Goal: Task Accomplishment & Management: Manage account settings

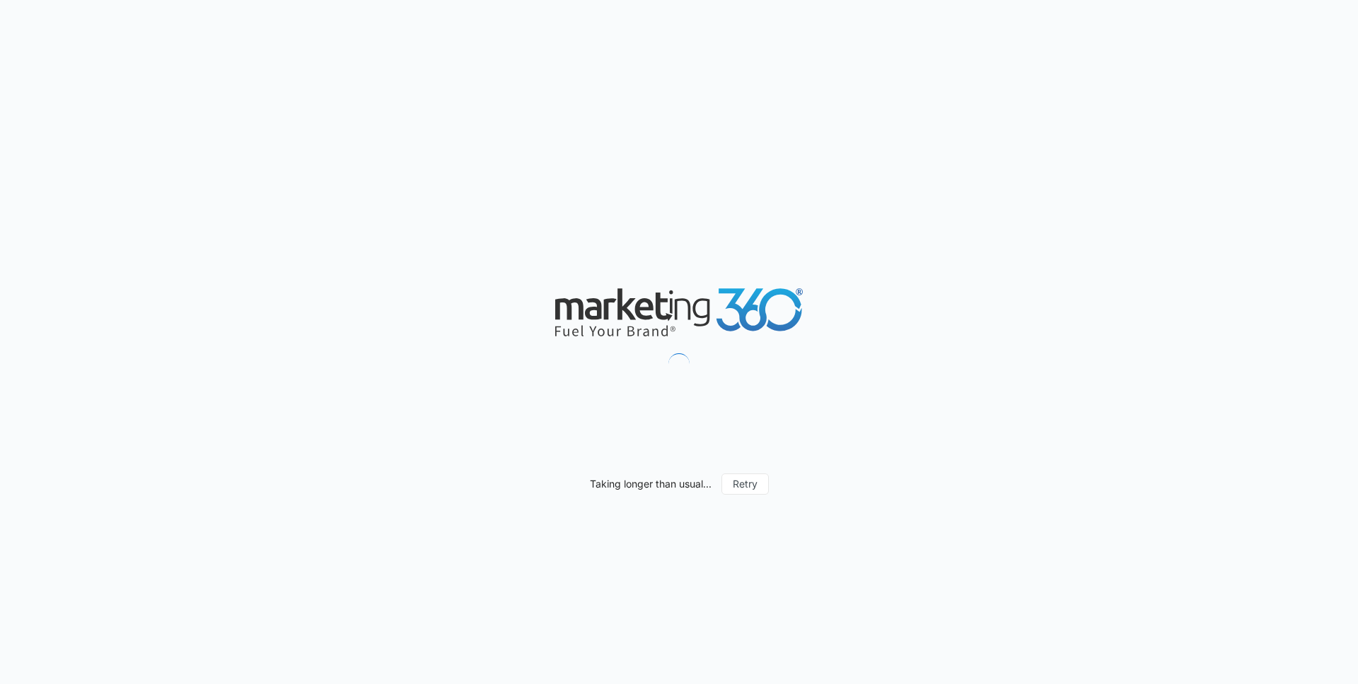
scroll to position [789, 0]
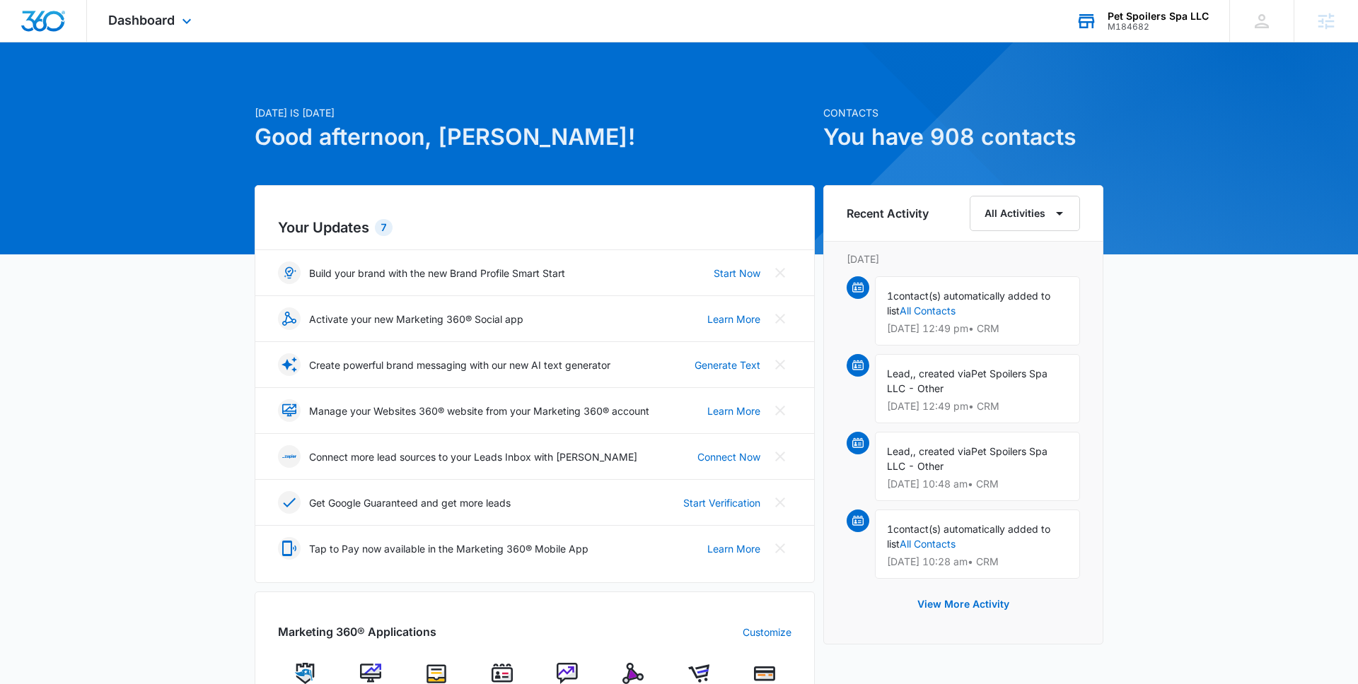
click at [1129, 34] on div "Pet Spoilers Spa LLC M184682 Your Accounts View All" at bounding box center [1141, 21] width 175 height 42
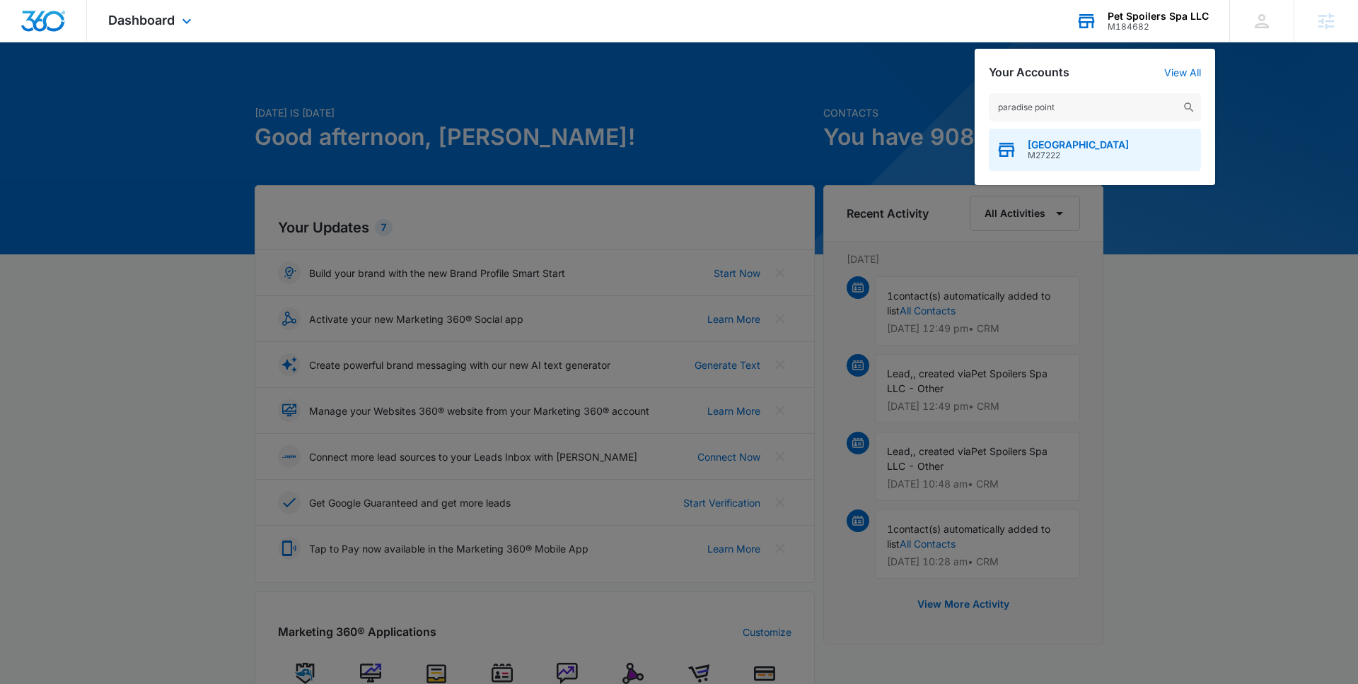
type input "paradise point"
click at [1079, 148] on span "Paradise Point Animal Hospital" at bounding box center [1077, 144] width 101 height 11
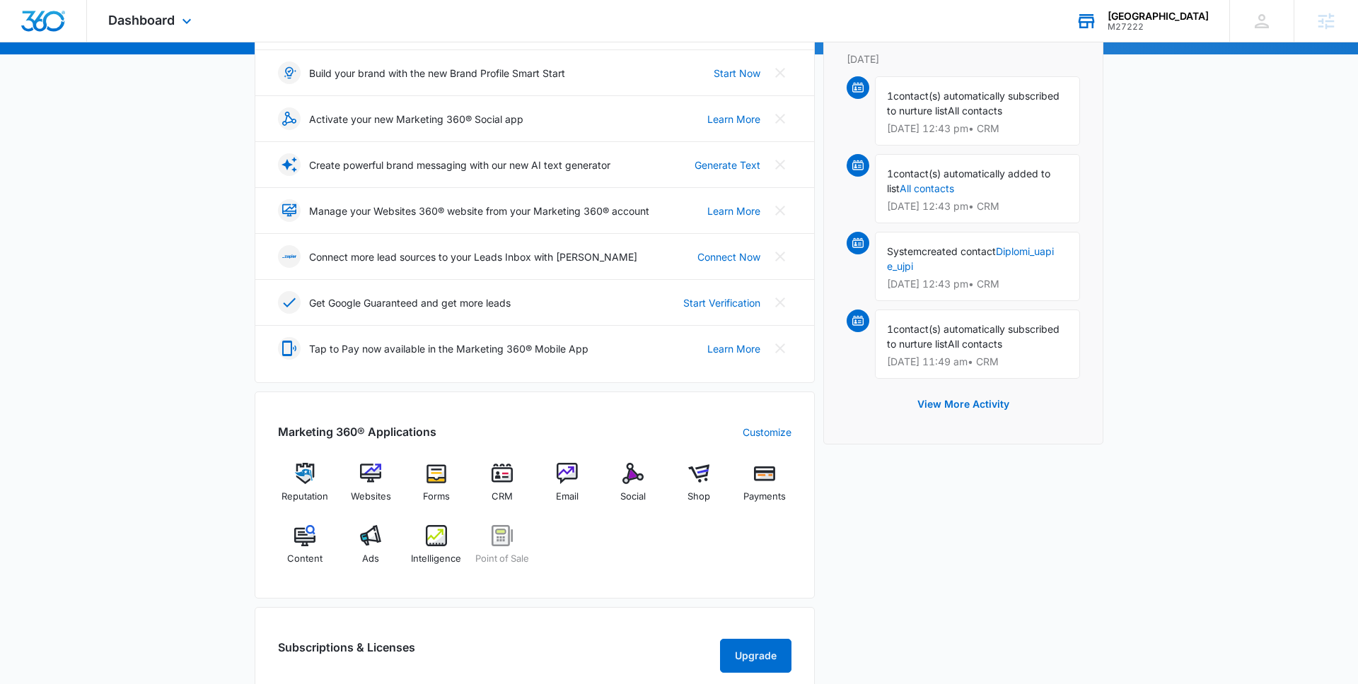
scroll to position [211, 0]
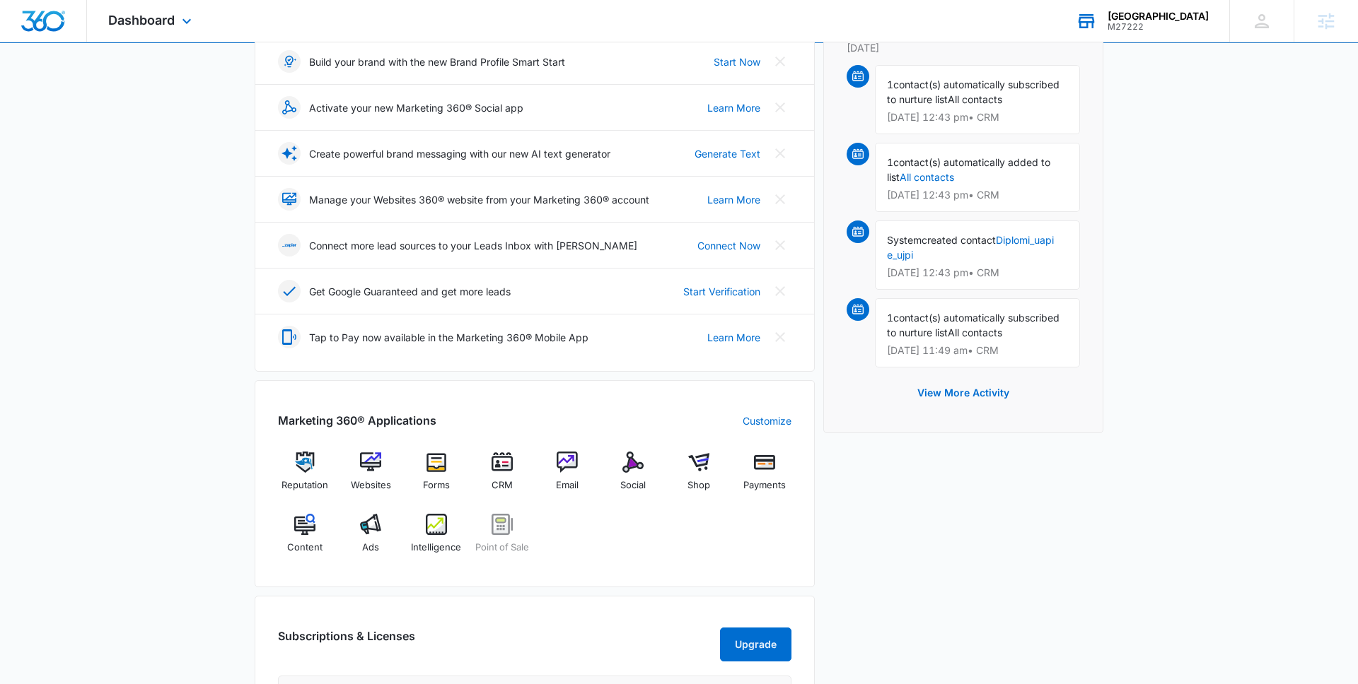
click at [596, 543] on div "Reputation Websites Forms CRM Email Social Shop Payments Content Ads Intelligen…" at bounding box center [534, 508] width 513 height 112
click at [564, 484] on span "Email" at bounding box center [567, 486] width 23 height 14
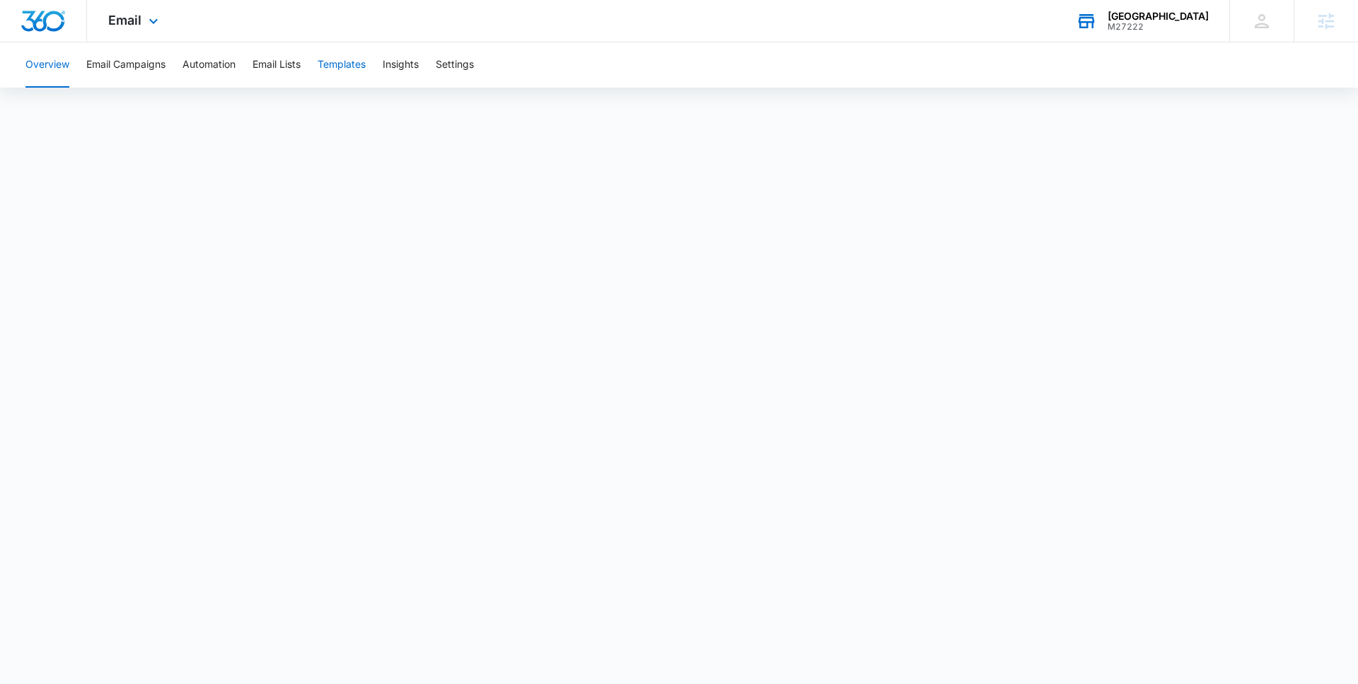
click at [344, 66] on button "Templates" at bounding box center [341, 64] width 48 height 45
click at [126, 63] on button "Email Campaigns" at bounding box center [125, 64] width 79 height 45
click at [346, 69] on button "Templates" at bounding box center [341, 64] width 48 height 45
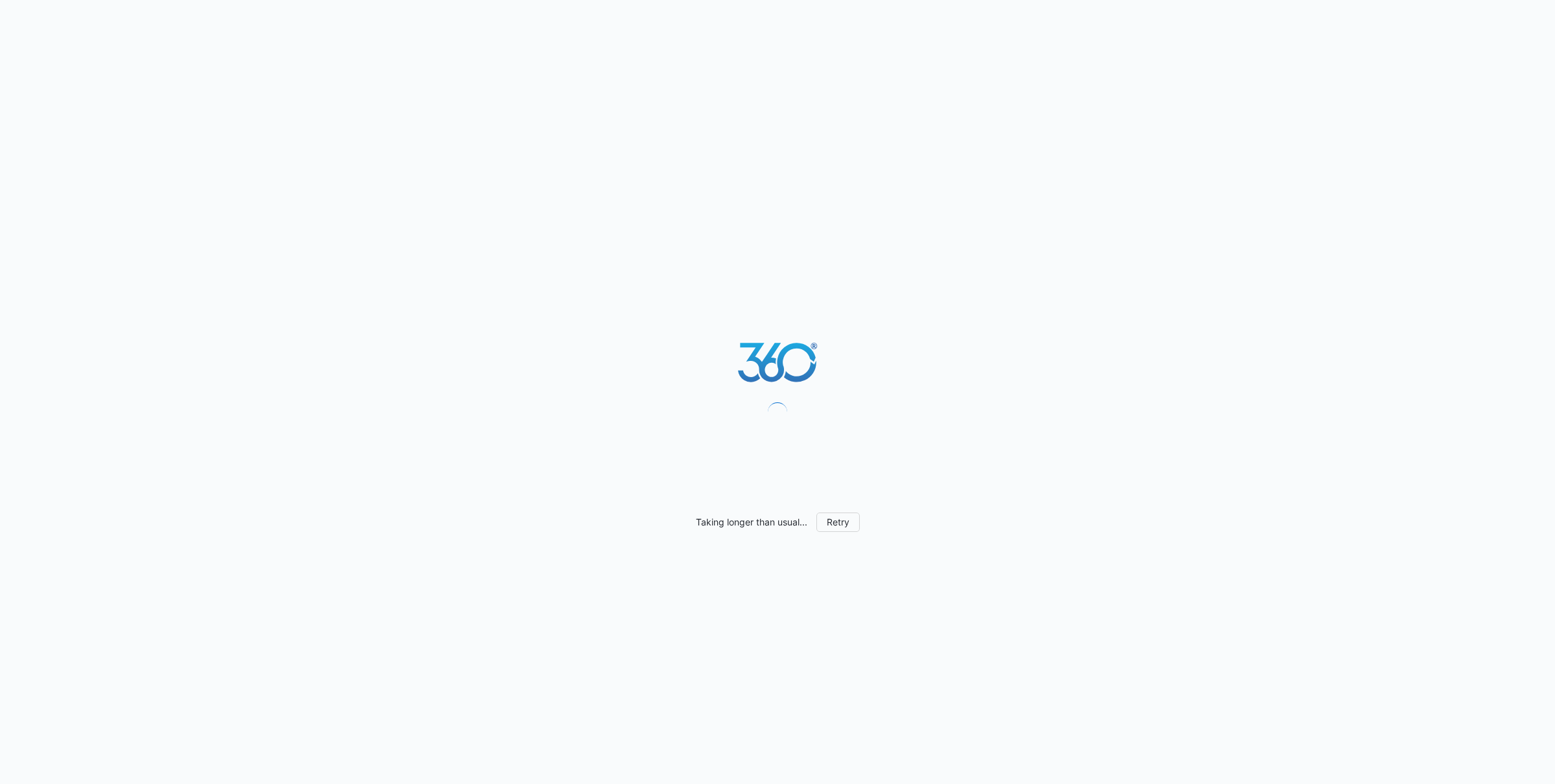
scroll to position [259, 0]
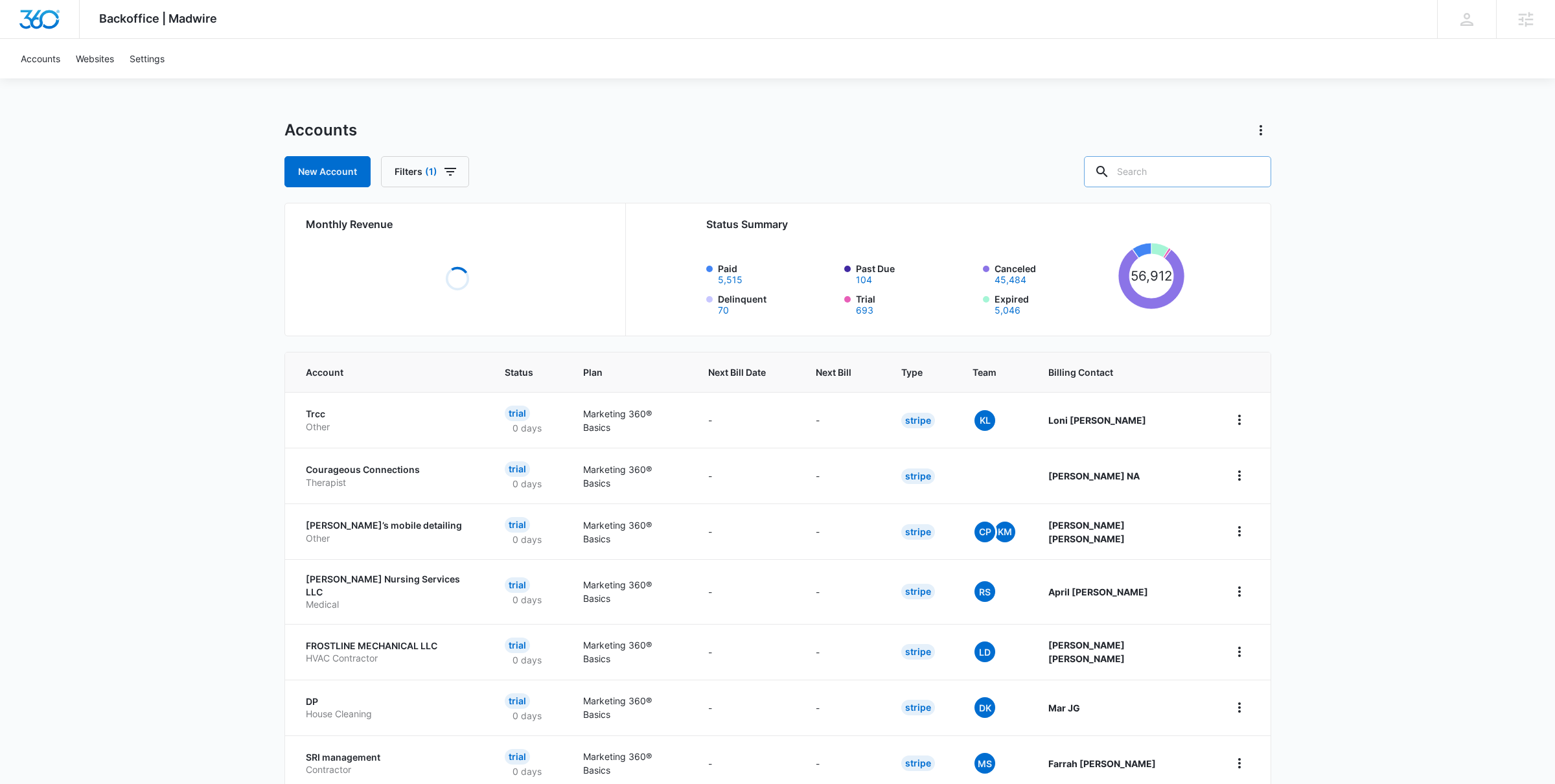
click at [1169, 171] on input "text" at bounding box center [1177, 171] width 187 height 31
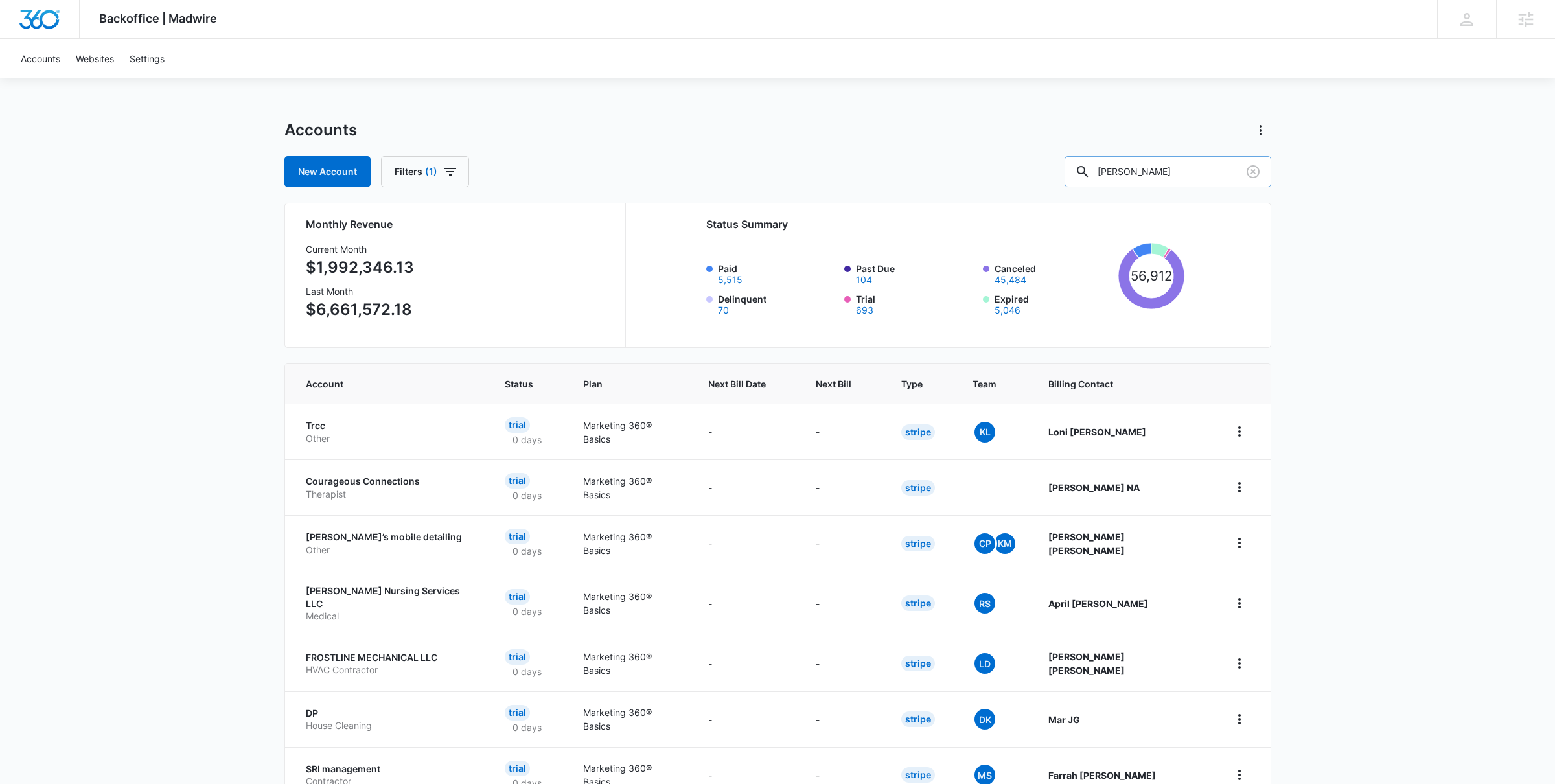
type input "[PERSON_NAME]"
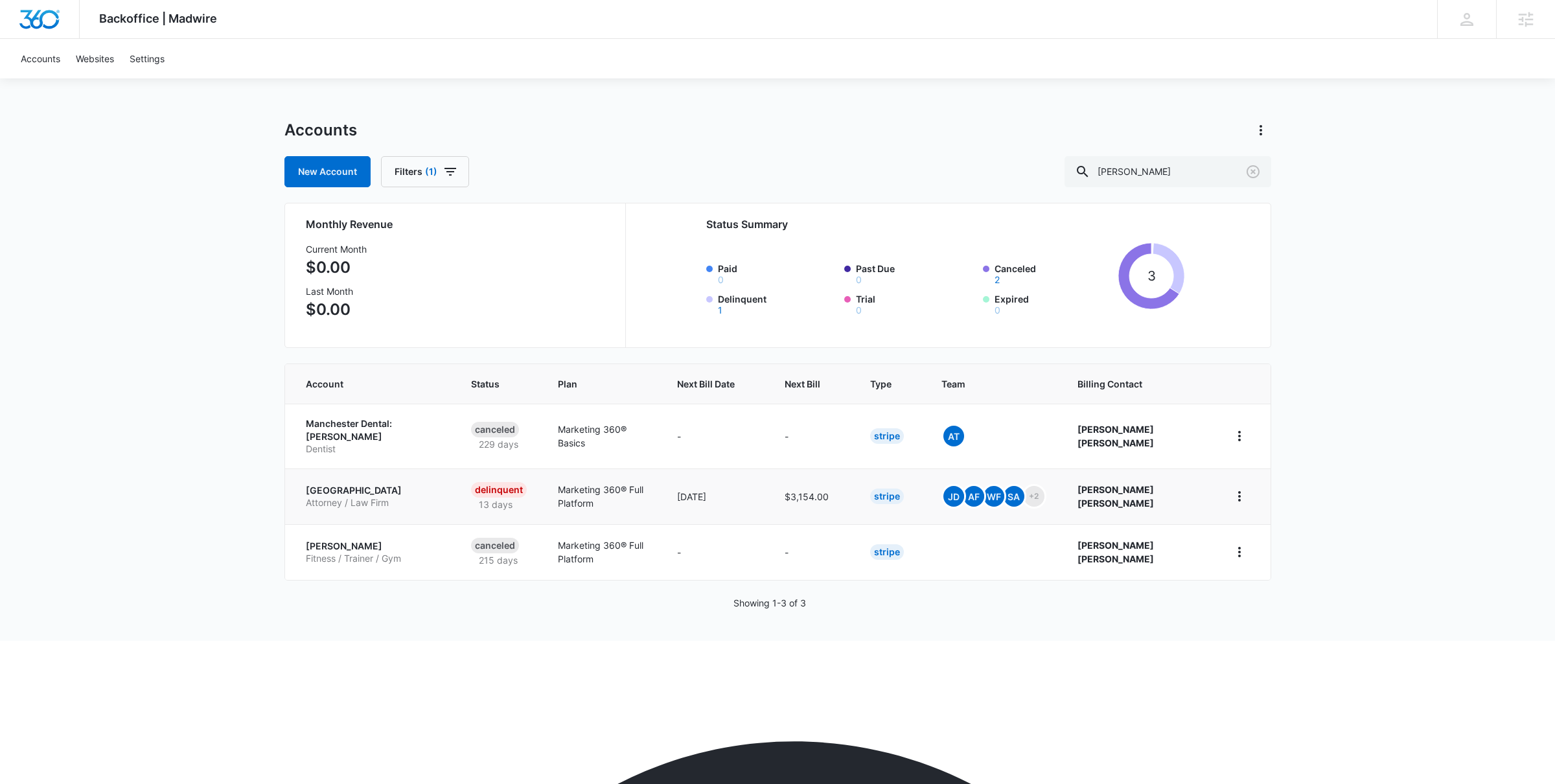
click at [384, 490] on p "[GEOGRAPHIC_DATA]" at bounding box center [373, 490] width 134 height 13
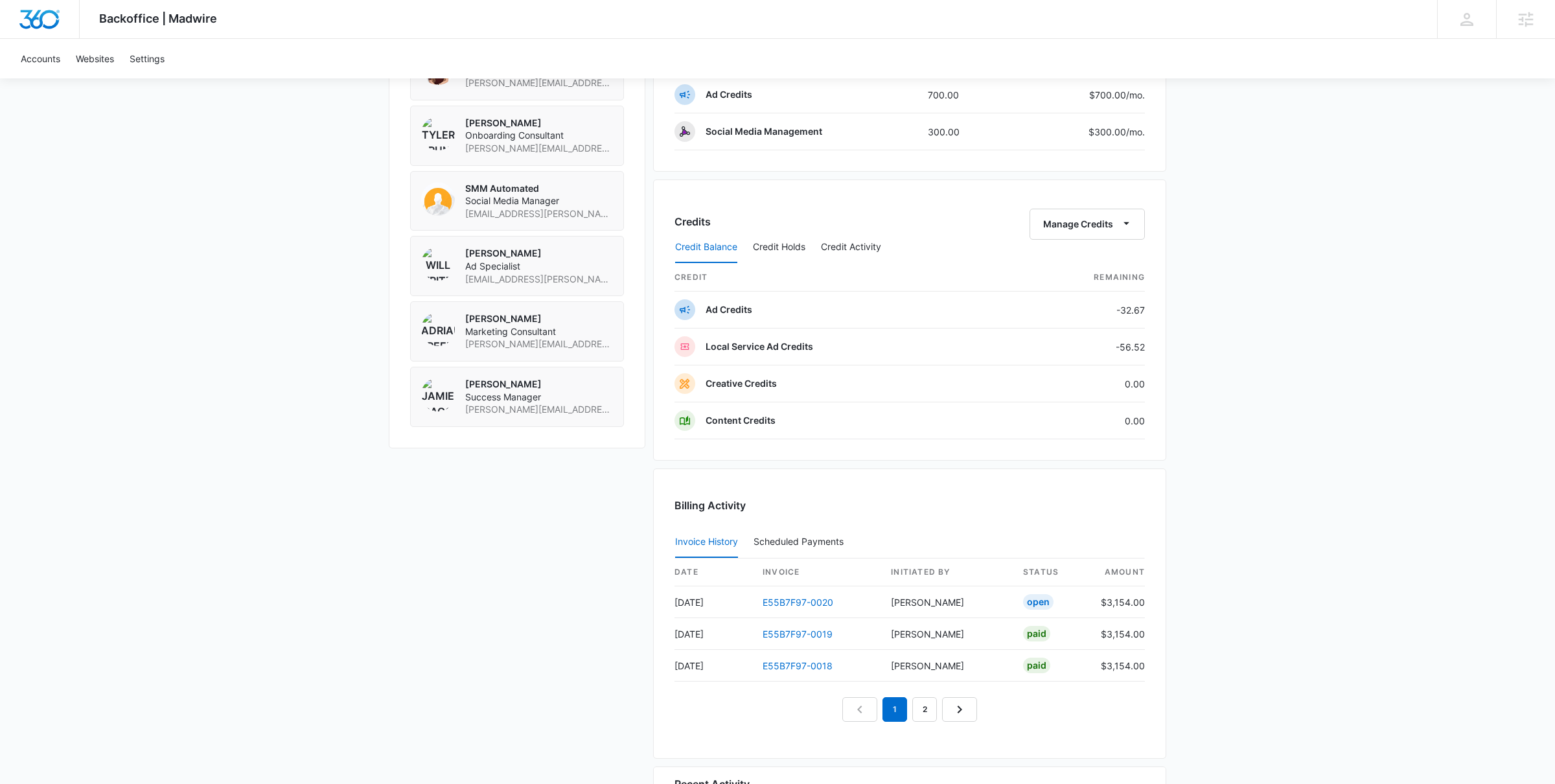
scroll to position [999, 0]
click at [811, 602] on link "E55B7F97-0020" at bounding box center [797, 602] width 71 height 11
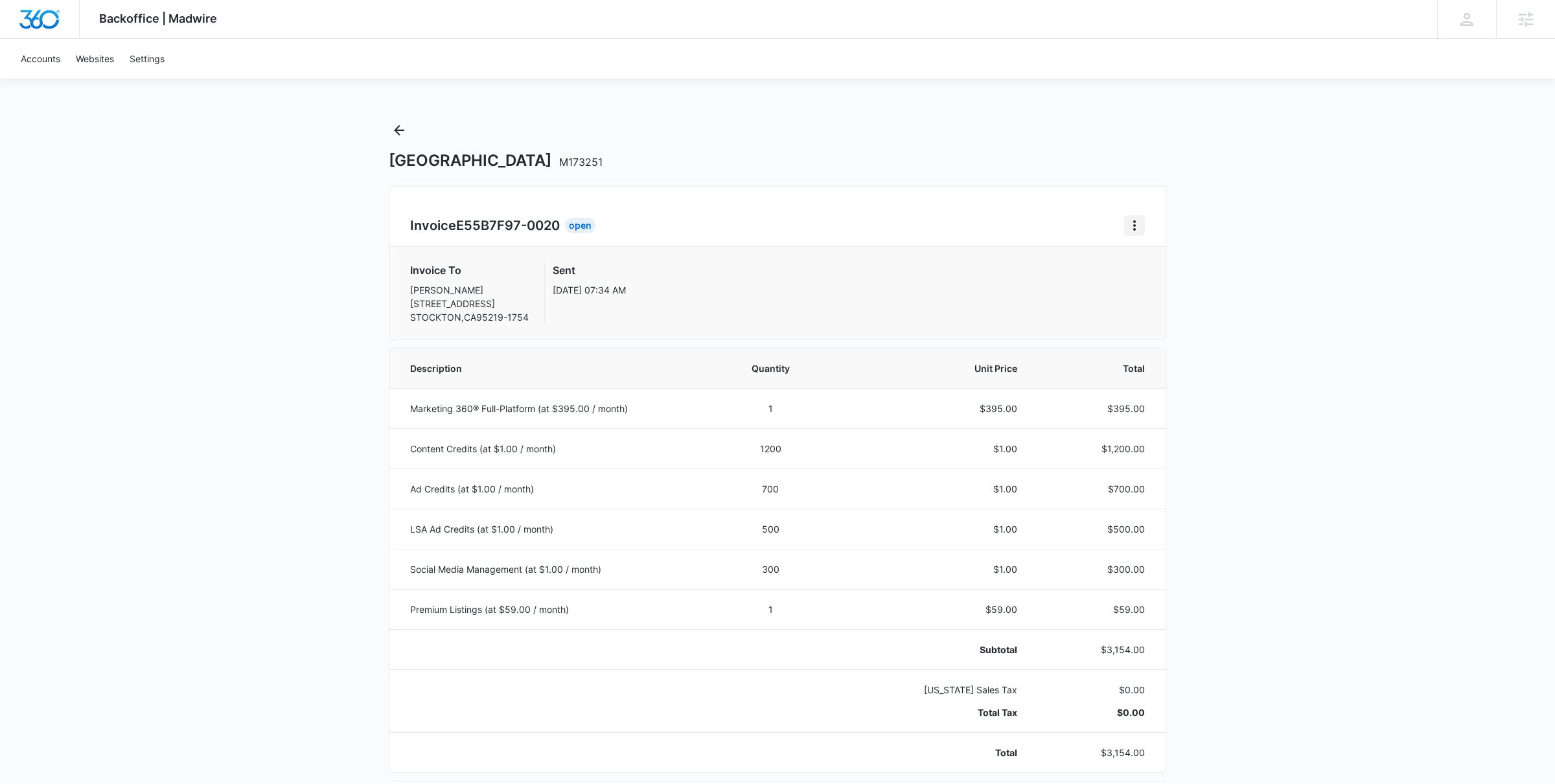
click at [1139, 231] on icon "Home" at bounding box center [1134, 225] width 16 height 16
click at [1152, 278] on div "Retry Payment" at bounding box center [1178, 282] width 75 height 9
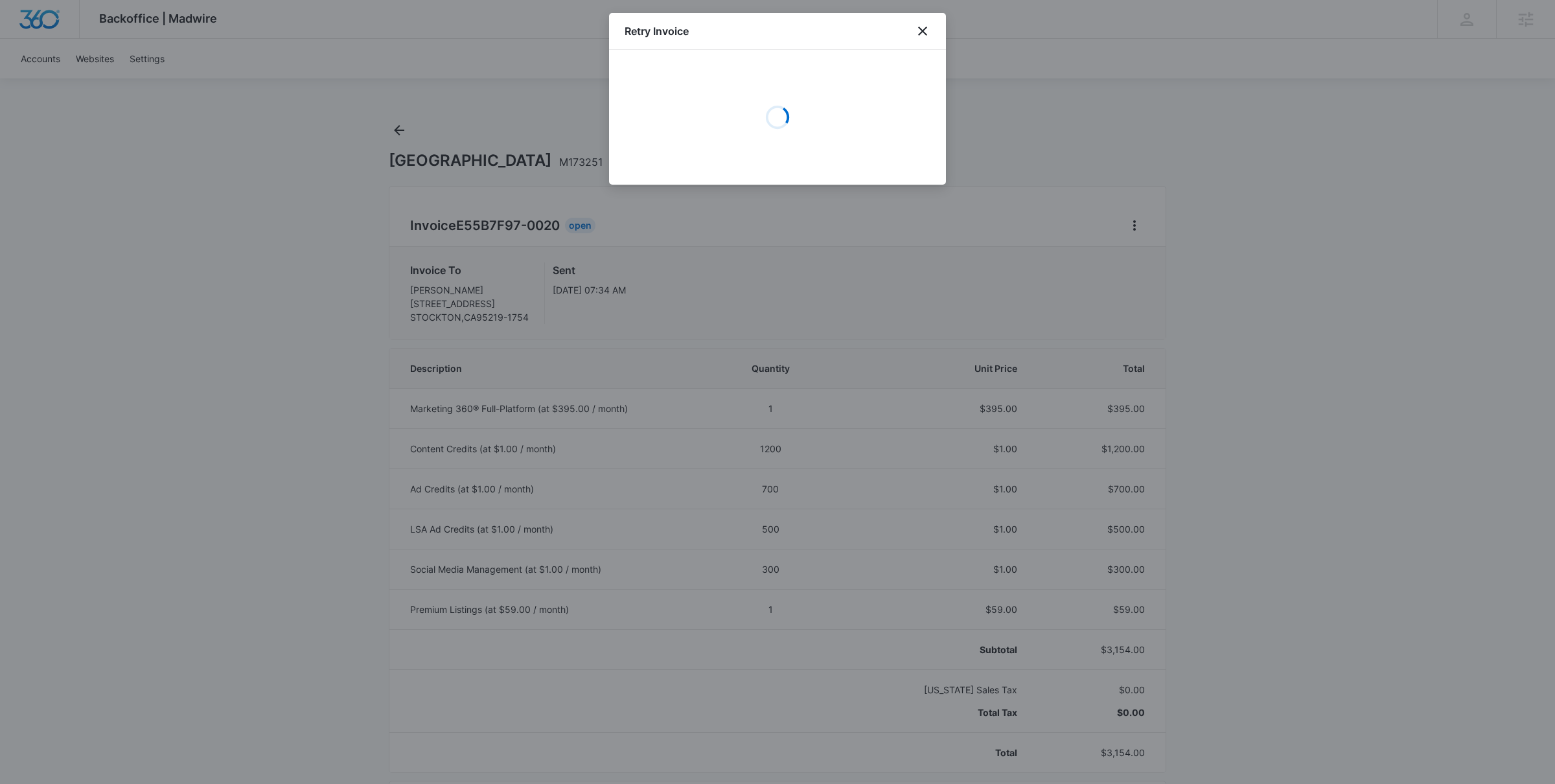
select select "pm_1ReylwA4n8RTgNjUTWnNXWSE"
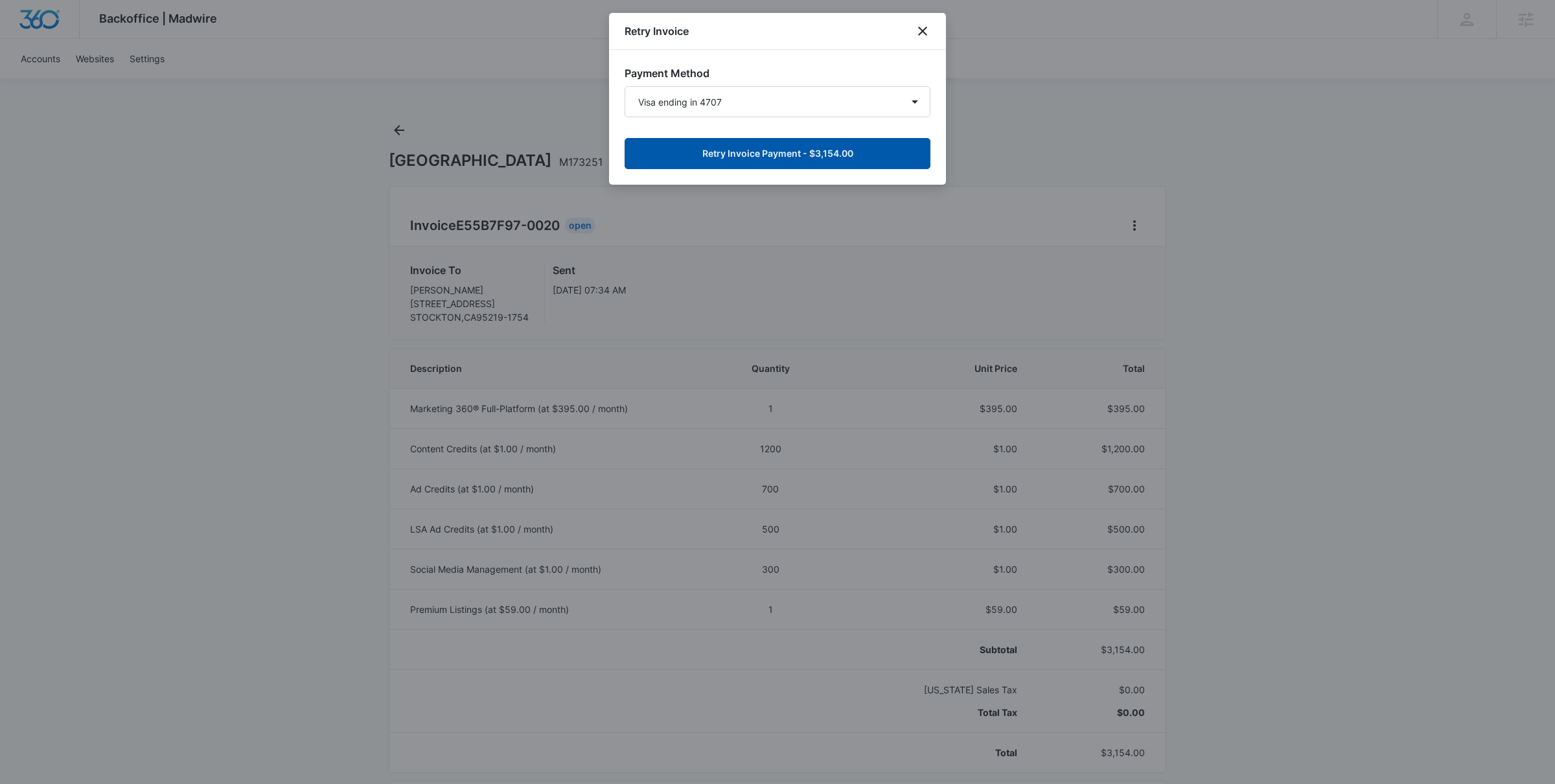
click at [850, 160] on button "Retry Invoice Payment - $3,154.00" at bounding box center [778, 154] width 306 height 31
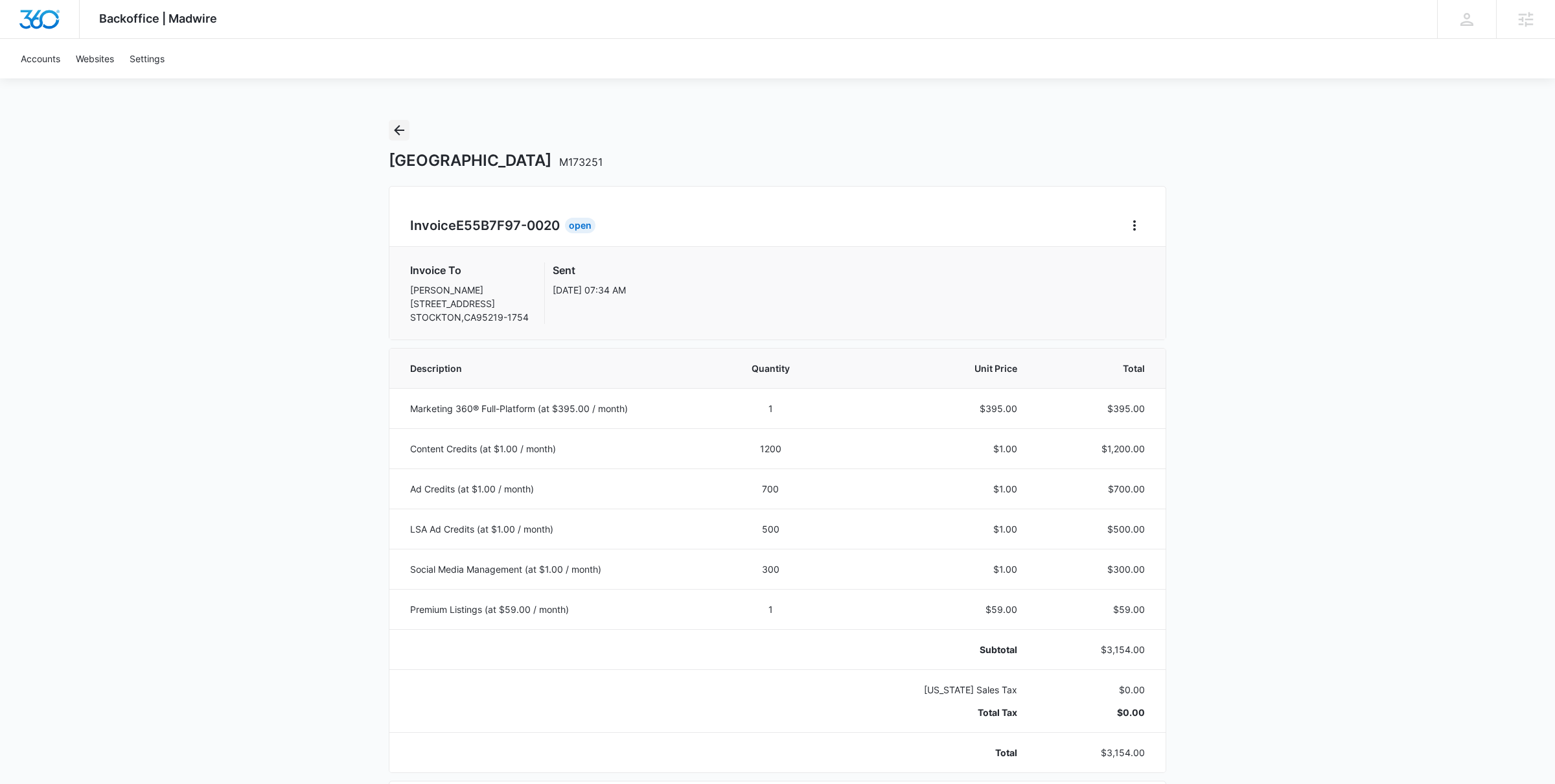
click at [397, 131] on icon "Back" at bounding box center [399, 129] width 10 height 10
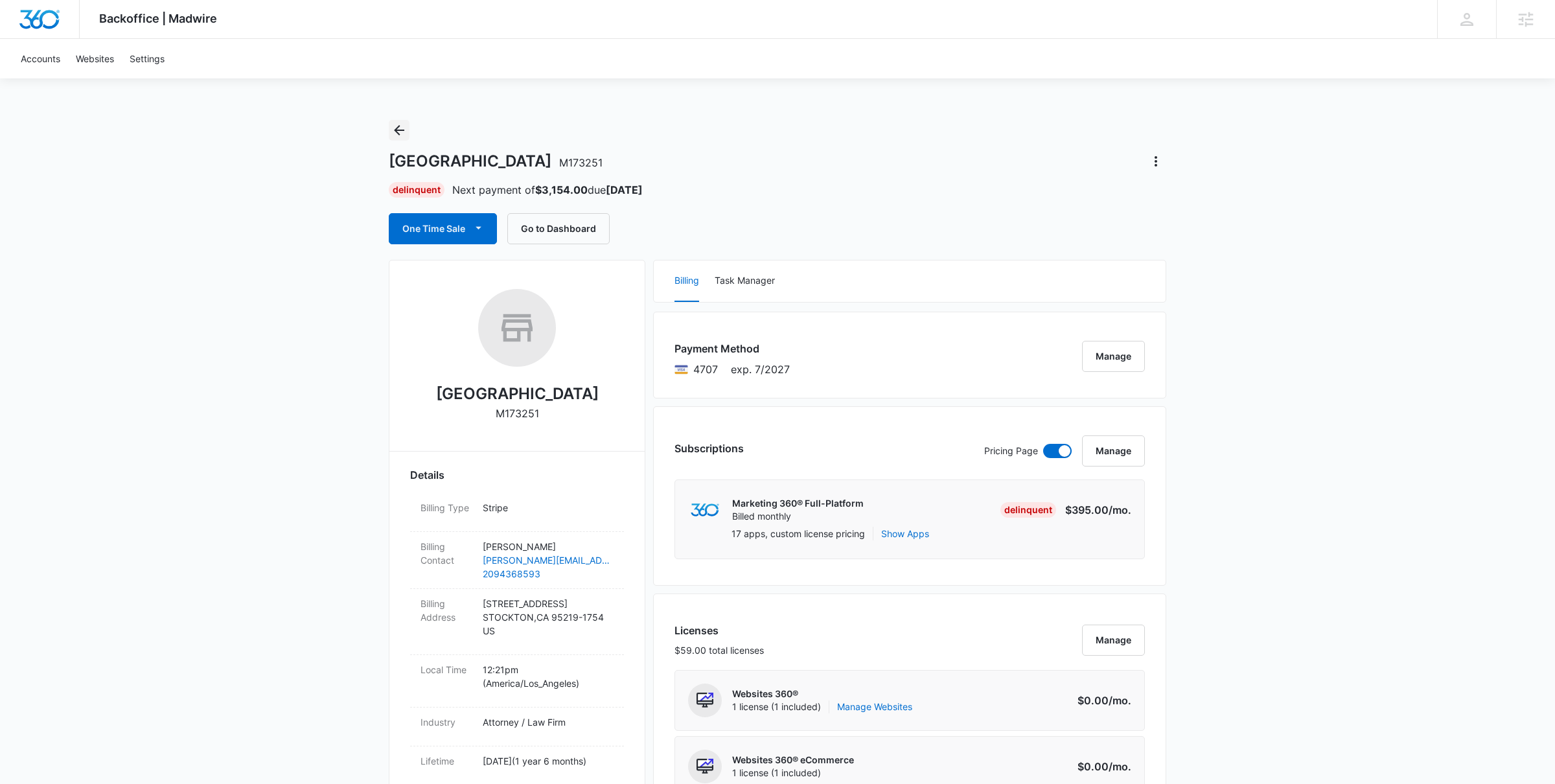
click at [401, 132] on icon "Back" at bounding box center [399, 130] width 16 height 16
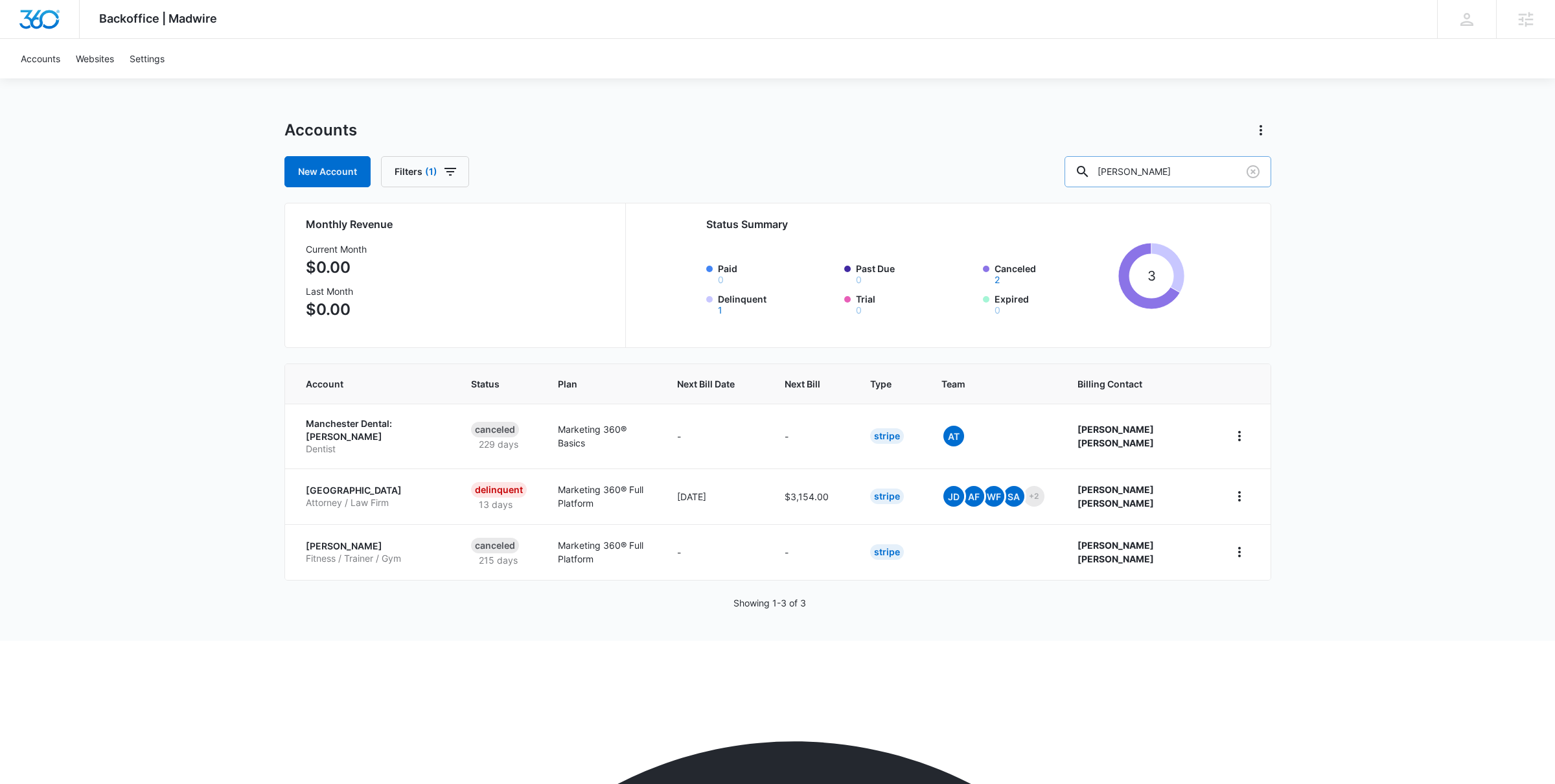
click at [1167, 167] on input "[PERSON_NAME]" at bounding box center [1168, 171] width 207 height 31
type input "muscle works"
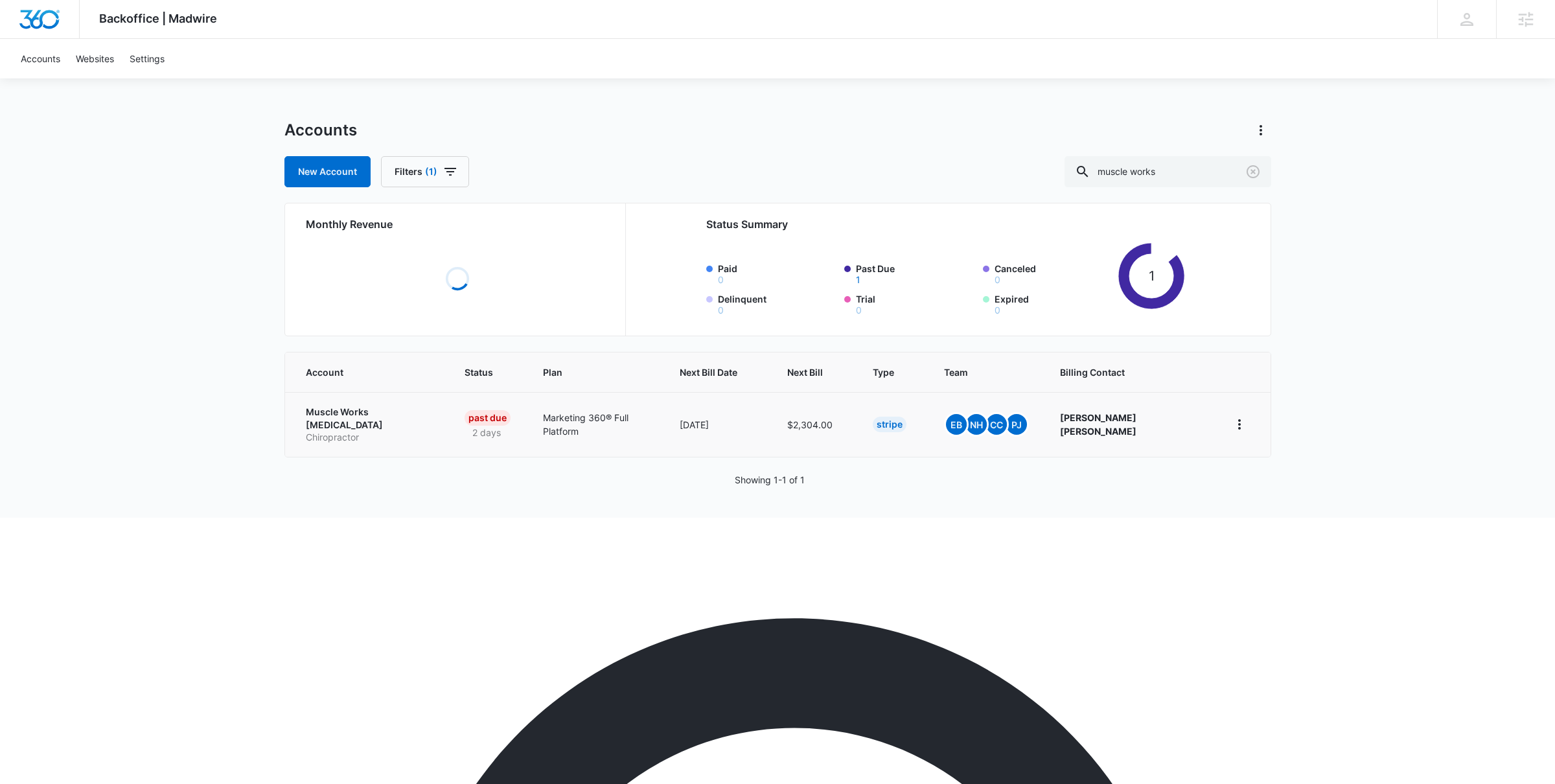
click at [374, 413] on p "Muscle Works [MEDICAL_DATA]" at bounding box center [369, 419] width 127 height 26
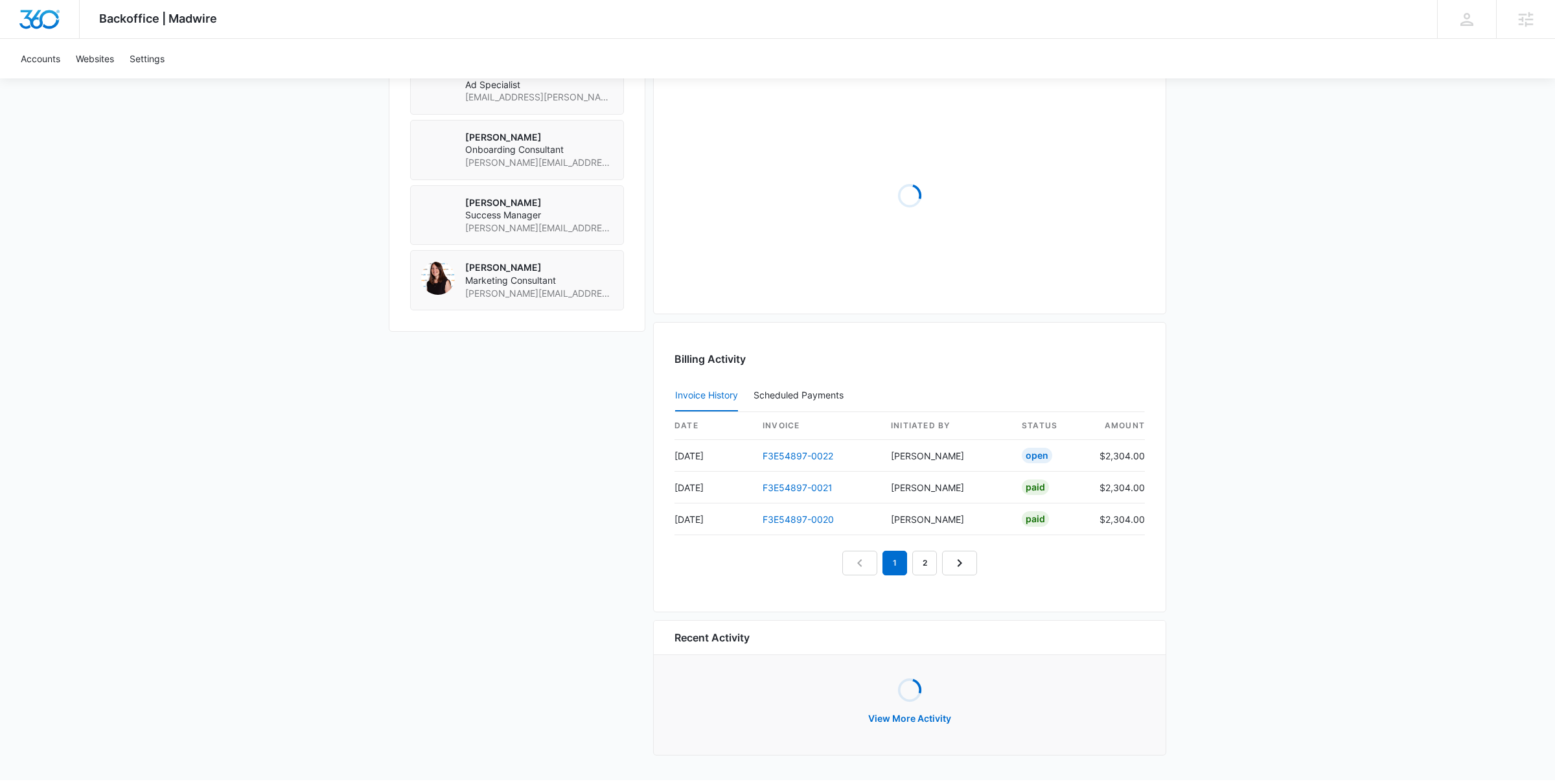
scroll to position [1039, 0]
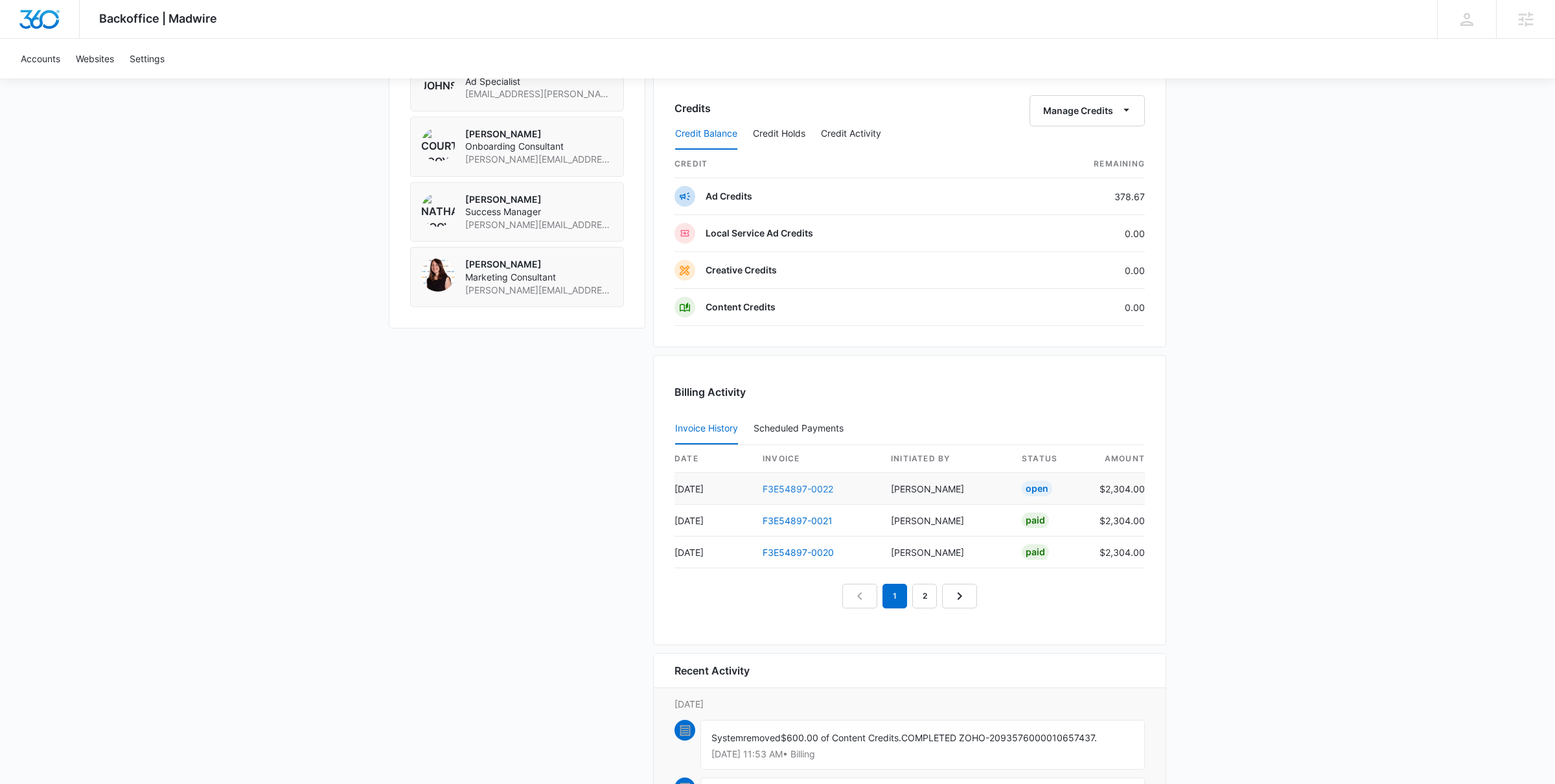
click at [821, 495] on link "F3E54897-0022" at bounding box center [797, 489] width 71 height 11
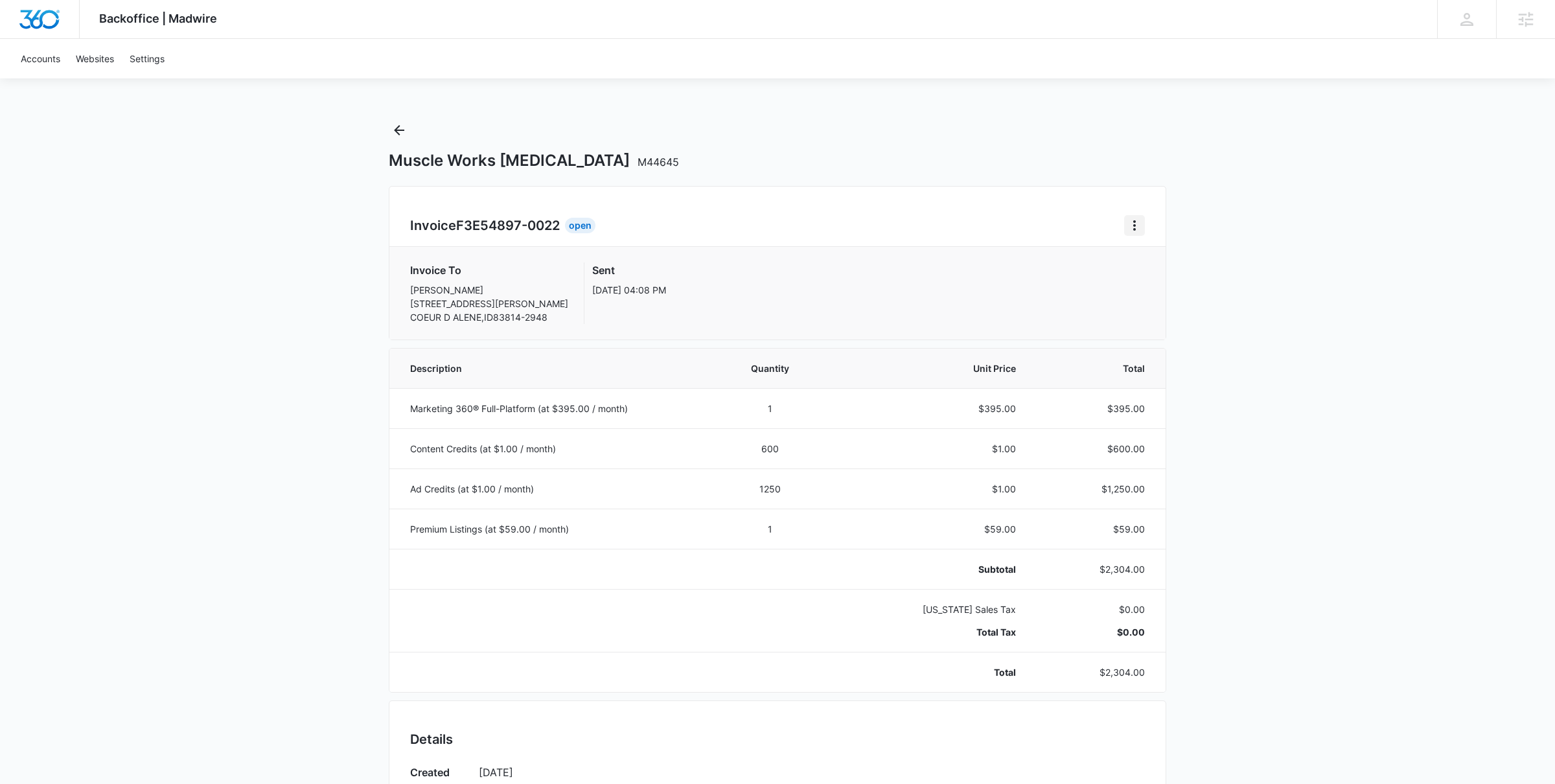
click at [1129, 224] on icon "Home" at bounding box center [1134, 225] width 16 height 16
click at [1159, 286] on div "Retry Payment" at bounding box center [1178, 282] width 75 height 9
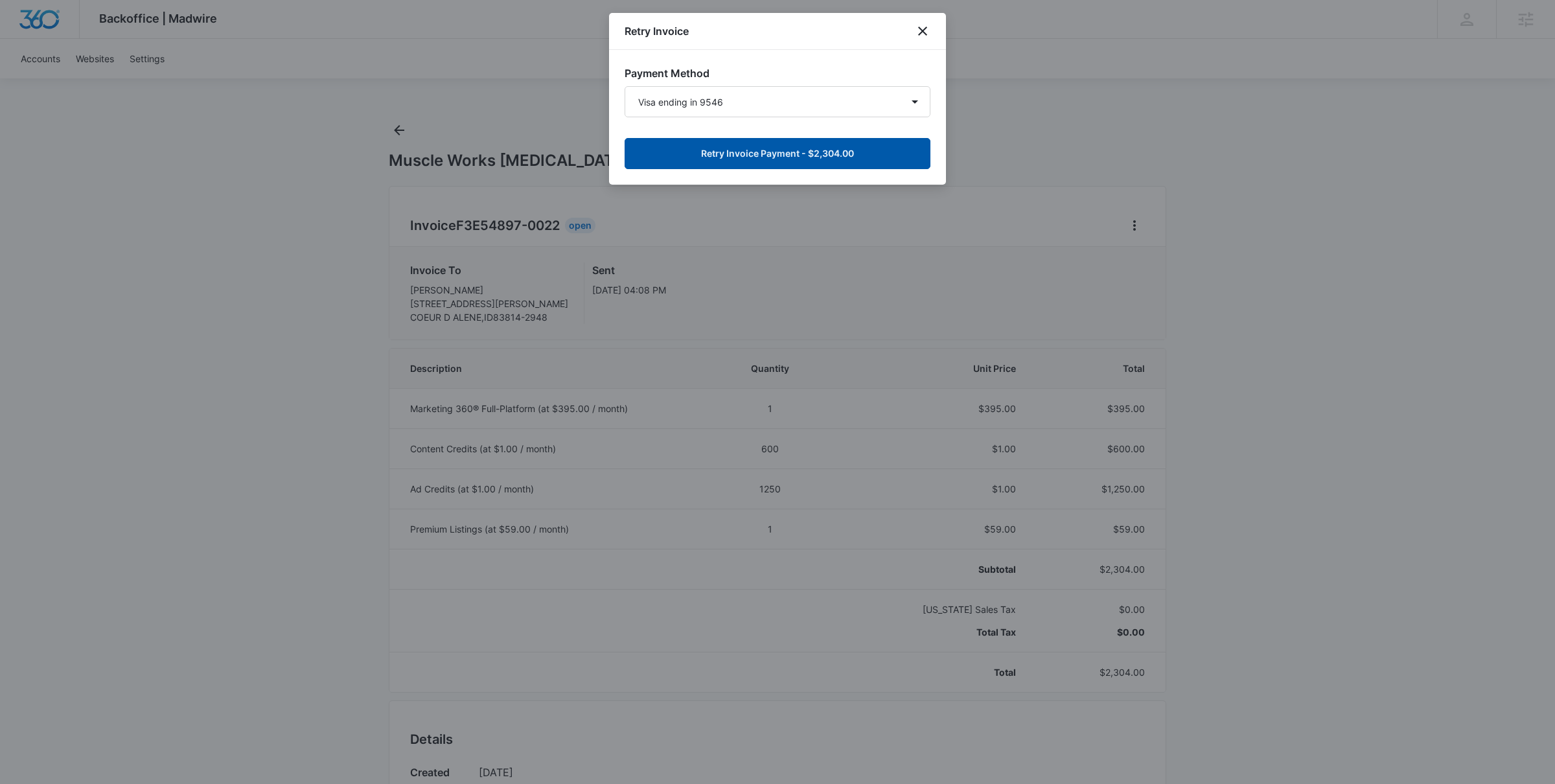
click at [760, 154] on button "Retry Invoice Payment - $2,304.00" at bounding box center [778, 154] width 306 height 31
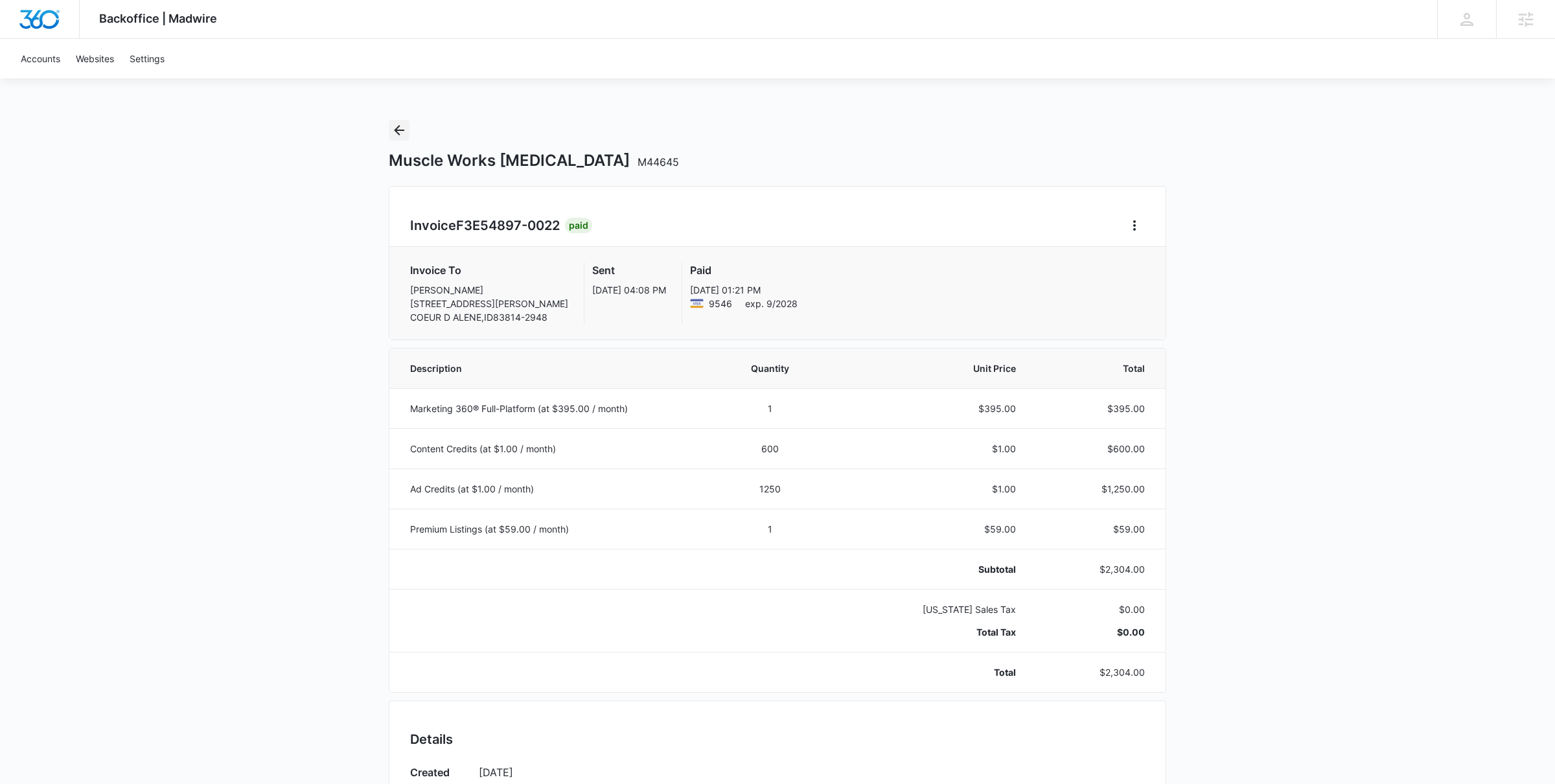
click at [403, 136] on icon "Back" at bounding box center [399, 130] width 16 height 16
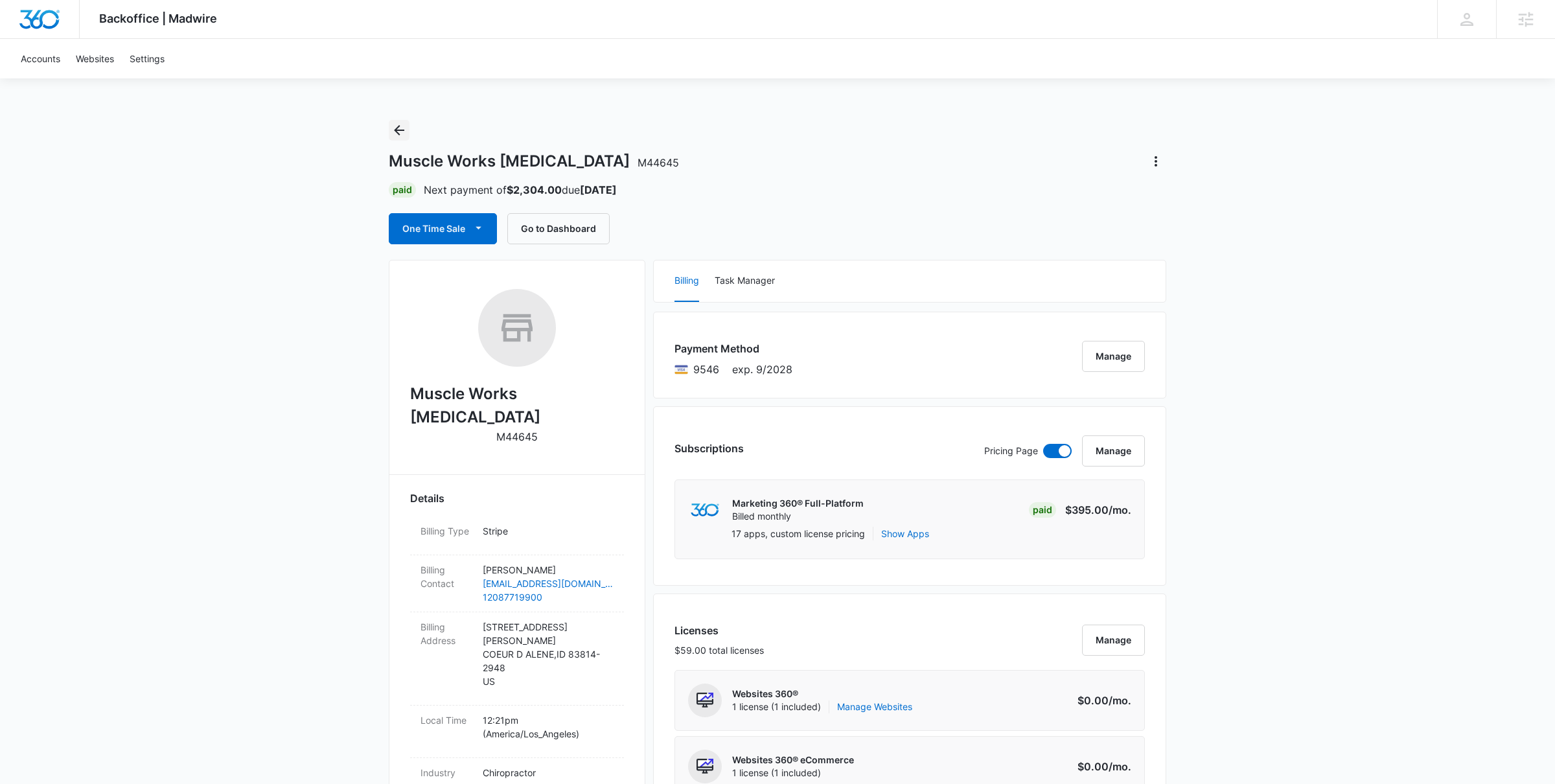
click at [404, 129] on icon "Back" at bounding box center [399, 130] width 16 height 16
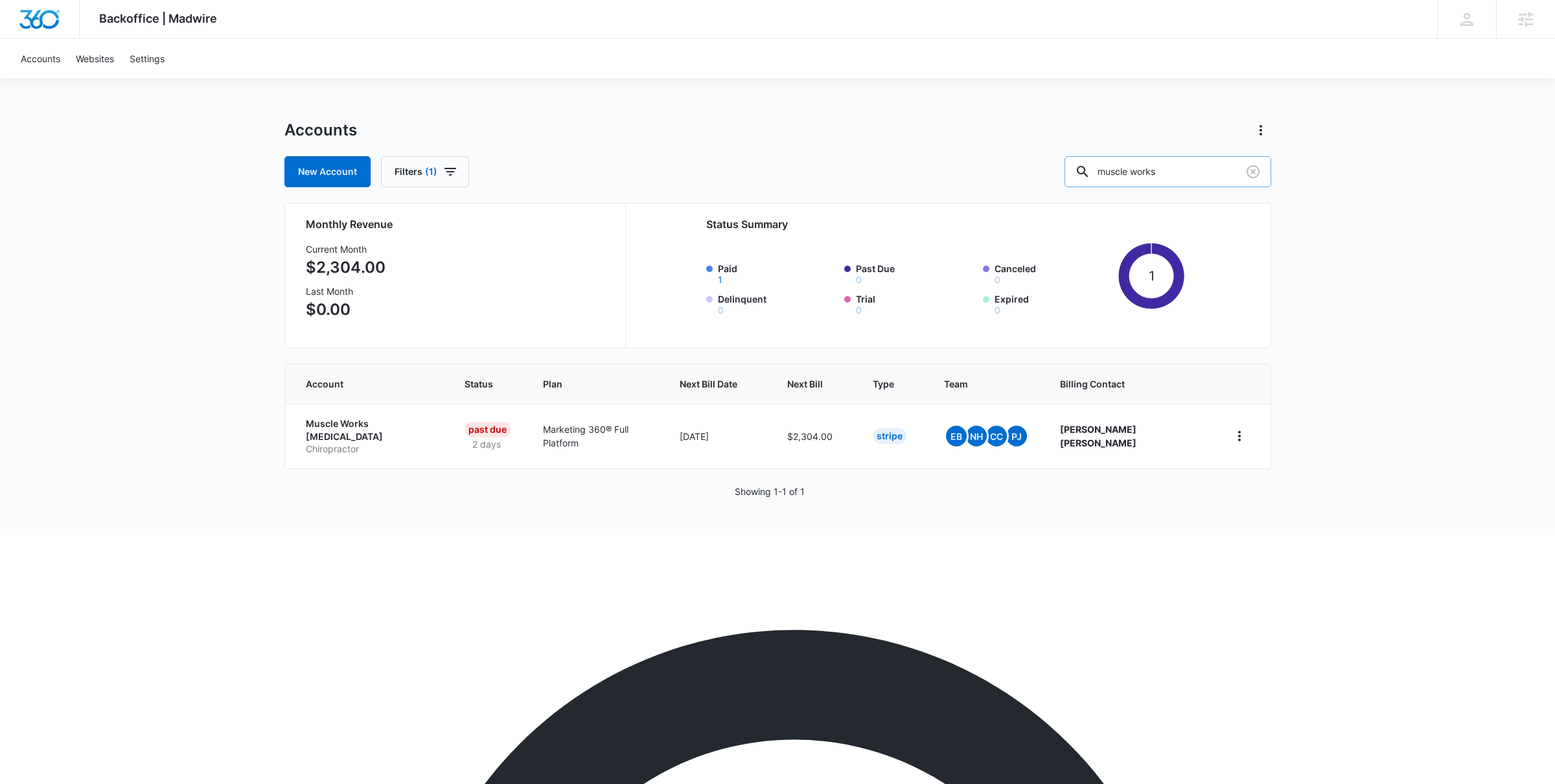
click at [1172, 172] on input "muscle works" at bounding box center [1168, 171] width 207 height 31
type input "simply yours"
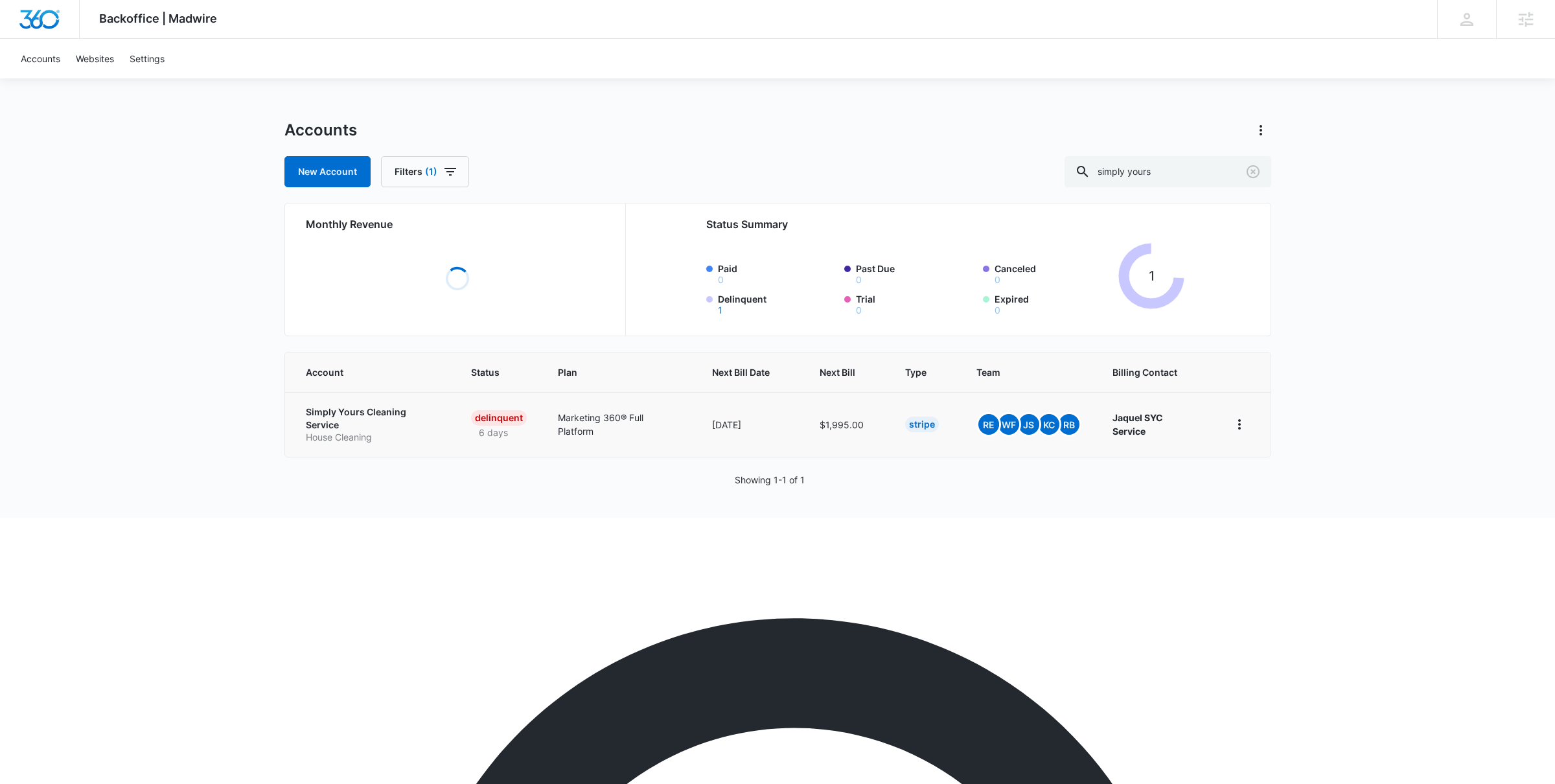
click at [395, 412] on p "Simply Yours Cleaning Service" at bounding box center [373, 419] width 135 height 26
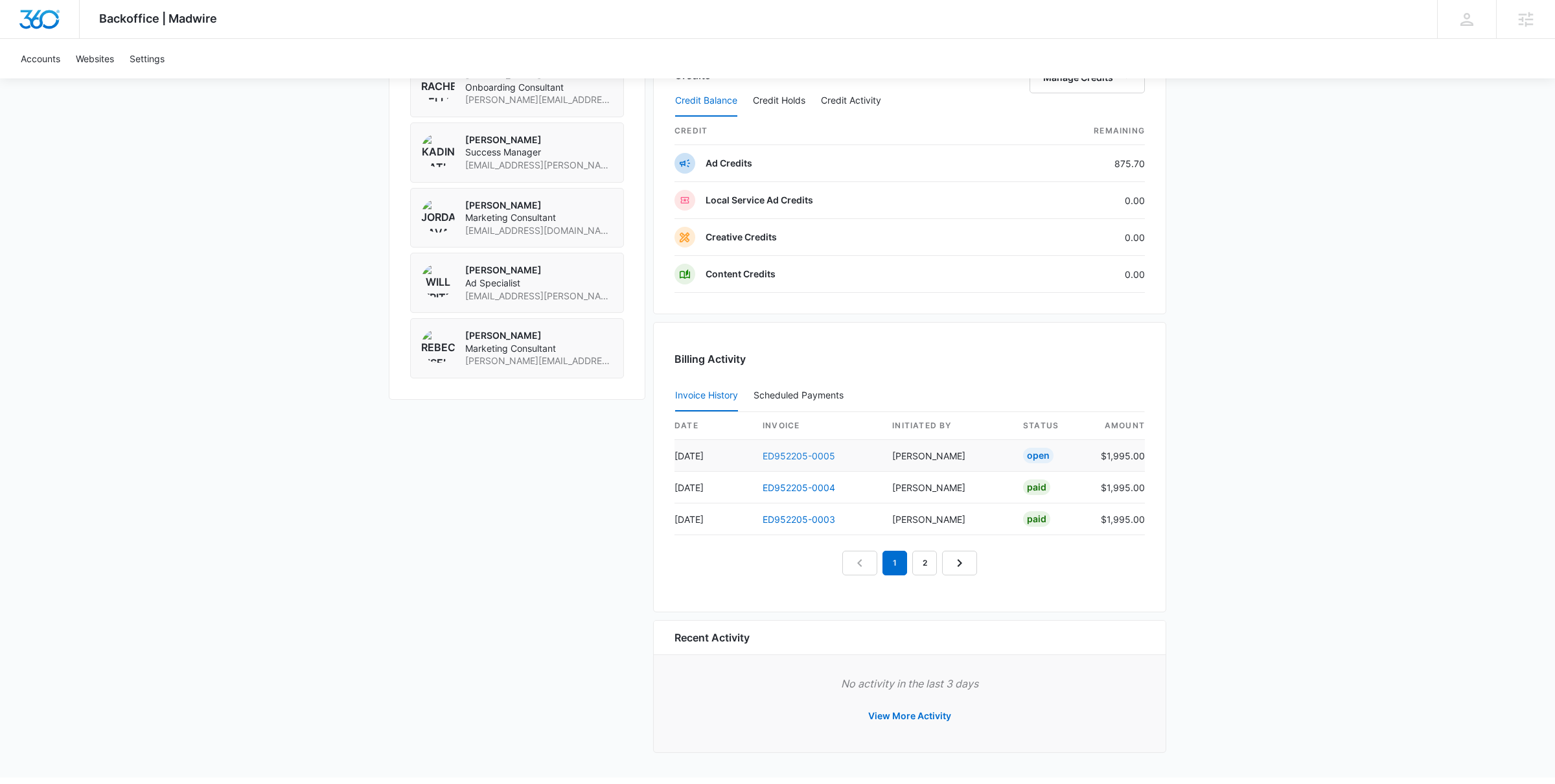
scroll to position [1003, 0]
click at [797, 459] on link "ED952205-0005" at bounding box center [798, 458] width 72 height 11
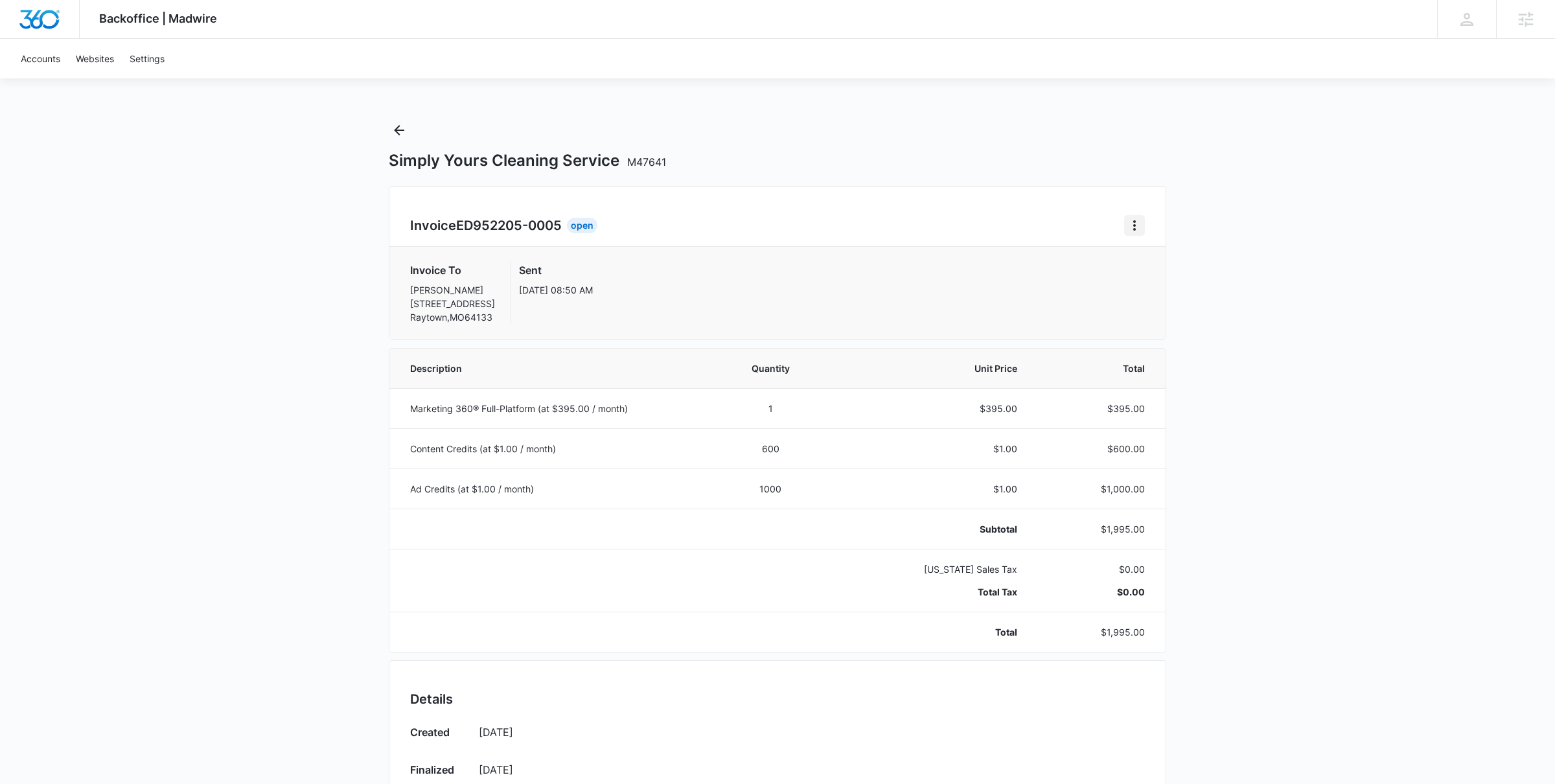
click at [1133, 224] on icon "Home" at bounding box center [1134, 225] width 16 height 16
click at [1146, 278] on div "Retry Payment" at bounding box center [1178, 282] width 75 height 9
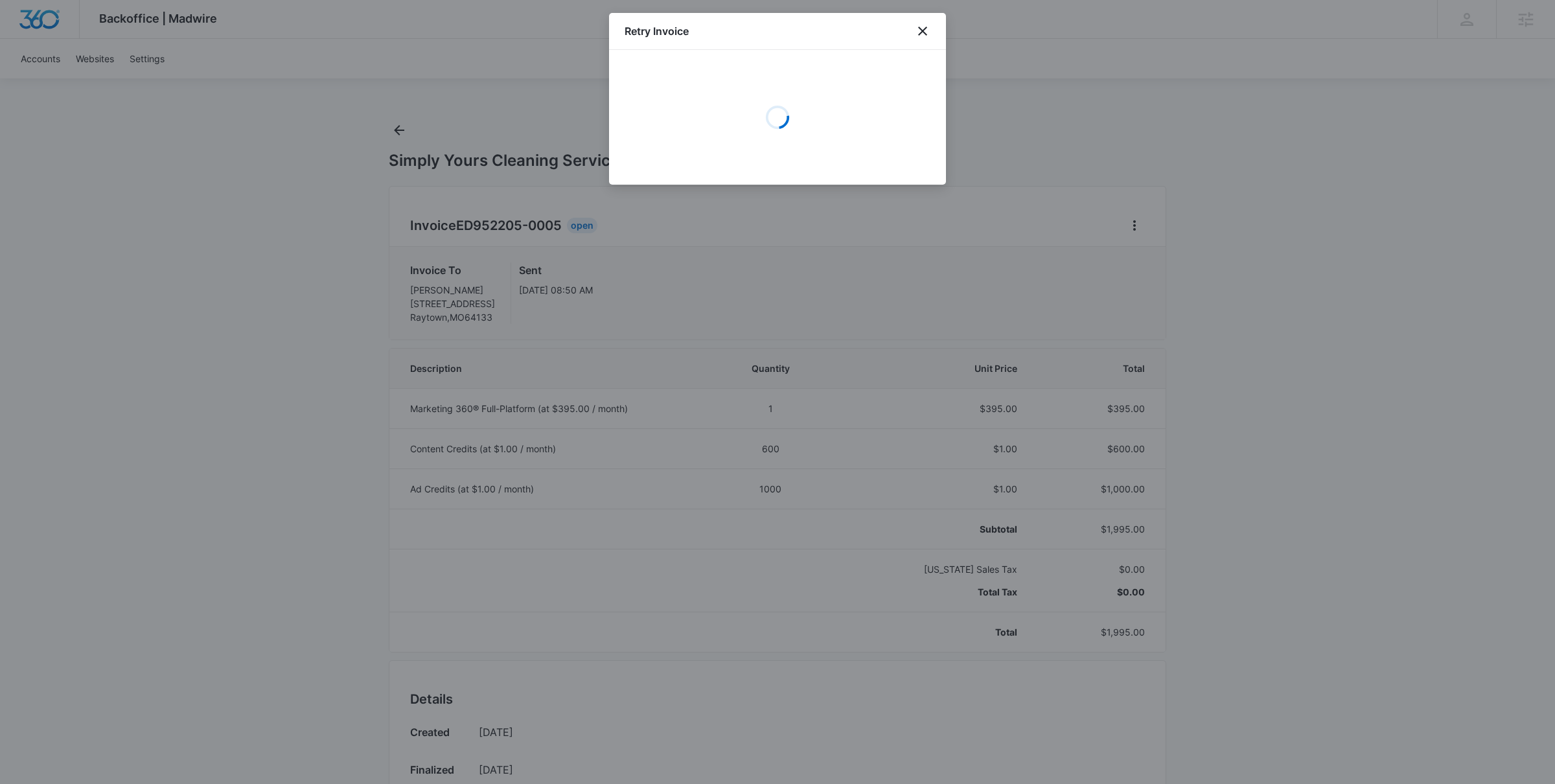
select select "pm_1RRwDBA4n8RTgNjURZf1d8Dm"
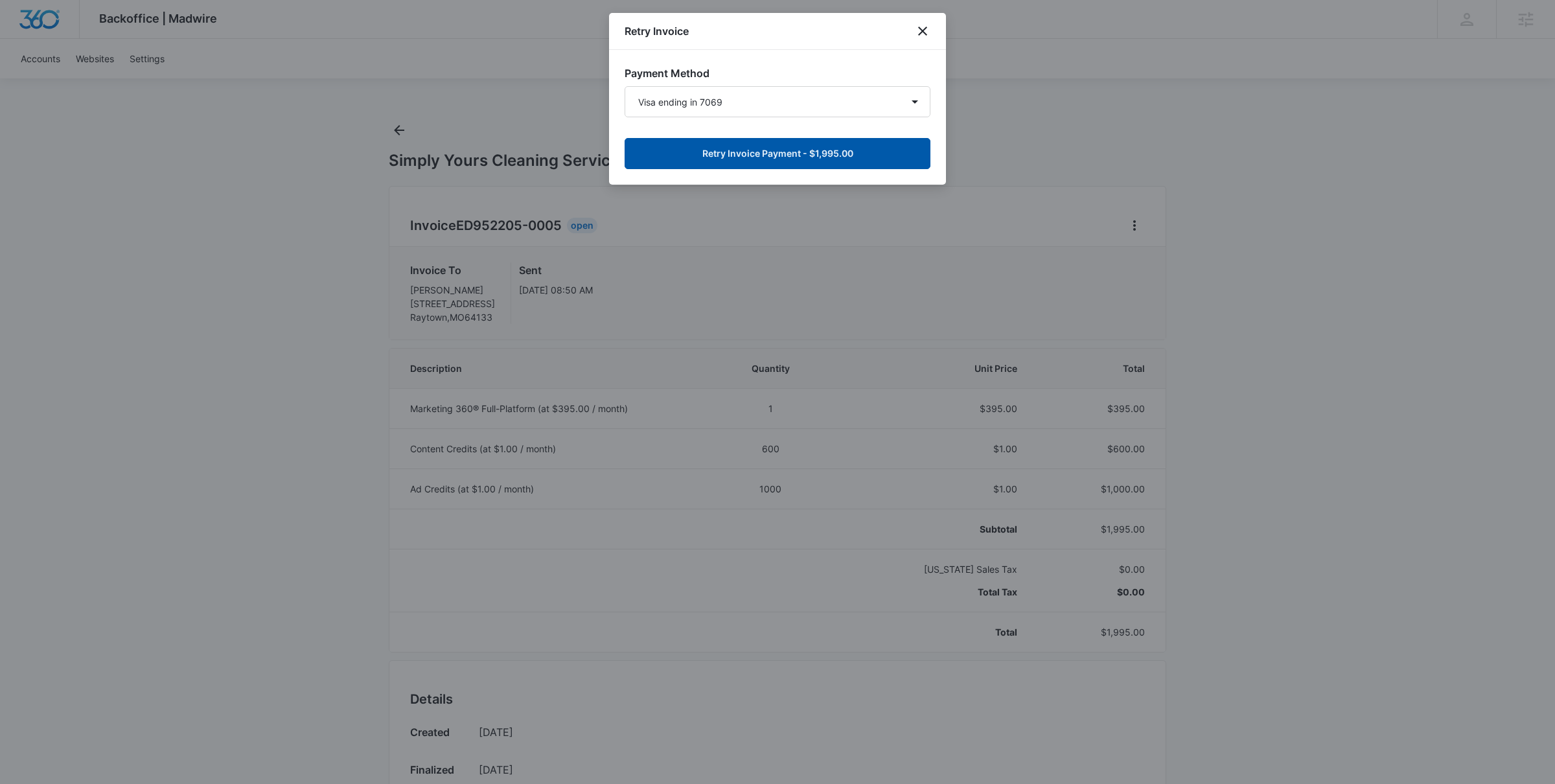
click at [778, 162] on button "Retry Invoice Payment - $1,995.00" at bounding box center [778, 154] width 306 height 31
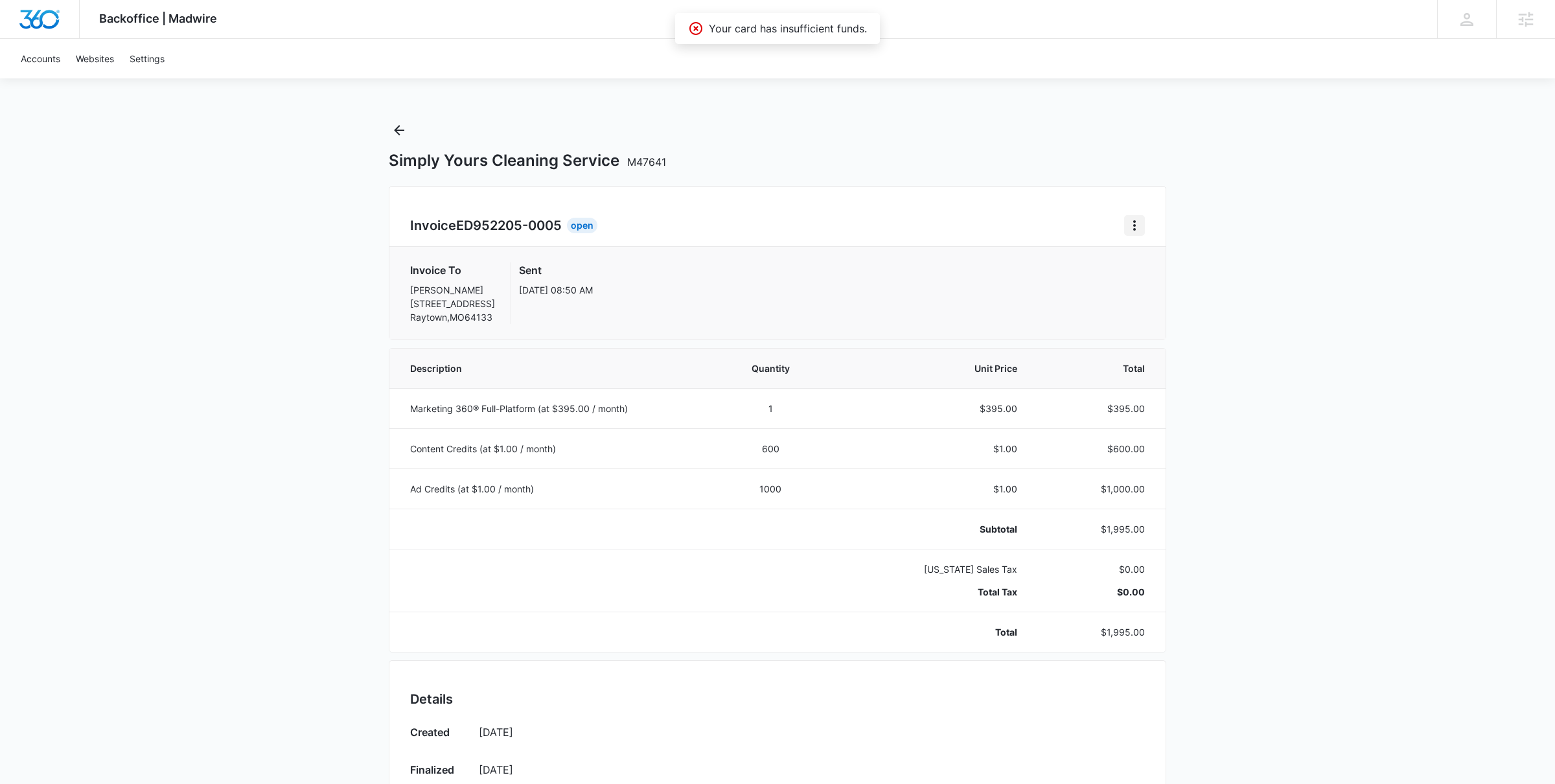
click at [1133, 226] on icon "Home" at bounding box center [1134, 225] width 16 height 16
click at [1154, 284] on div "Retry Payment" at bounding box center [1178, 282] width 75 height 9
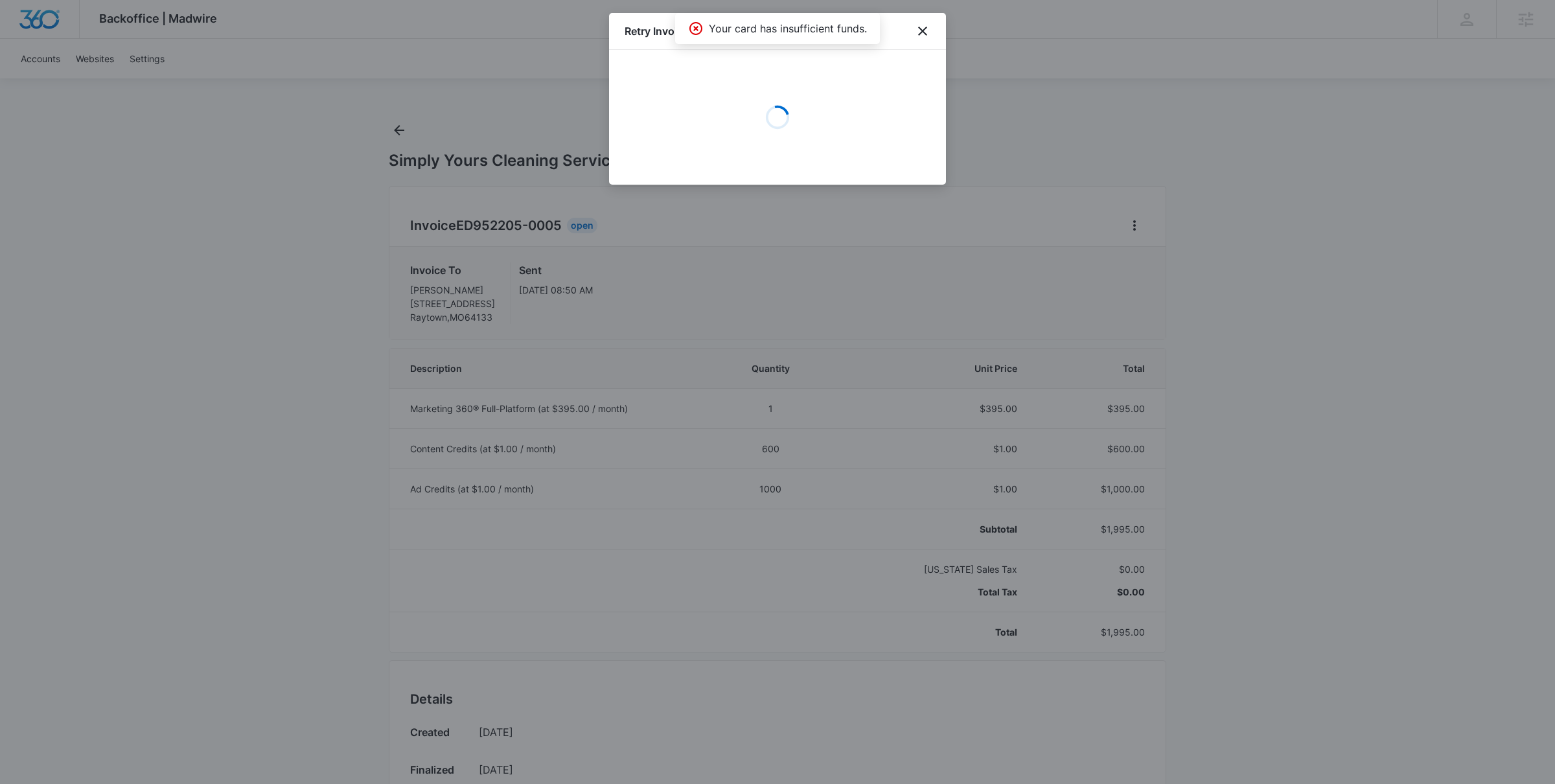
select select "pm_1RRwDBA4n8RTgNjURZf1d8Dm"
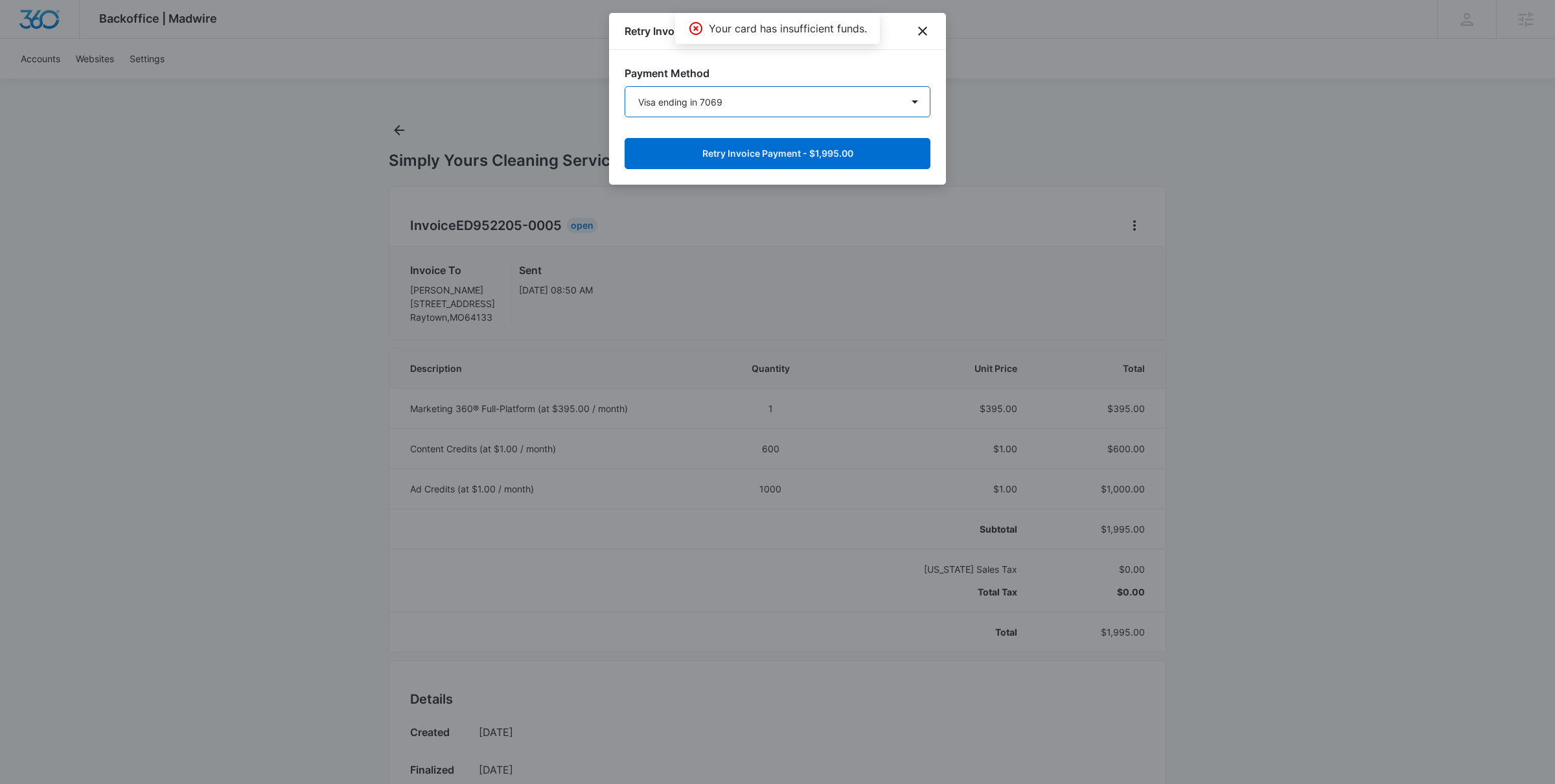
click at [776, 107] on select "Visa ending in 7069 Visa ending in 7069 New Payment Method" at bounding box center [778, 102] width 306 height 31
click at [921, 31] on icon "close" at bounding box center [922, 30] width 16 height 16
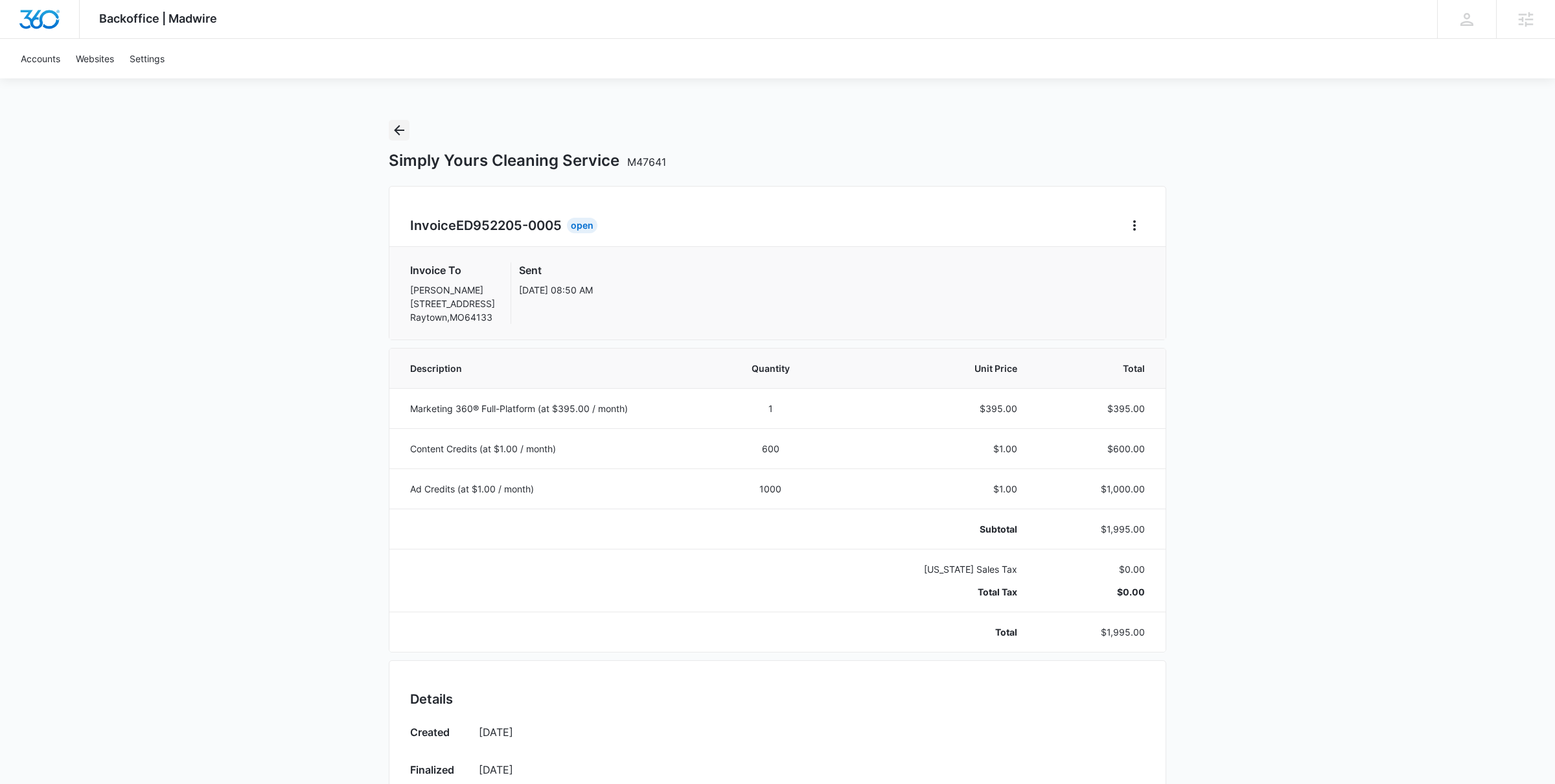
click at [397, 130] on icon "Back" at bounding box center [399, 129] width 10 height 10
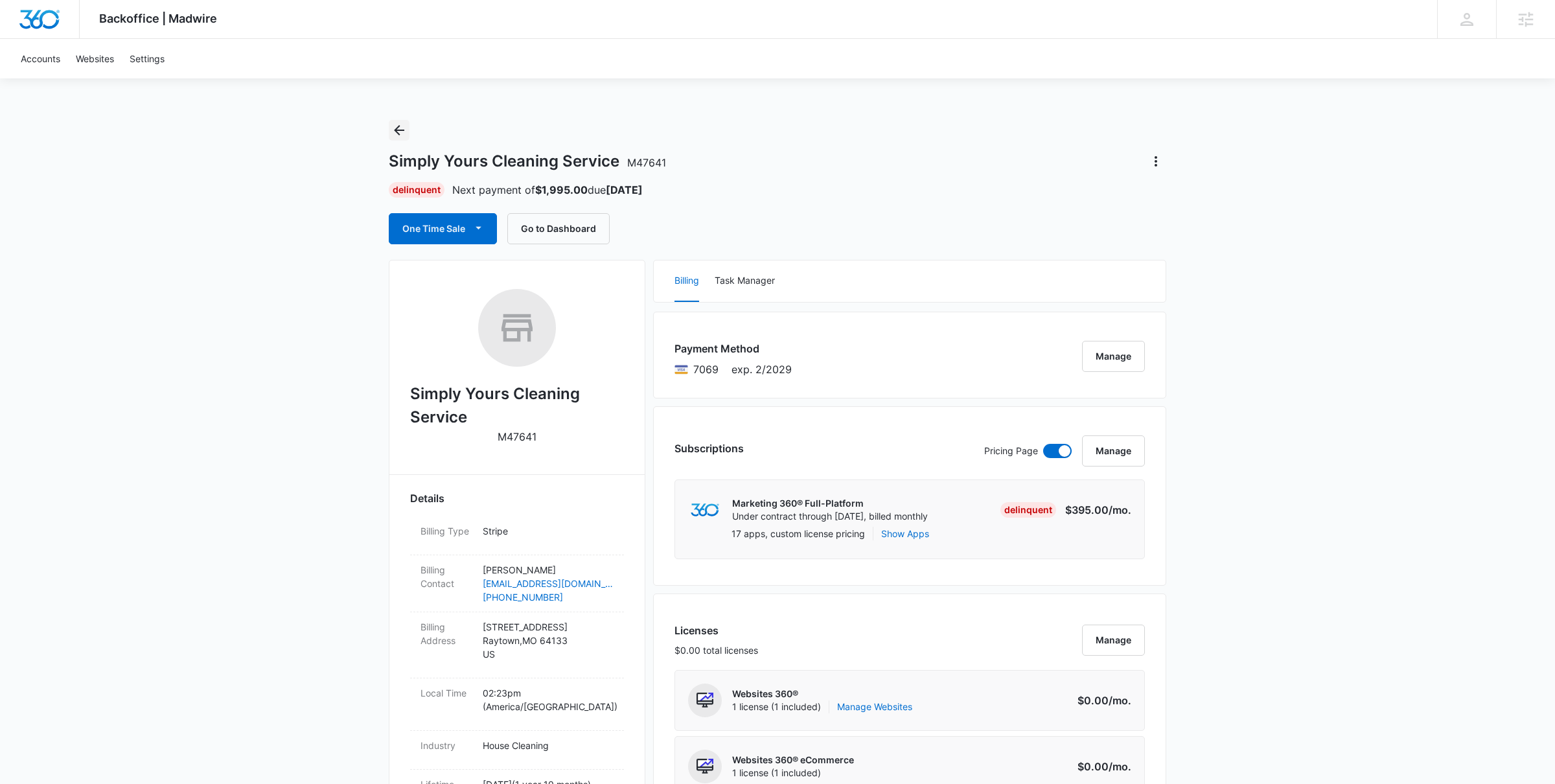
click at [404, 132] on icon "Back" at bounding box center [399, 130] width 16 height 16
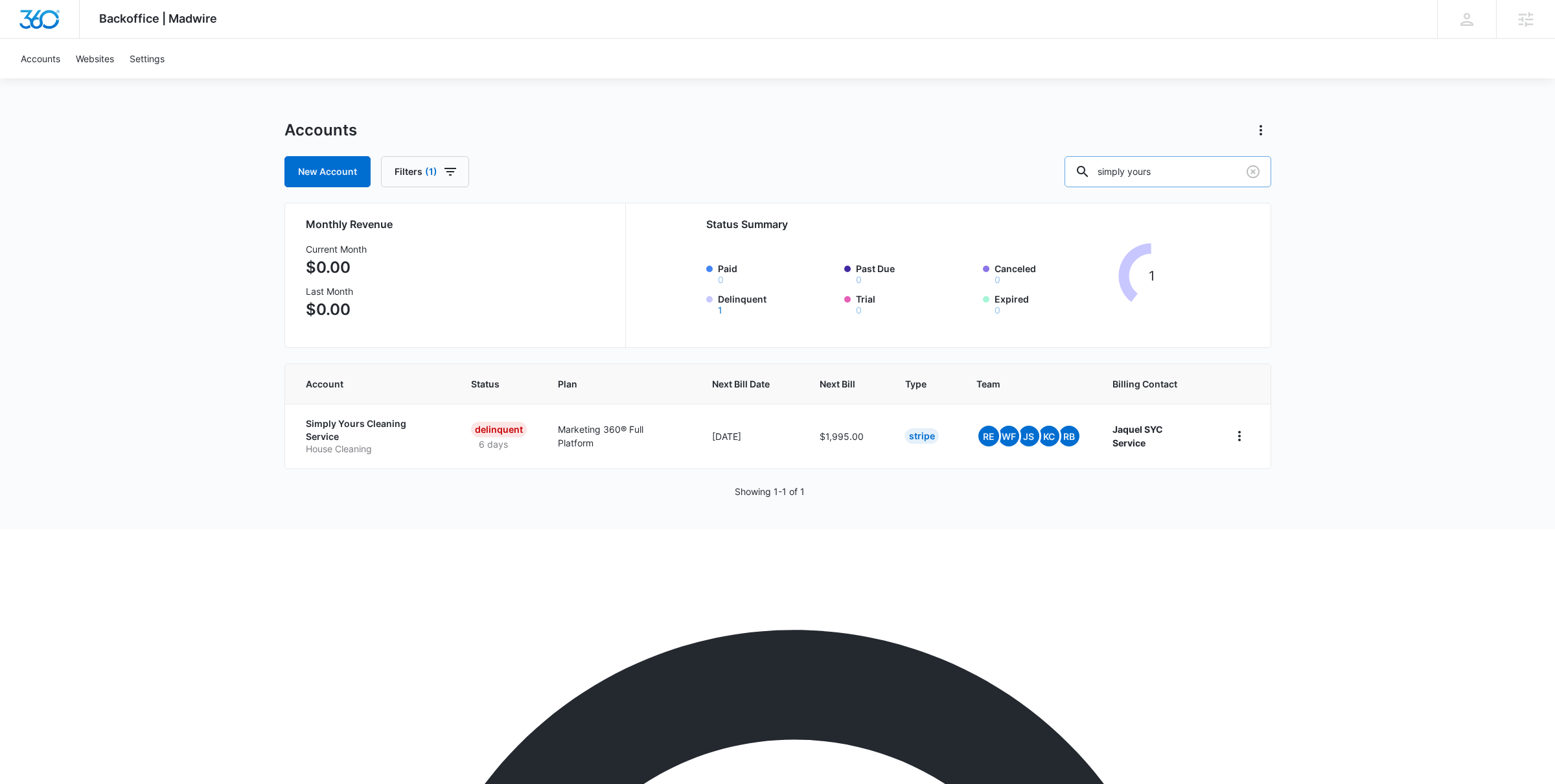
click at [1189, 167] on input "simply yours" at bounding box center [1168, 171] width 207 height 31
paste input "M37915"
type input "M37915"
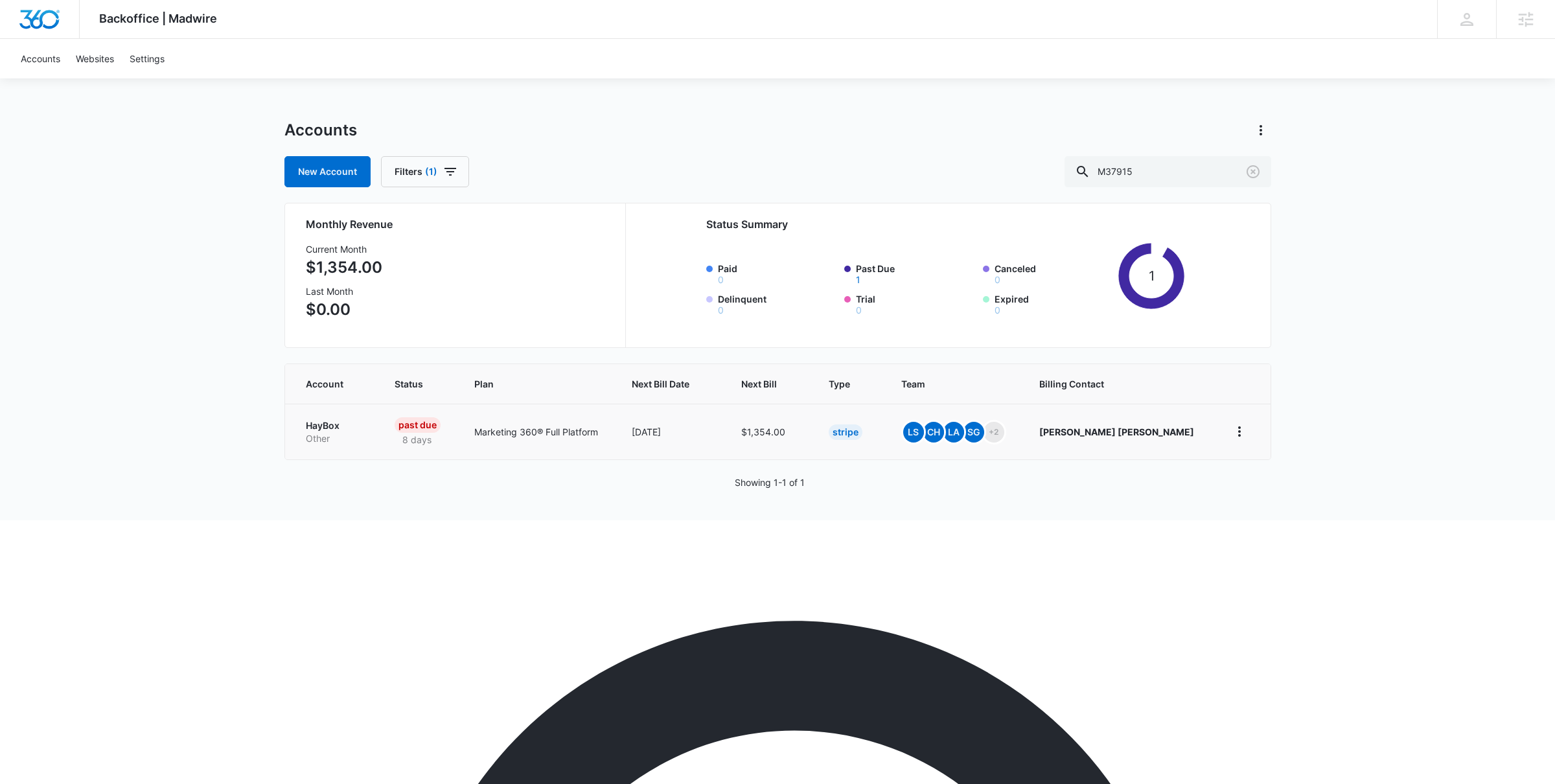
click at [329, 427] on p "HayBox" at bounding box center [335, 426] width 59 height 13
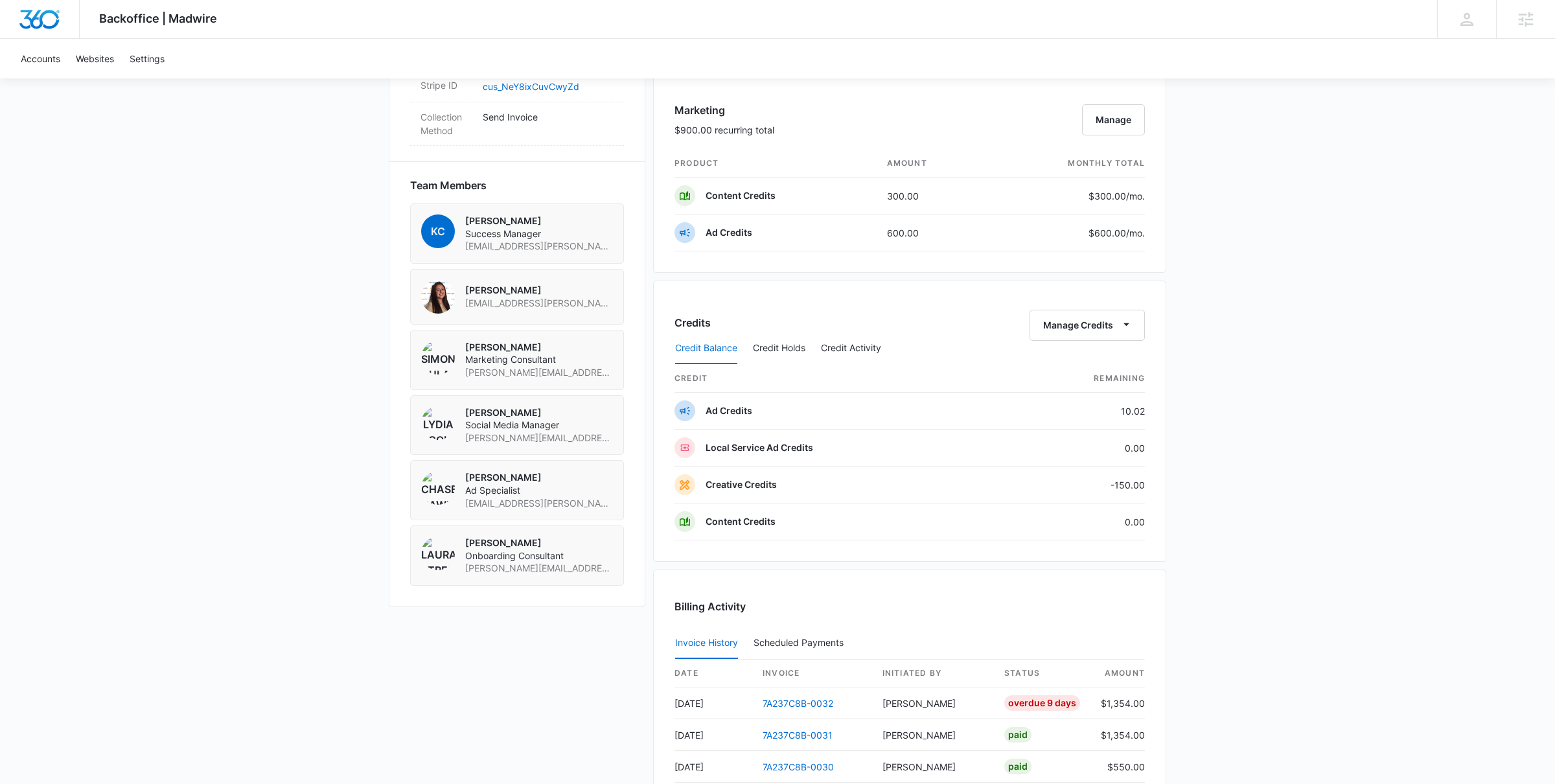
scroll to position [840, 0]
click at [791, 701] on link "7A237C8B-0032" at bounding box center [797, 701] width 71 height 11
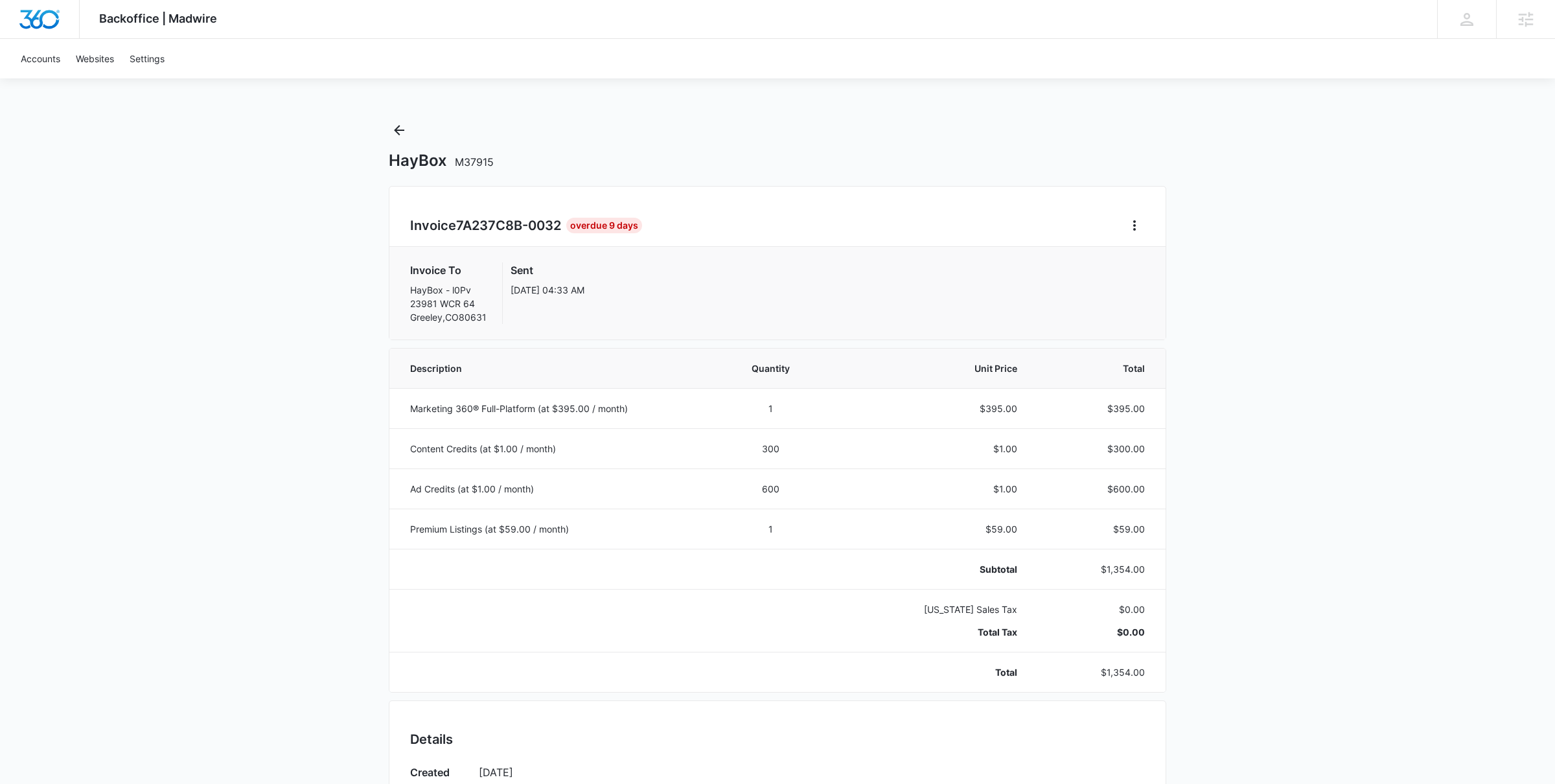
click at [1136, 235] on div "Invoice 7A237C8B-0032 Overdue 9 Days Invoice To HayBox - l0Pv 23981 WCR [GEOGRA…" at bounding box center [777, 263] width 778 height 154
click at [1133, 226] on icon "Home" at bounding box center [1134, 225] width 16 height 16
click at [1164, 281] on div "Resend Invoice" at bounding box center [1178, 282] width 75 height 9
click at [395, 131] on icon "Back" at bounding box center [399, 129] width 10 height 10
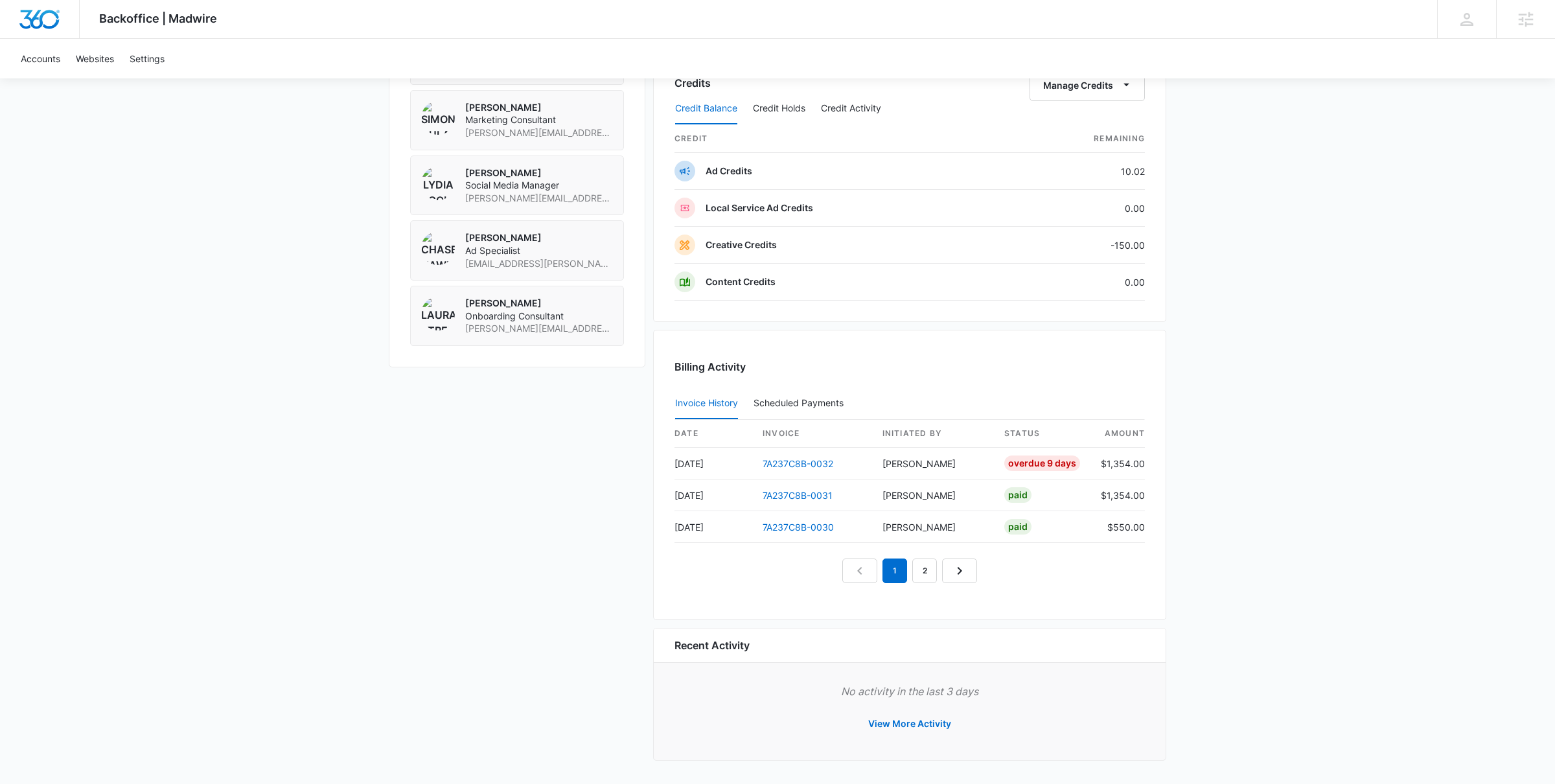
scroll to position [1080, 0]
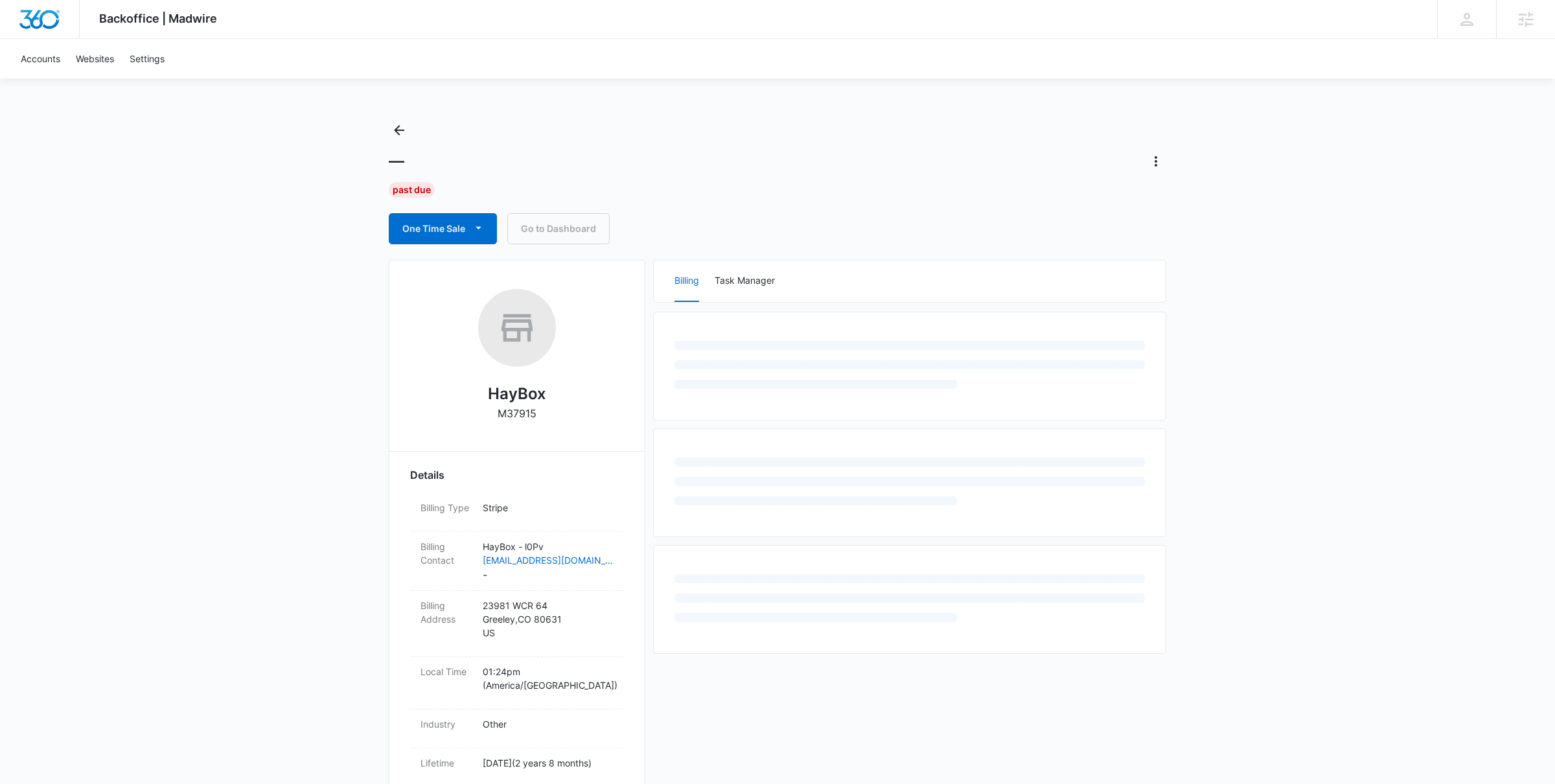
scroll to position [568, 0]
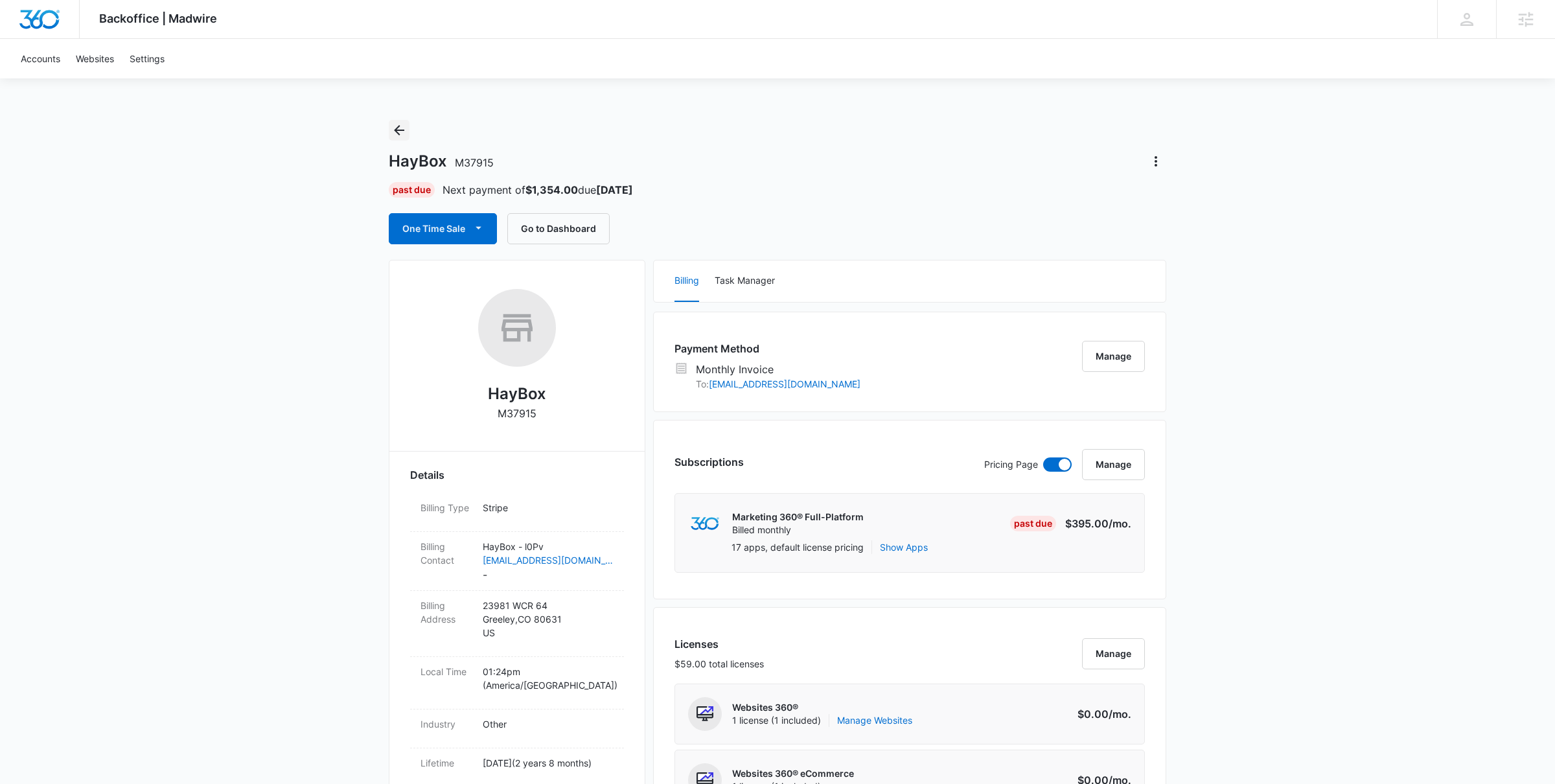
click at [397, 129] on icon "Back" at bounding box center [399, 129] width 10 height 10
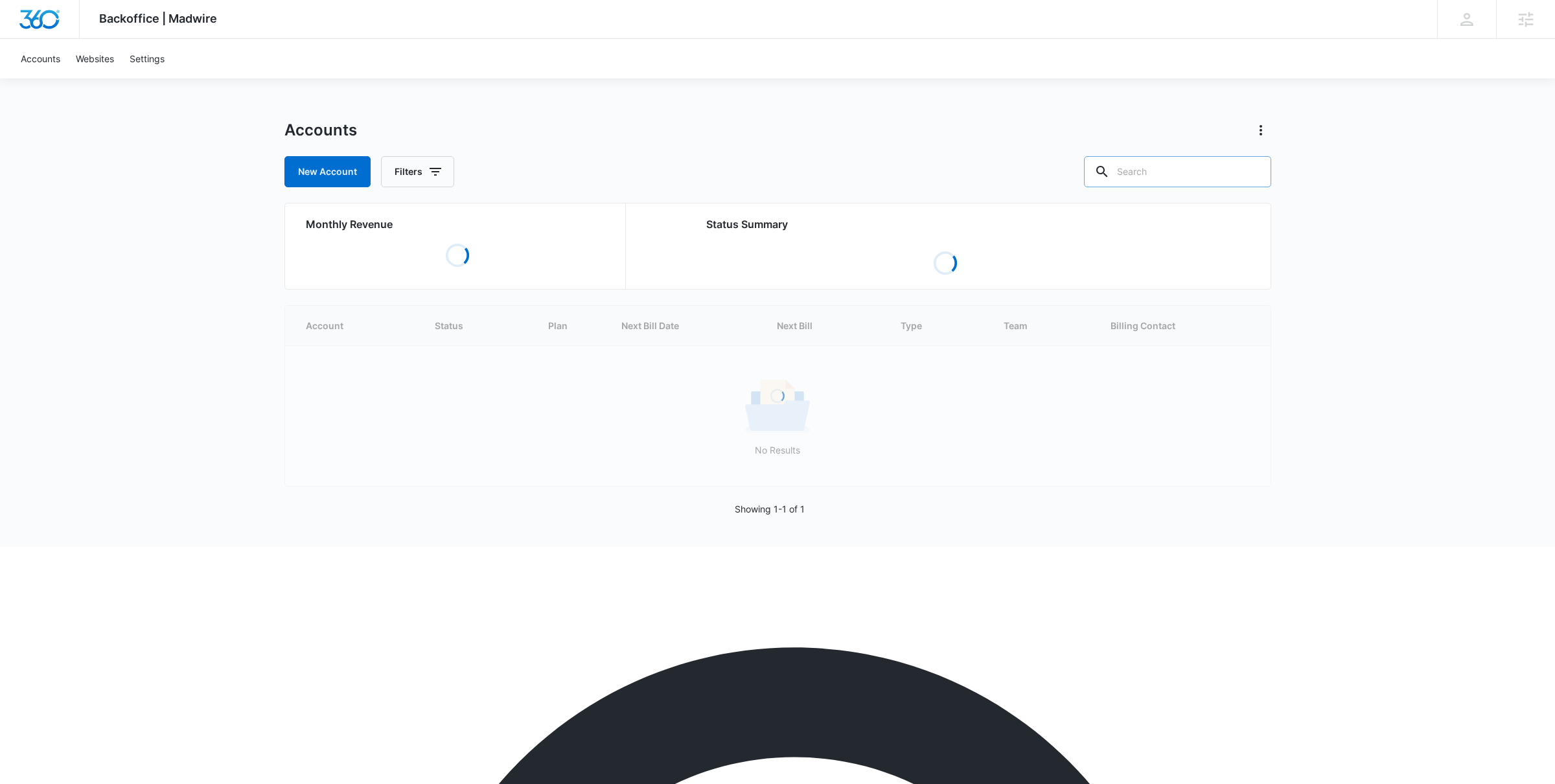
click at [1173, 174] on input "text" at bounding box center [1177, 171] width 187 height 31
paste input "M172679"
type input "M172679"
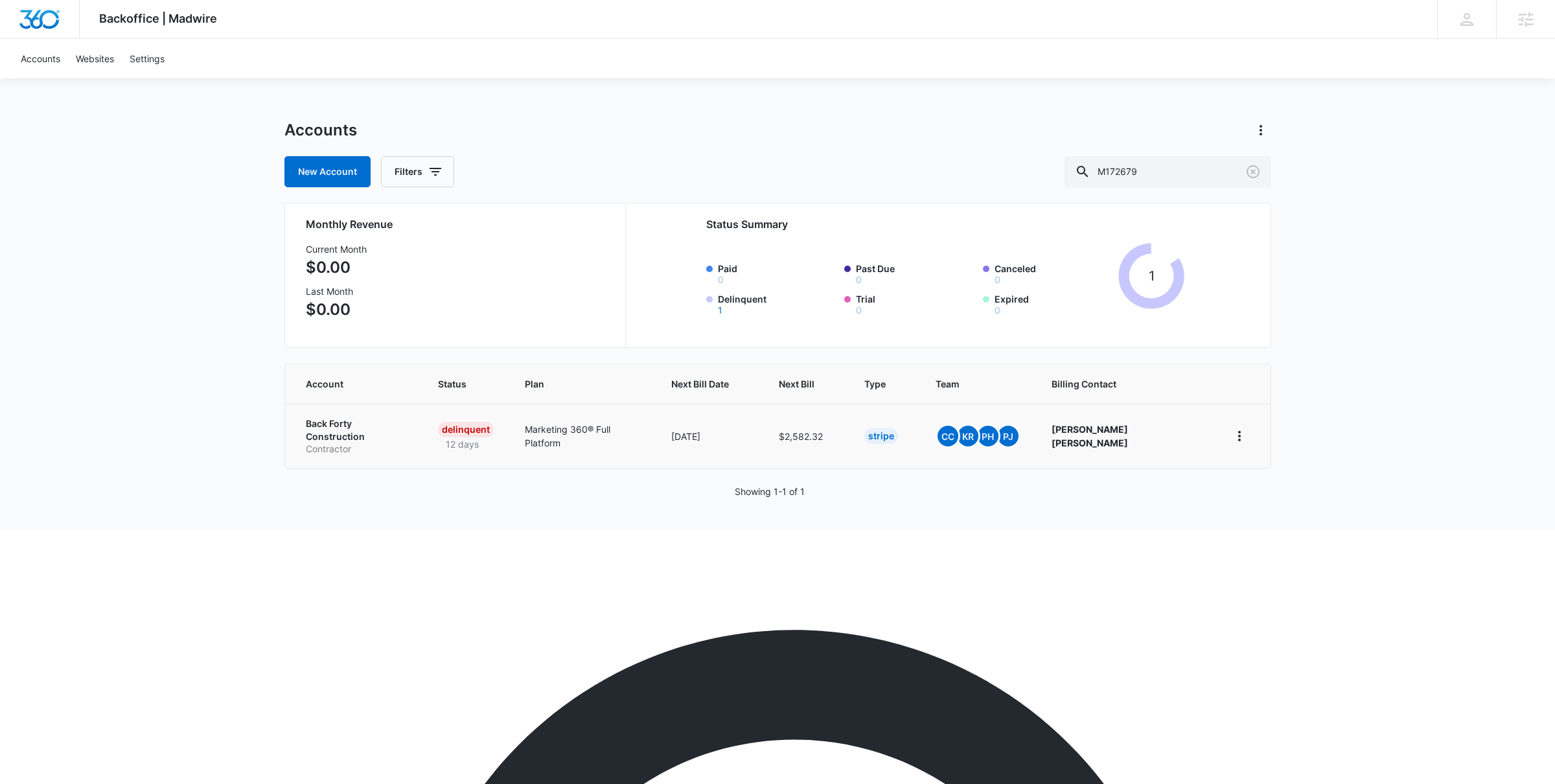
click at [387, 406] on td "Back Forty Construction Contractor" at bounding box center [354, 436] width 138 height 65
click at [389, 426] on p "Back Forty Construction" at bounding box center [356, 430] width 102 height 26
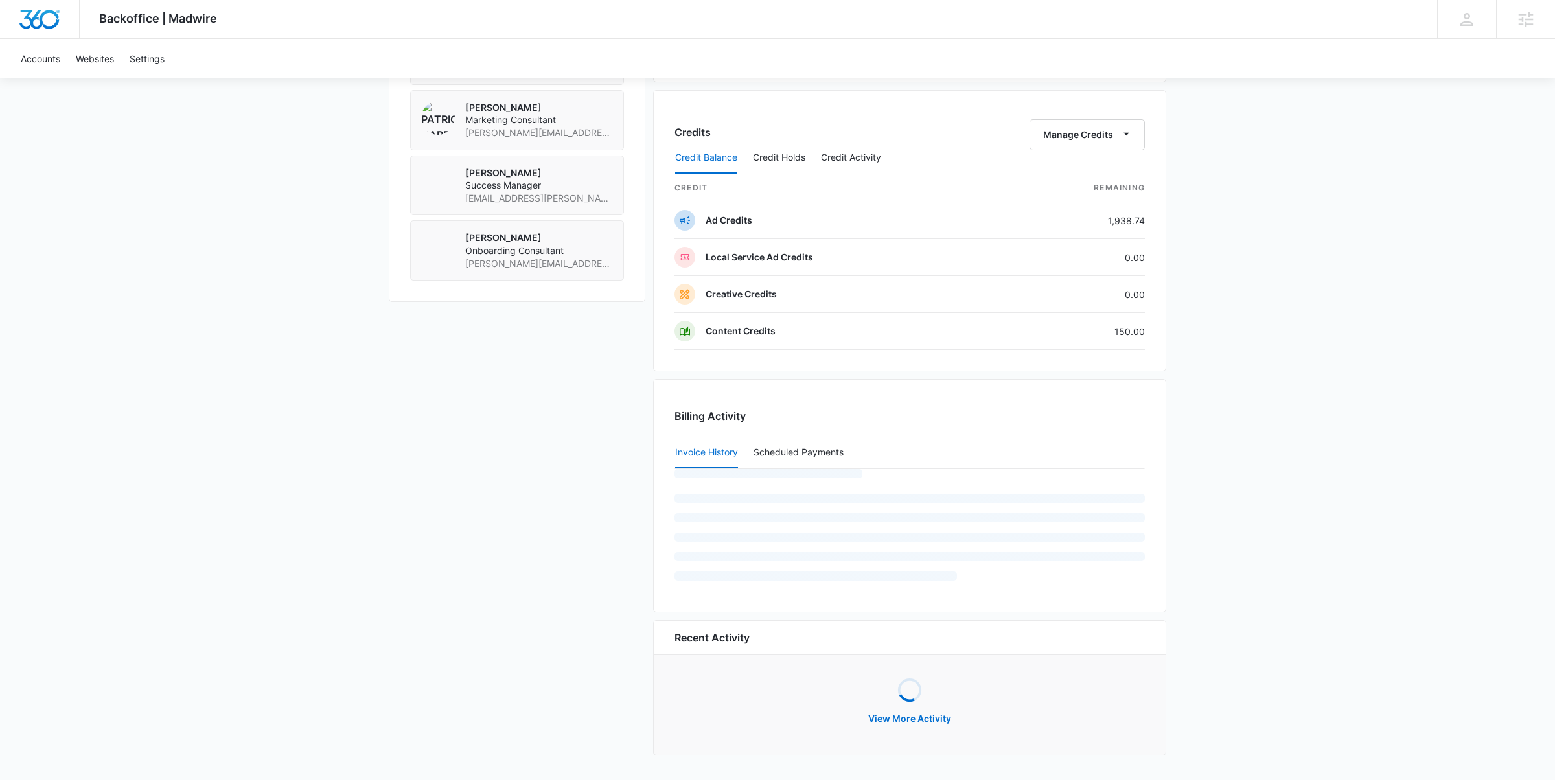
scroll to position [1072, 0]
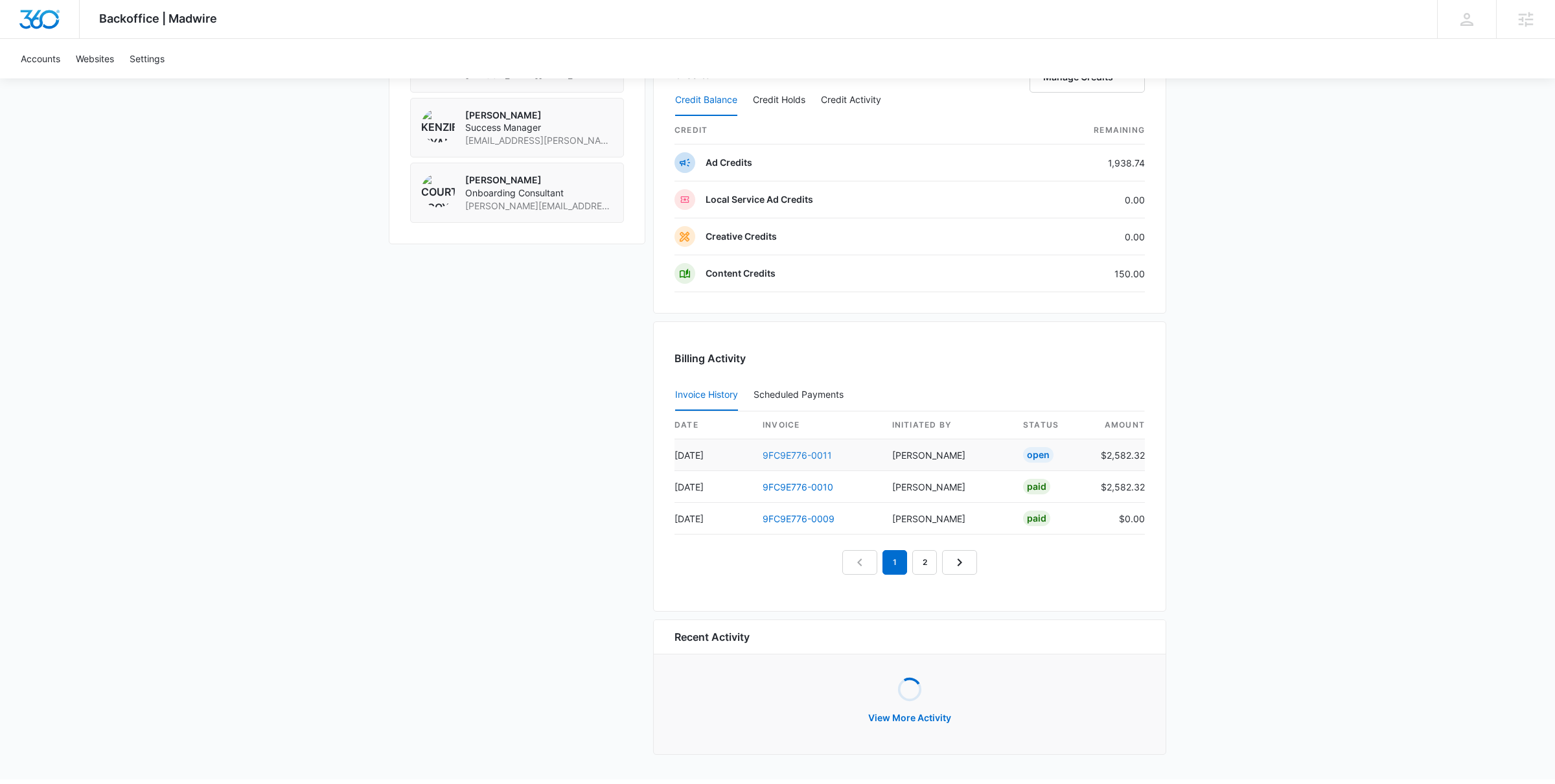
click at [801, 452] on link "9FC9E776-0011" at bounding box center [797, 455] width 70 height 11
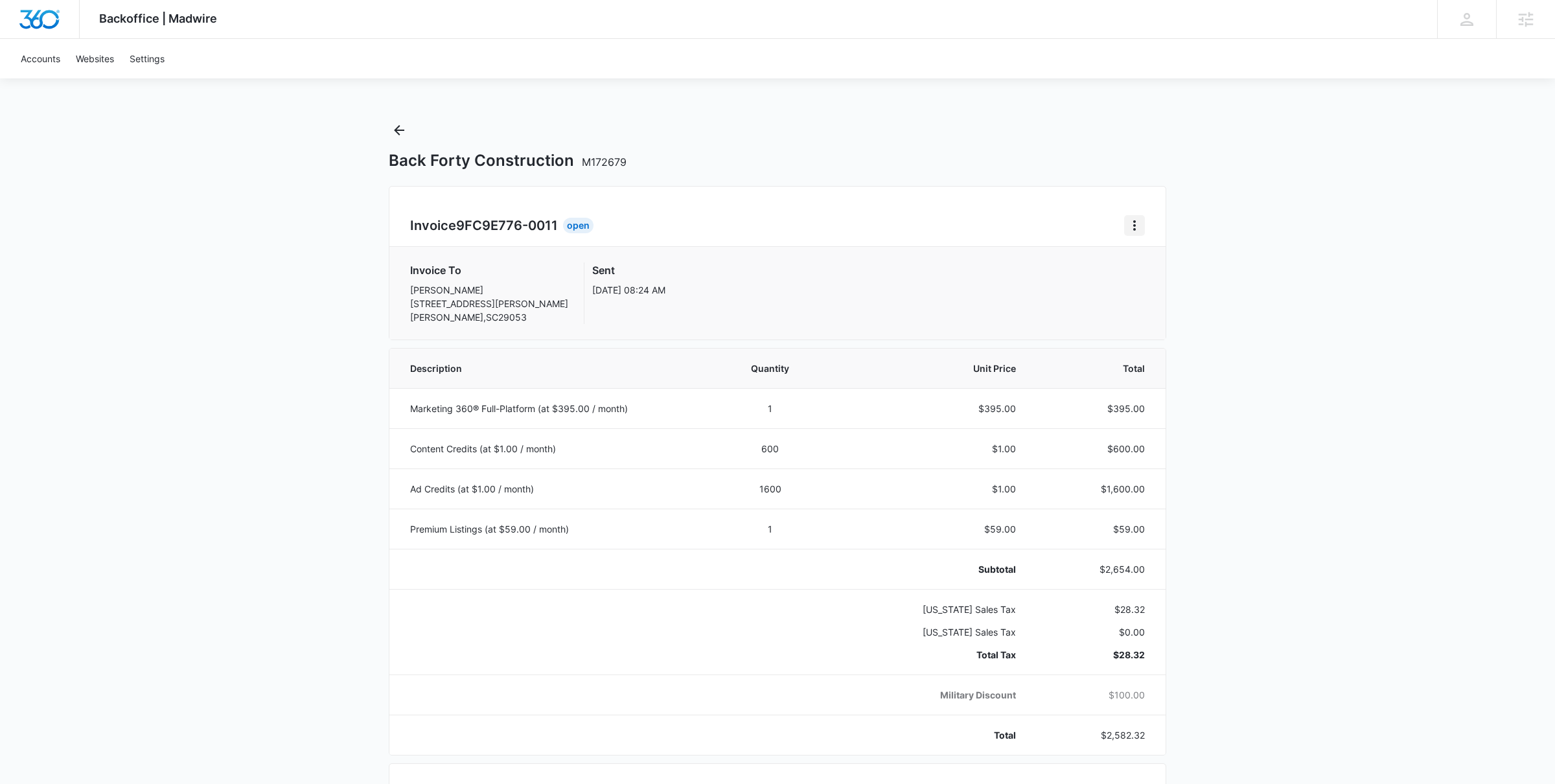
click at [1138, 224] on icon "Home" at bounding box center [1134, 225] width 16 height 16
click at [1152, 278] on div "Retry Payment" at bounding box center [1178, 282] width 75 height 9
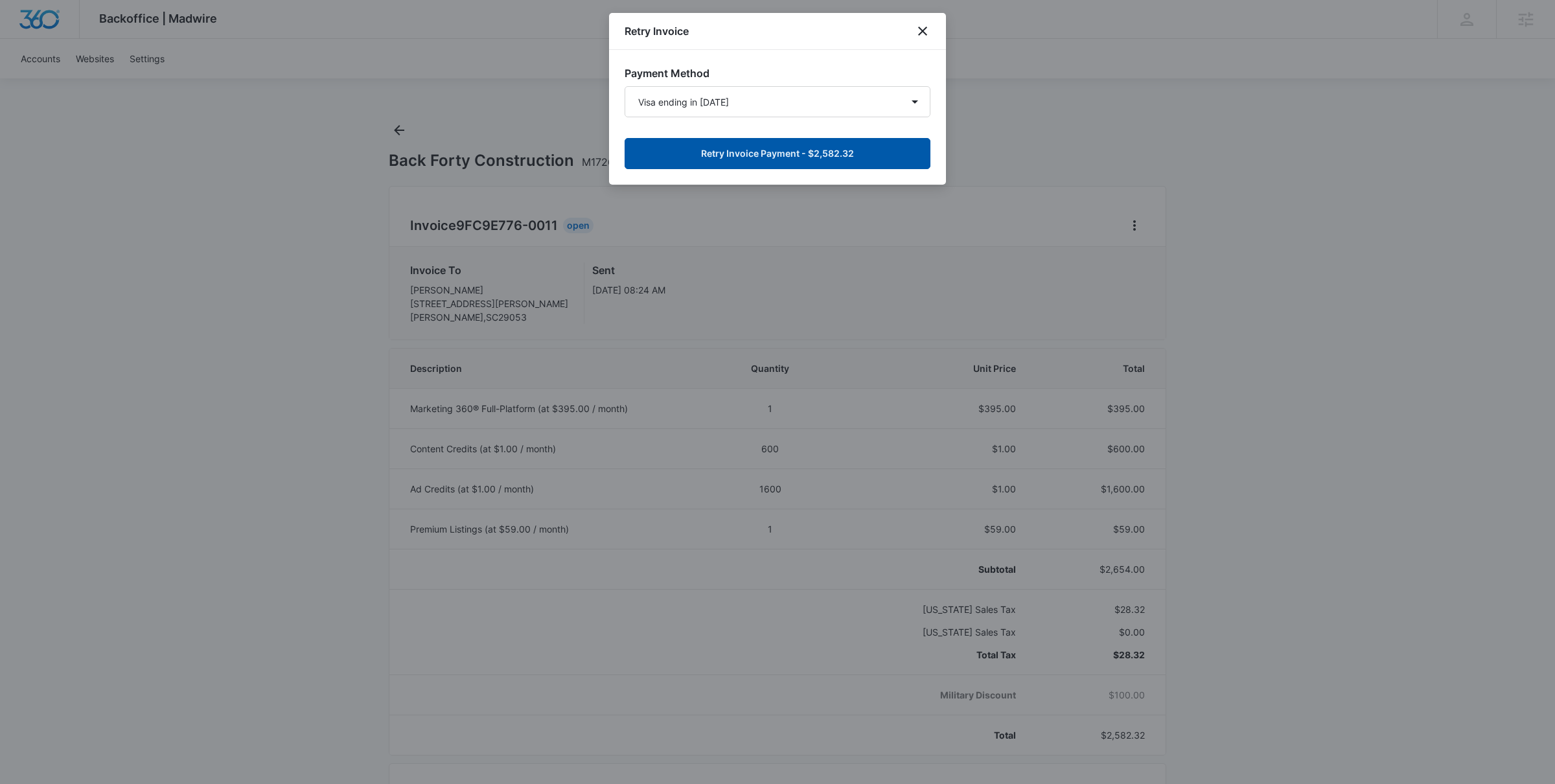
click at [833, 151] on button "Retry Invoice Payment - $2,582.32" at bounding box center [778, 154] width 306 height 31
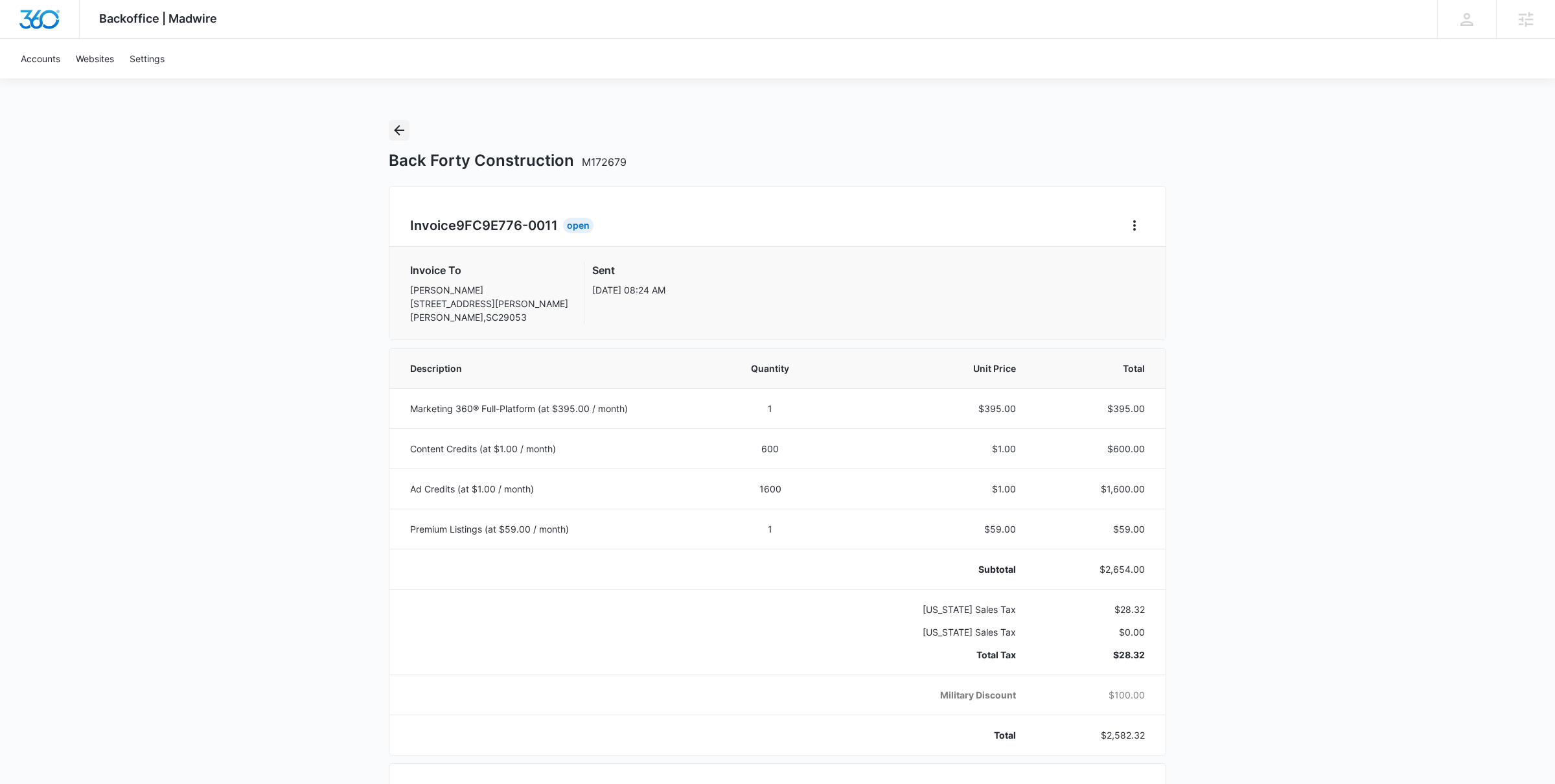
click at [391, 136] on icon "Back" at bounding box center [399, 130] width 16 height 16
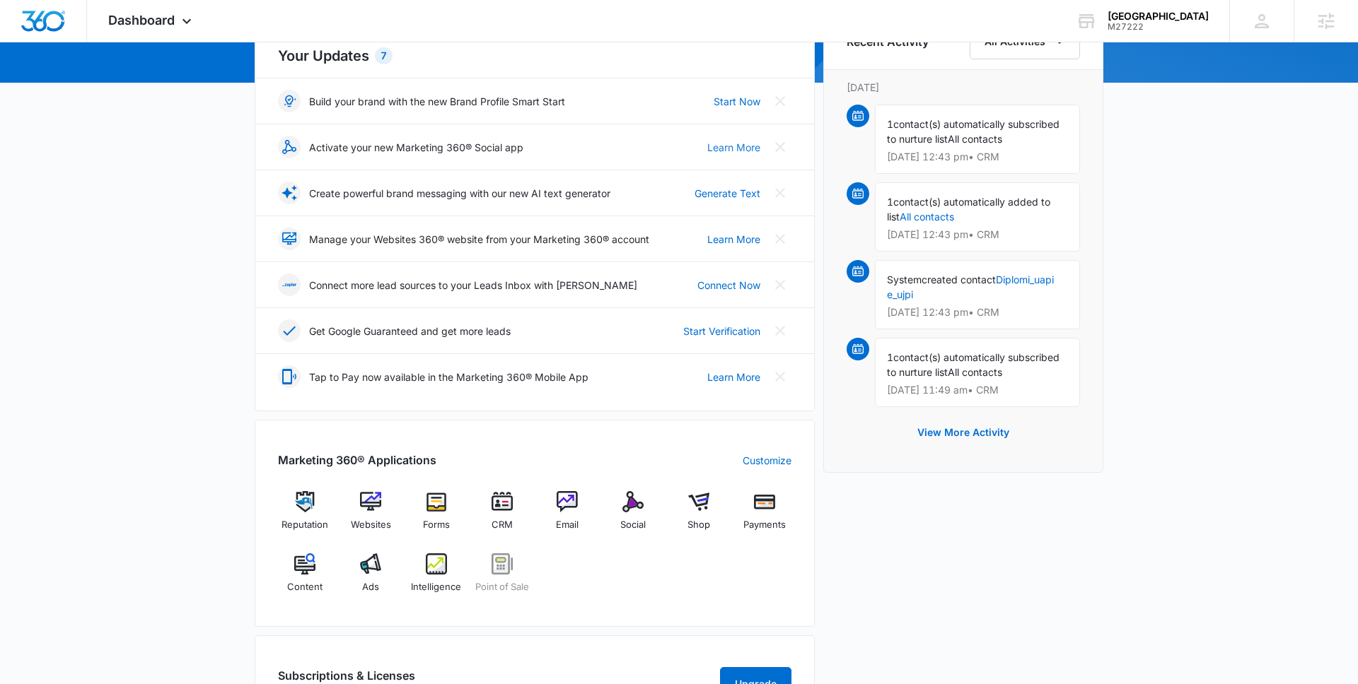
scroll to position [164, 0]
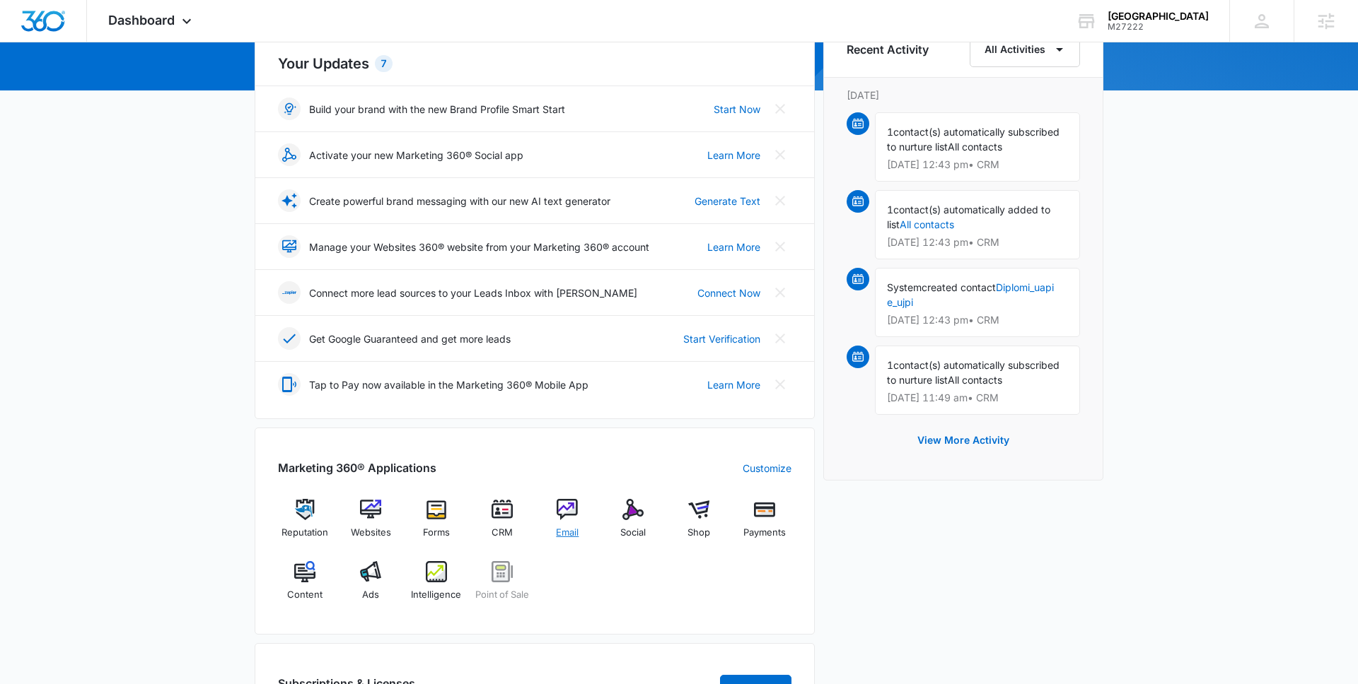
click at [577, 526] on span "Email" at bounding box center [567, 533] width 23 height 14
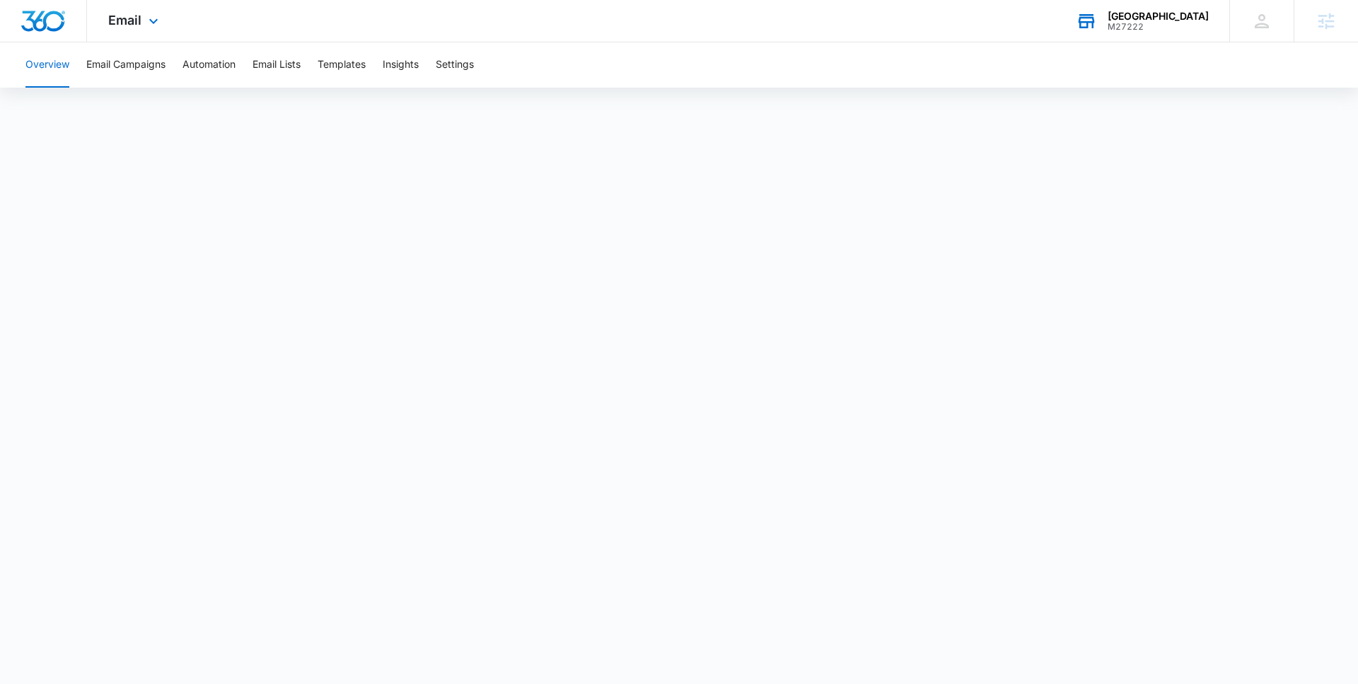
click at [1092, 24] on icon at bounding box center [1086, 21] width 21 height 21
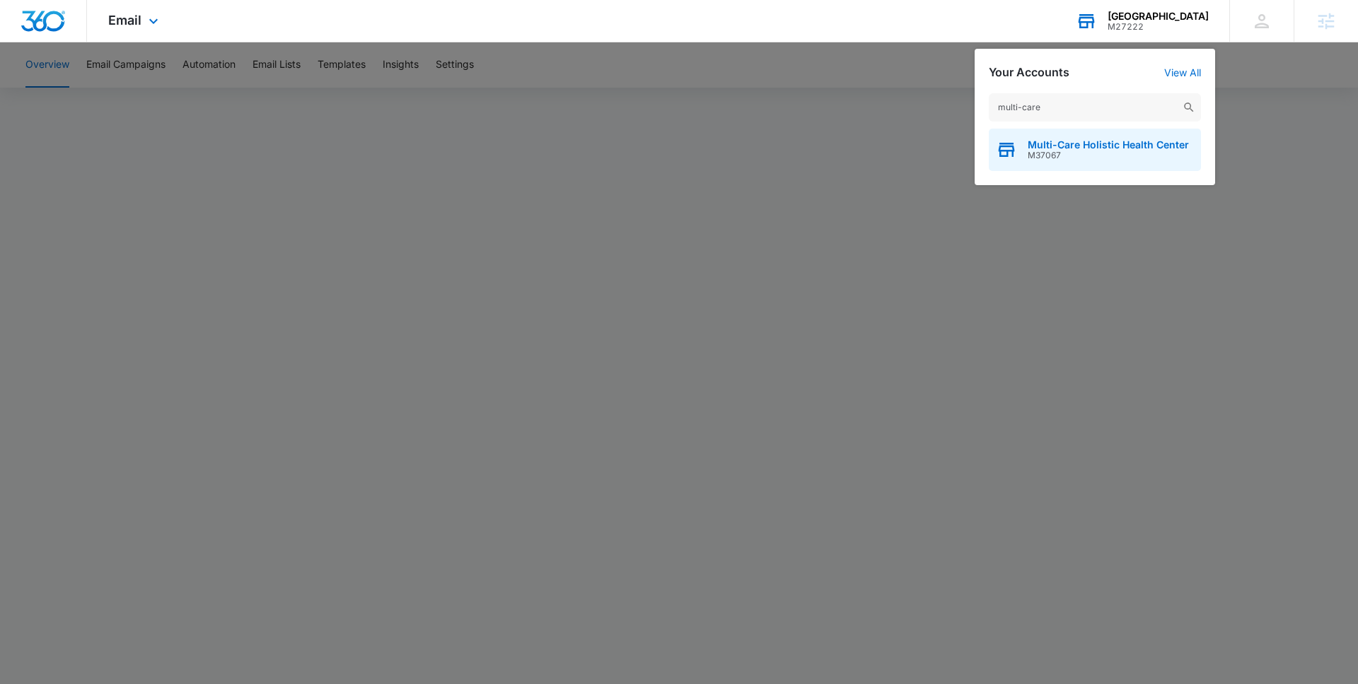
type input "multi-care"
click at [1062, 152] on span "M37067" at bounding box center [1107, 156] width 161 height 10
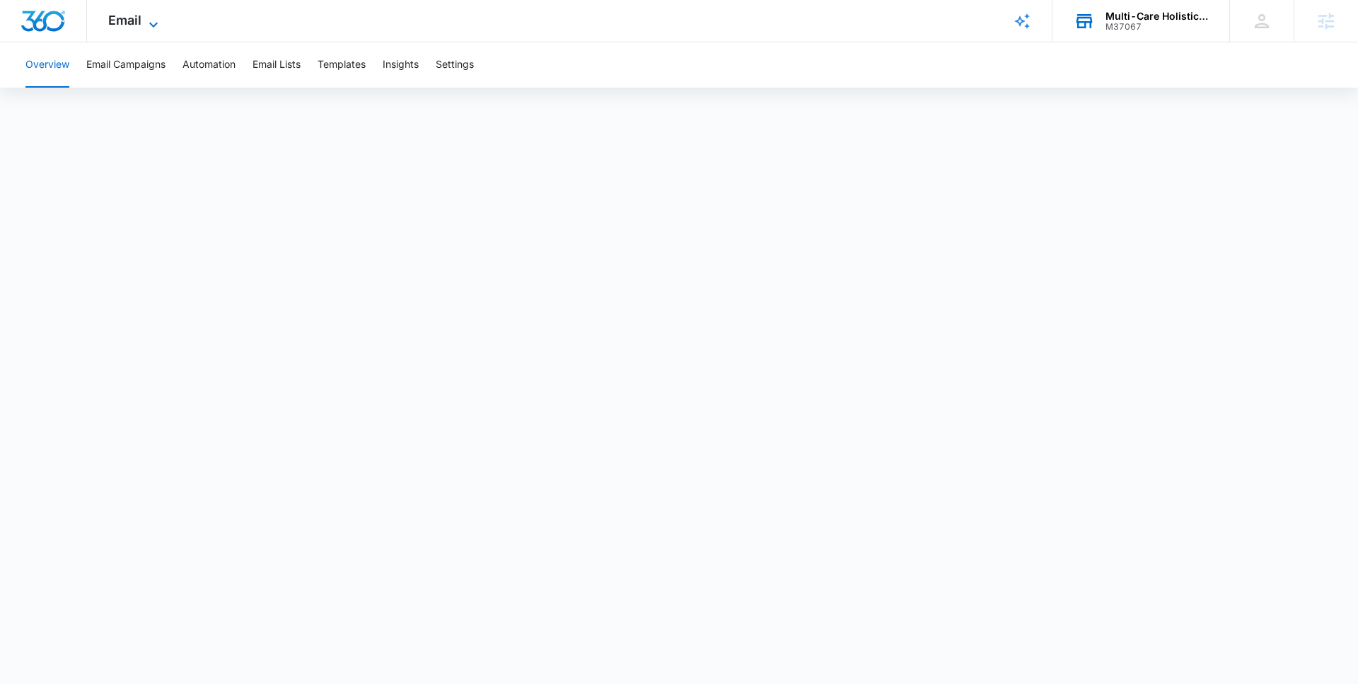
click at [125, 27] on span "Email" at bounding box center [124, 20] width 33 height 15
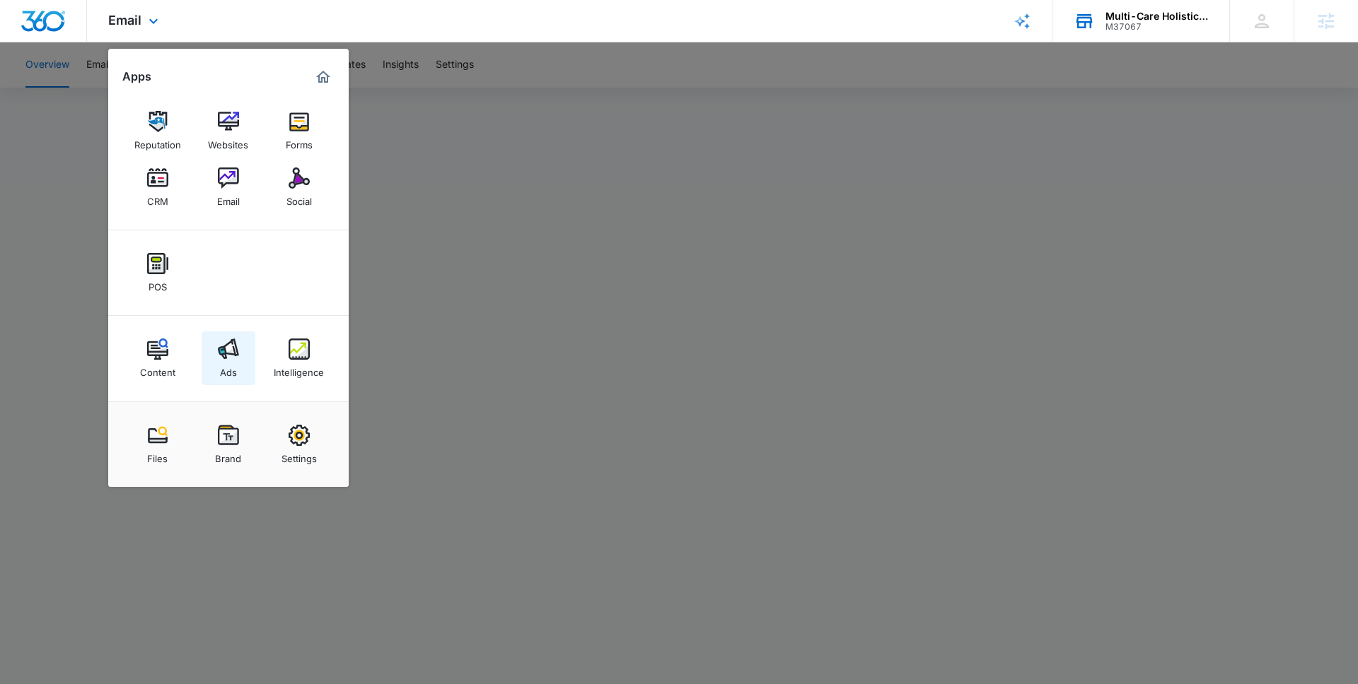
click at [248, 364] on link "Ads" at bounding box center [229, 359] width 54 height 54
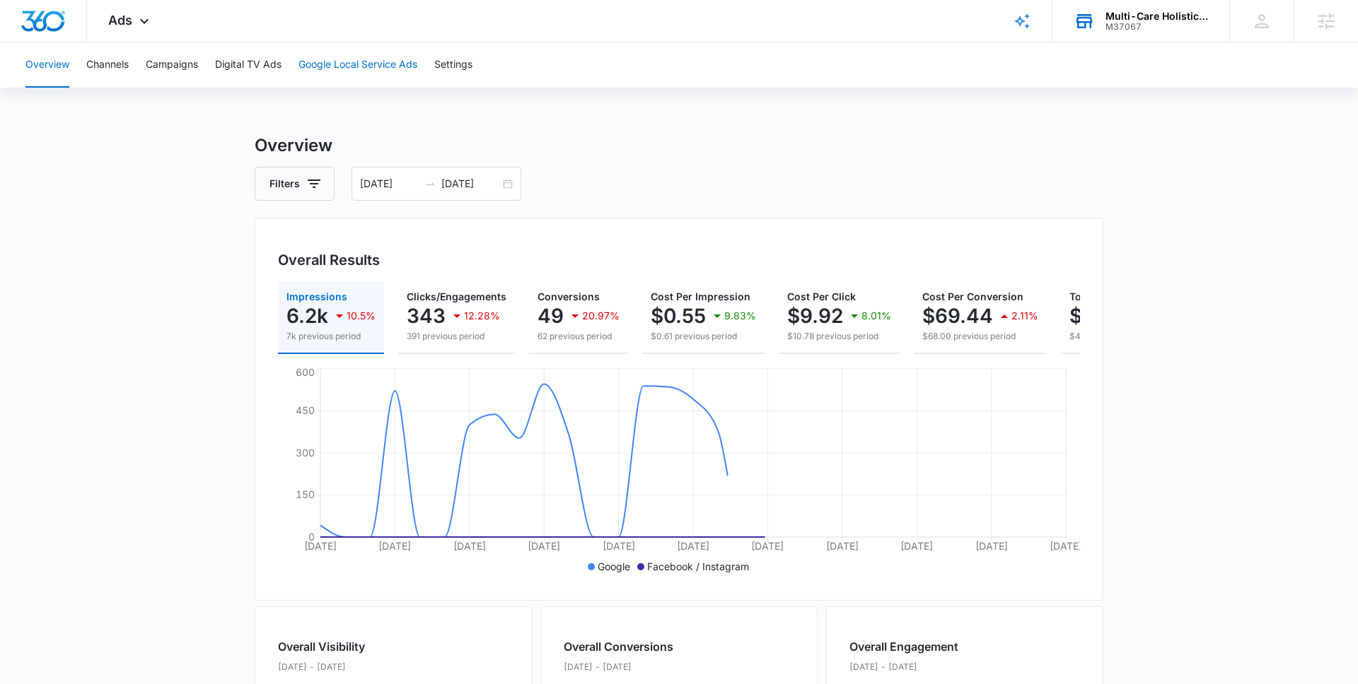
click at [335, 57] on button "Google Local Service Ads" at bounding box center [357, 64] width 119 height 45
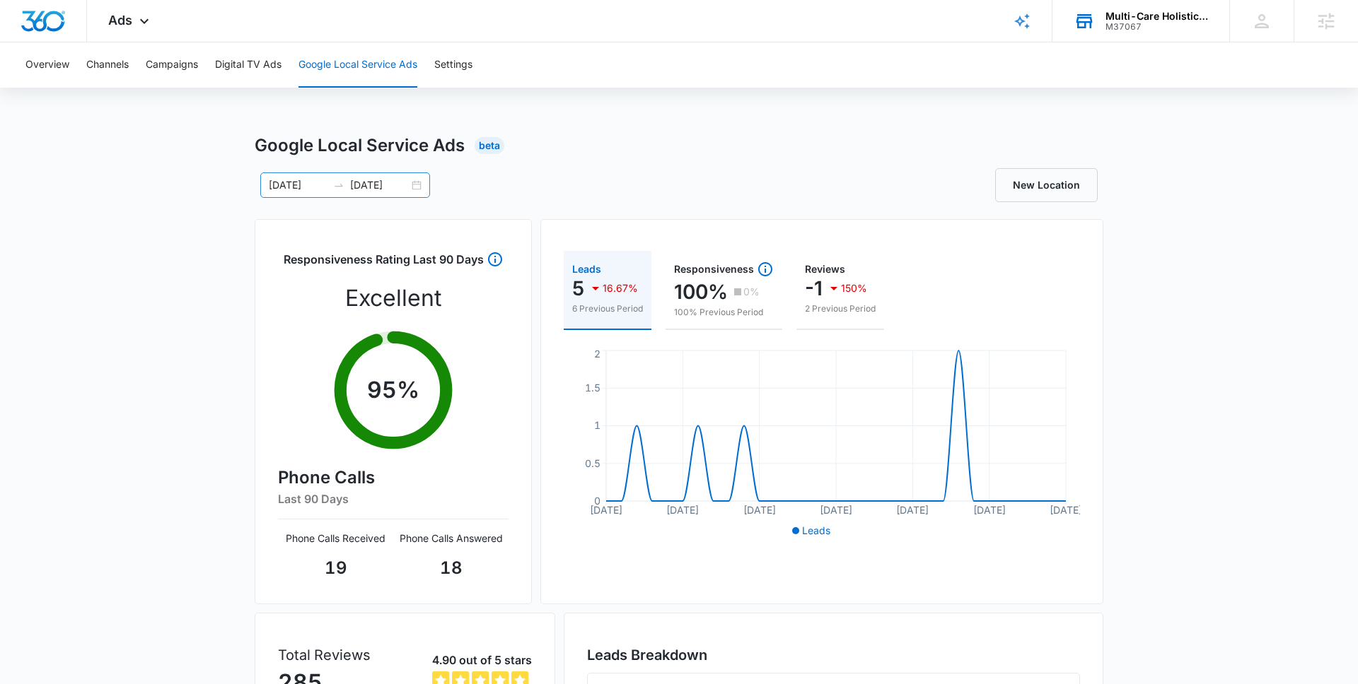
click at [414, 181] on div "08/05/2025 09/04/2025" at bounding box center [345, 185] width 170 height 25
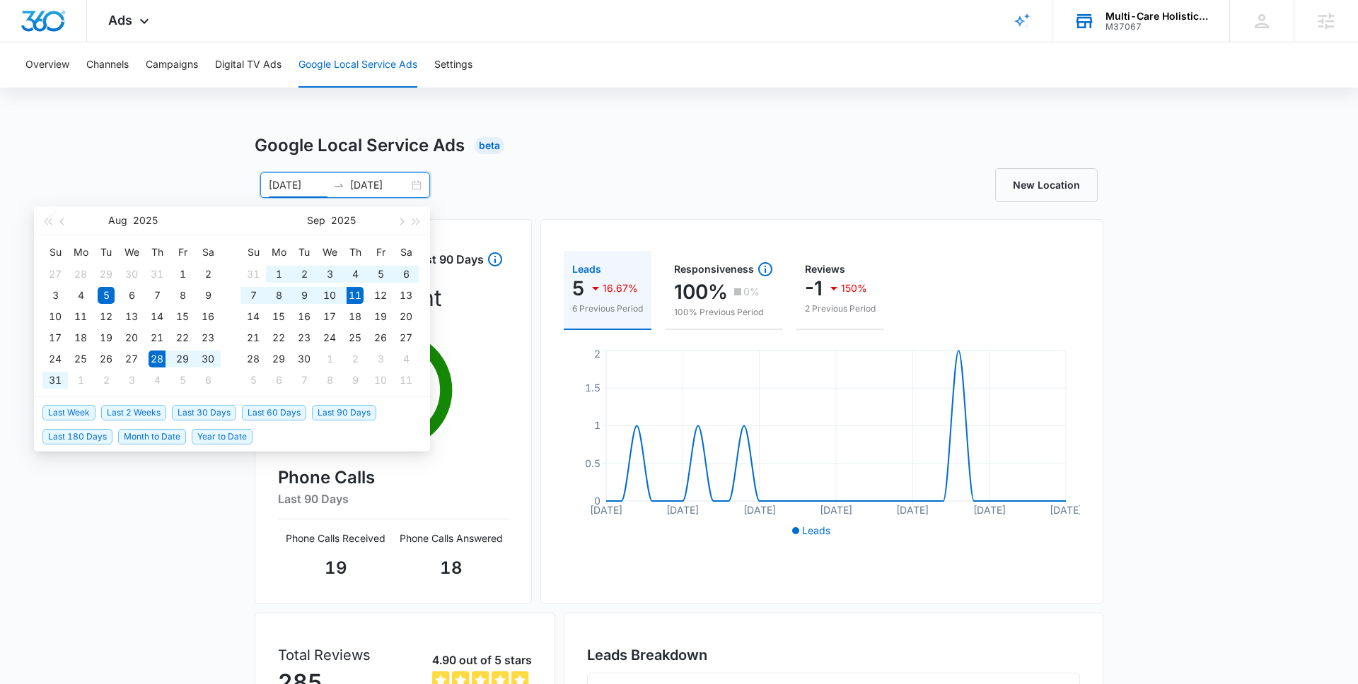
click at [115, 416] on span "Last 2 Weeks" at bounding box center [133, 413] width 65 height 16
type input "08/28/2025"
type input "09/11/2025"
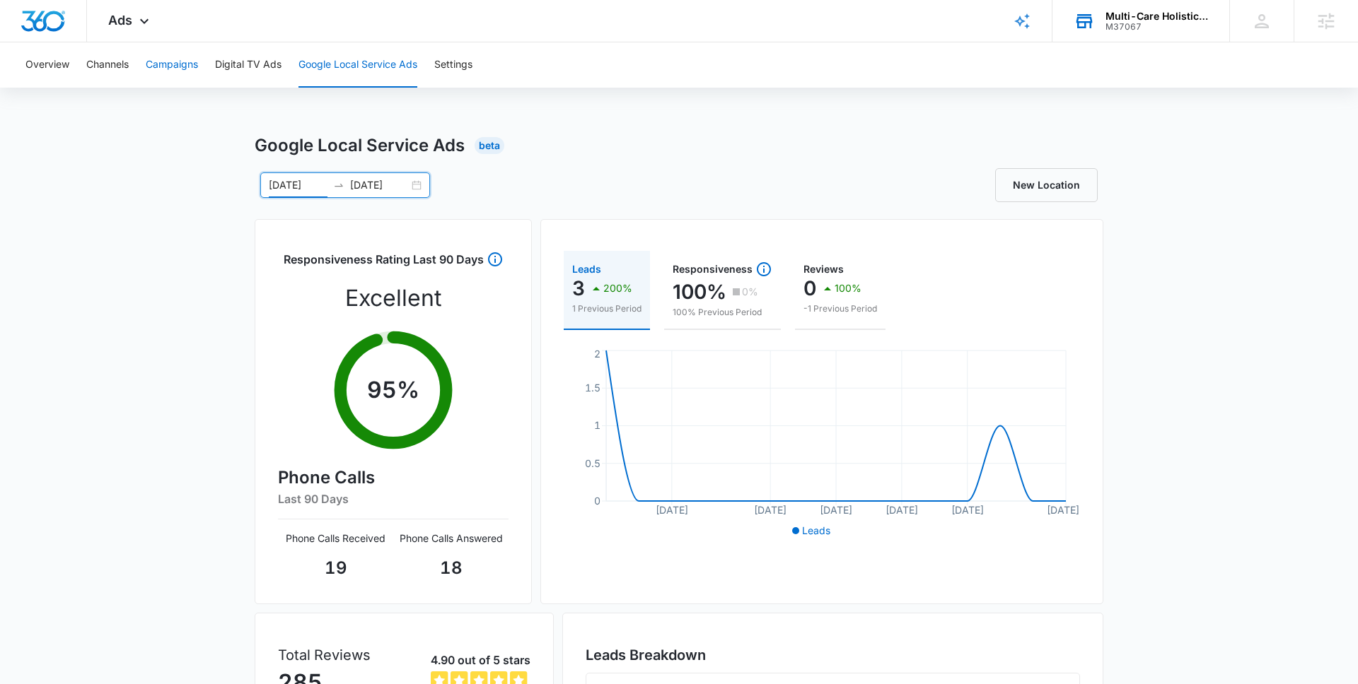
click at [163, 67] on button "Campaigns" at bounding box center [172, 64] width 52 height 45
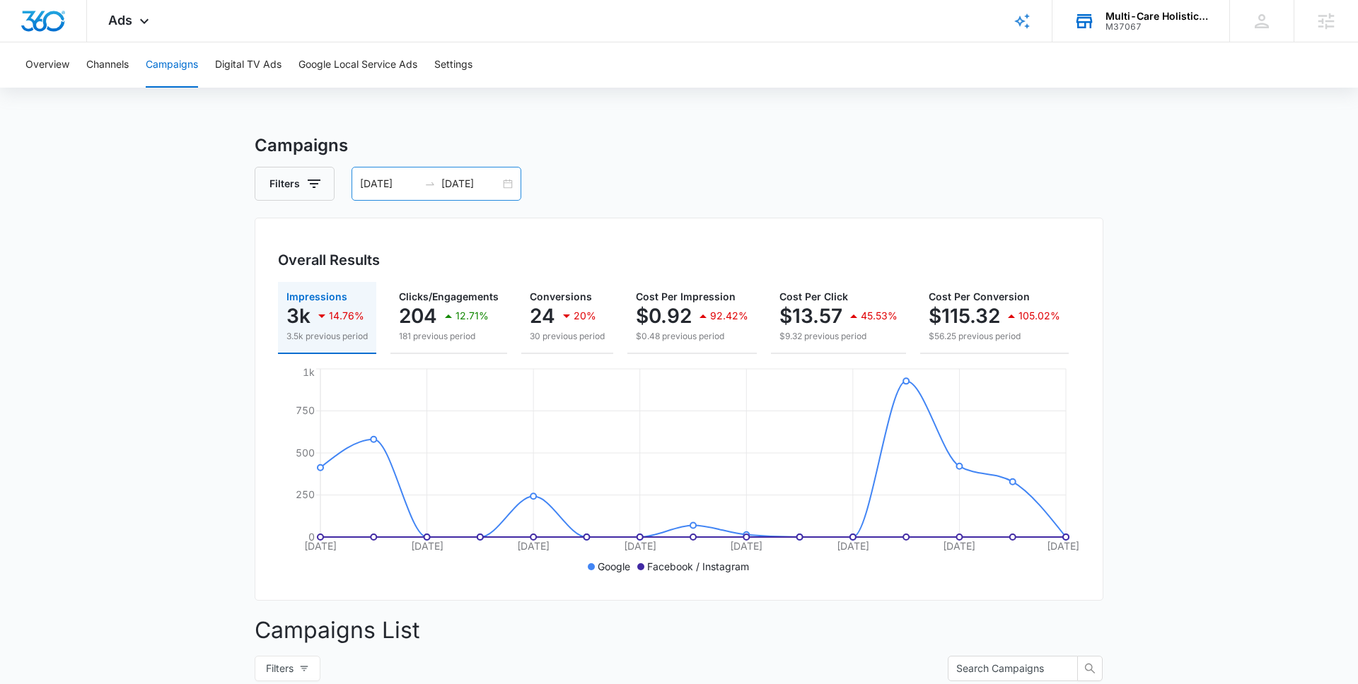
click at [505, 181] on div "08/28/2025 09/11/2025" at bounding box center [436, 184] width 170 height 34
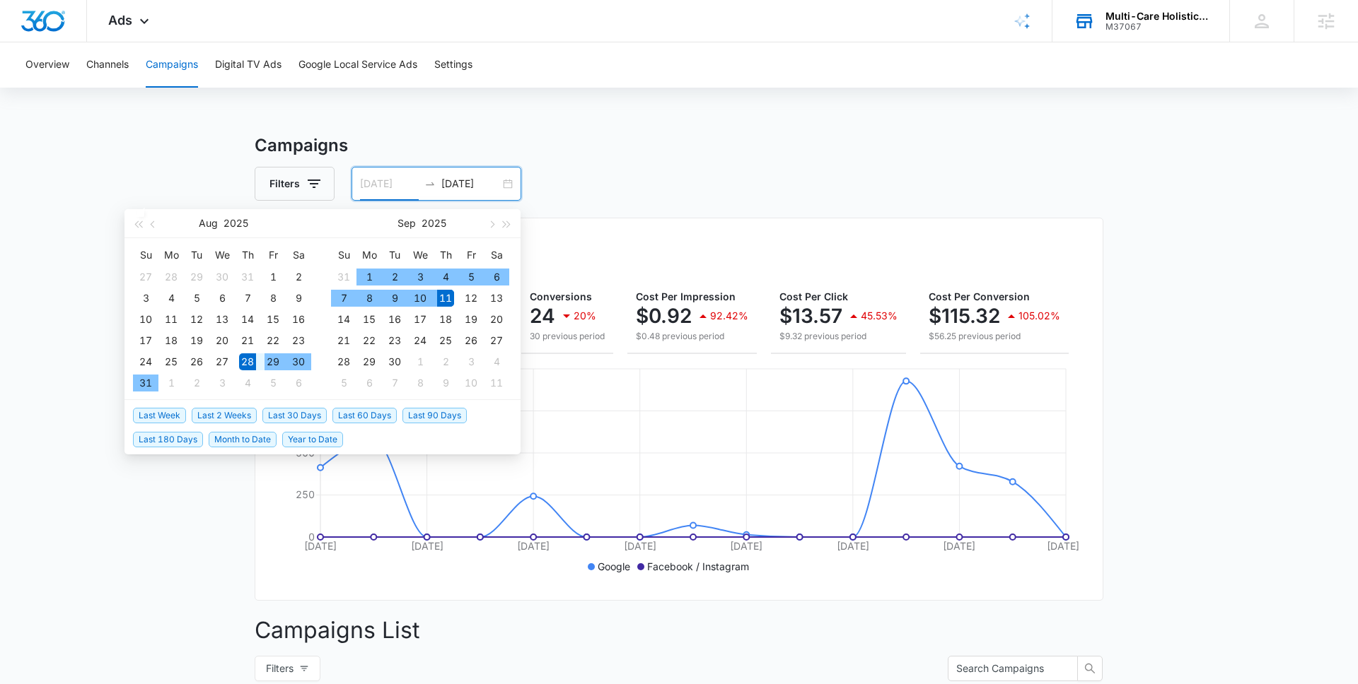
type input "08/28/2025"
click at [230, 414] on span "Last 2 Weeks" at bounding box center [224, 416] width 65 height 16
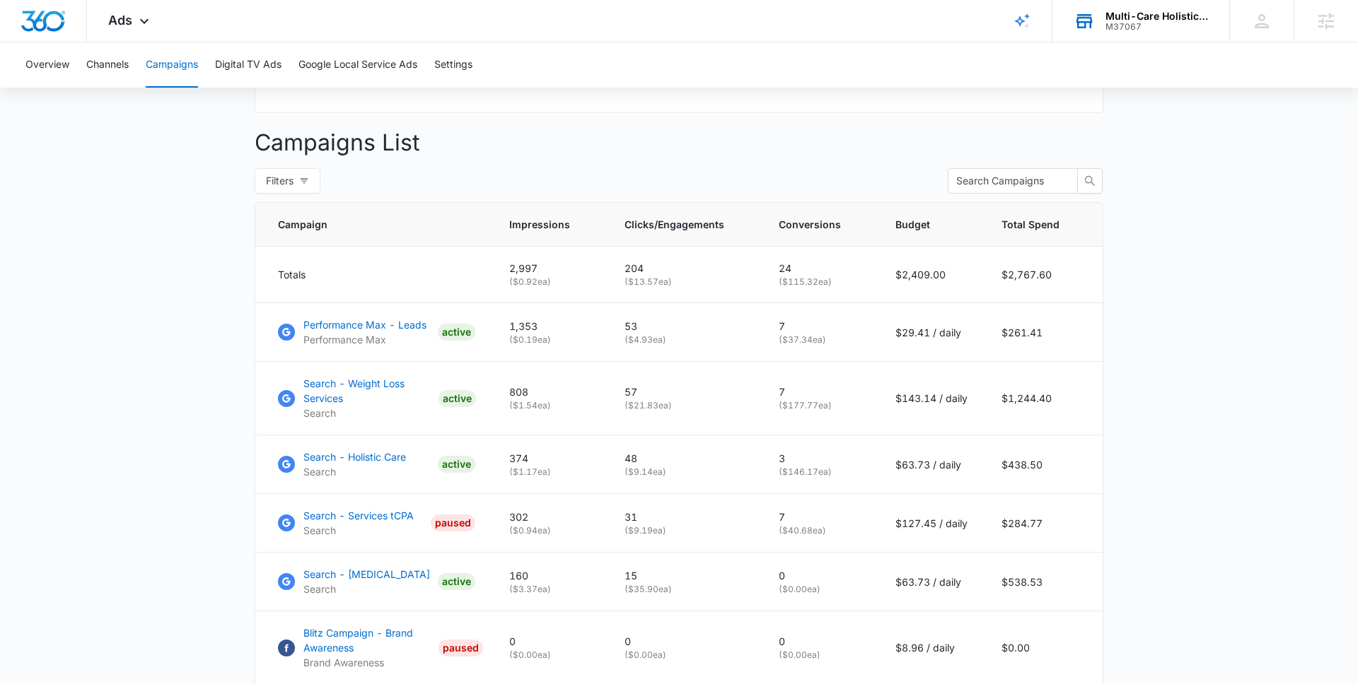
scroll to position [489, 0]
